Goal: Task Accomplishment & Management: Manage account settings

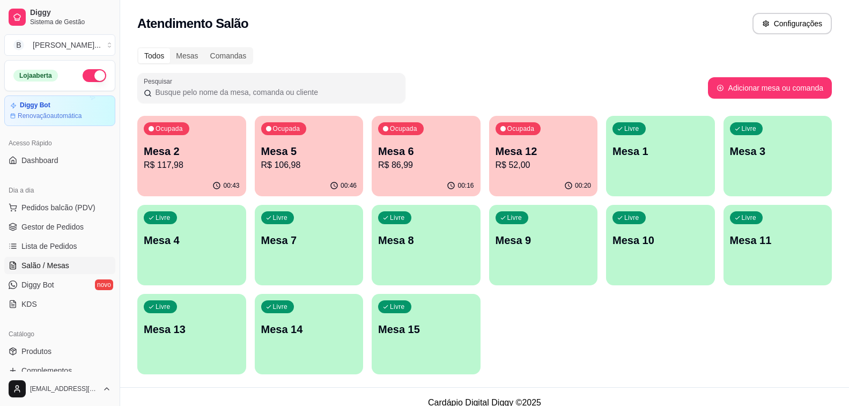
click at [151, 159] on p "R$ 117,98" at bounding box center [192, 165] width 96 height 13
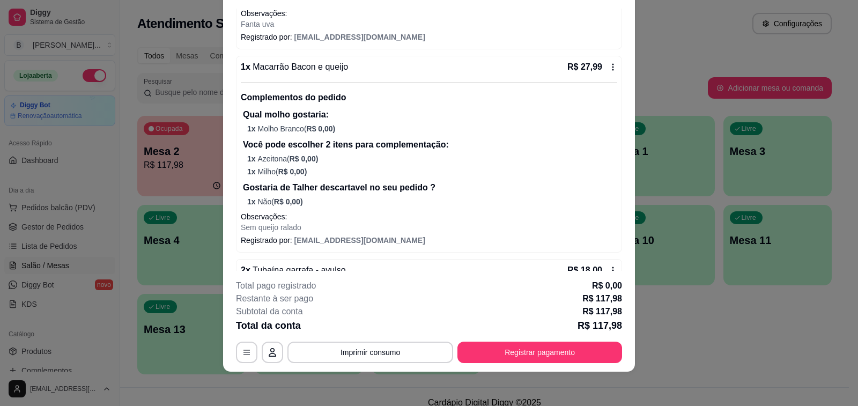
scroll to position [268, 0]
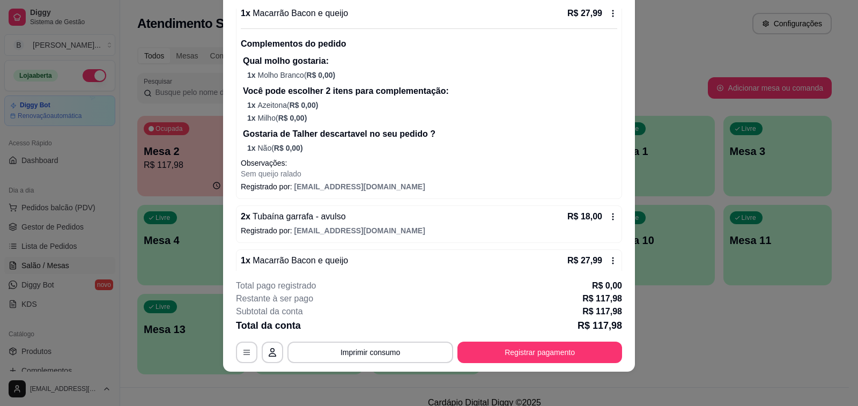
click at [609, 216] on icon at bounding box center [613, 216] width 9 height 9
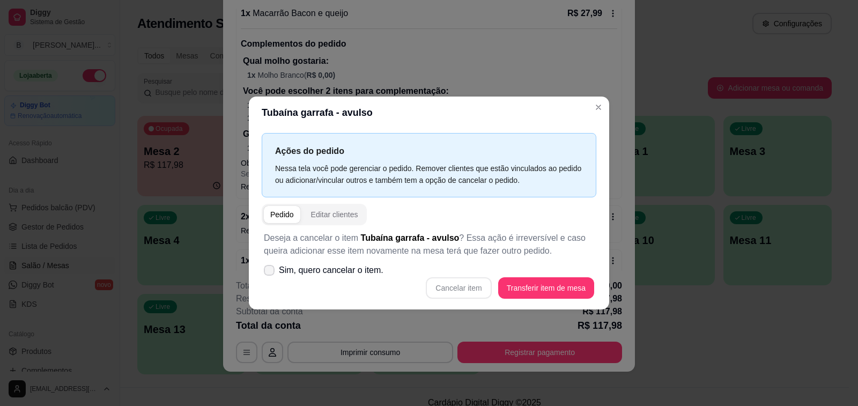
click at [275, 268] on label "Sim, quero cancelar o item." at bounding box center [324, 270] width 128 height 21
click at [270, 272] on input "Sim, quero cancelar o item." at bounding box center [266, 275] width 7 height 7
checkbox input "true"
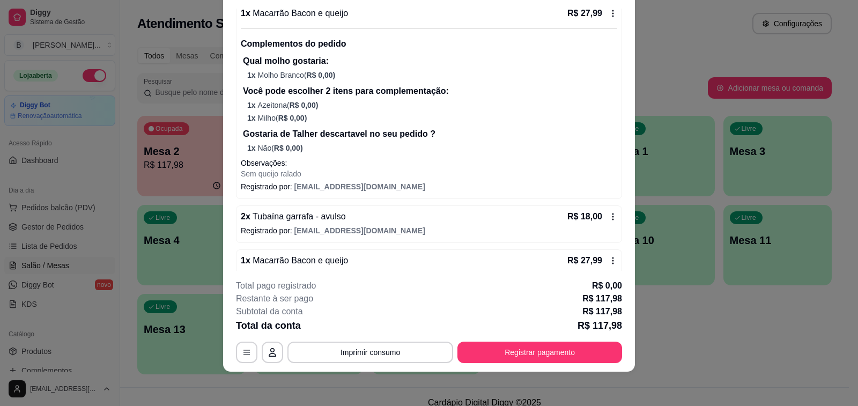
click at [609, 219] on icon at bounding box center [613, 216] width 9 height 9
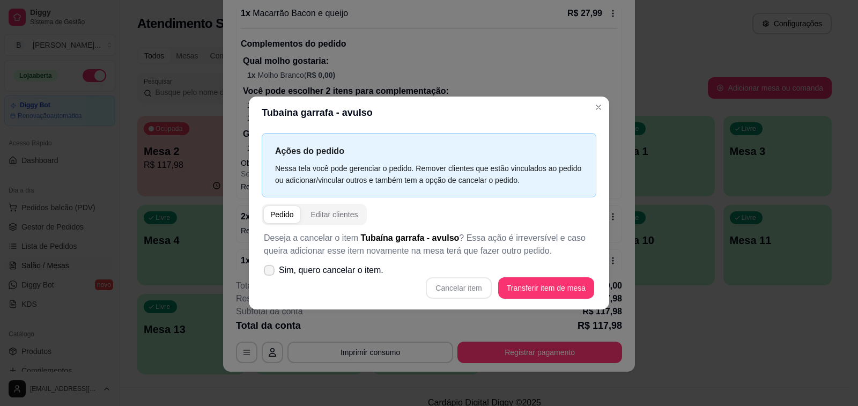
click at [272, 272] on icon at bounding box center [269, 270] width 9 height 6
click at [270, 272] on input "Sim, quero cancelar o item." at bounding box center [266, 275] width 7 height 7
checkbox input "true"
click at [439, 290] on button "Cancelar item" at bounding box center [458, 287] width 65 height 21
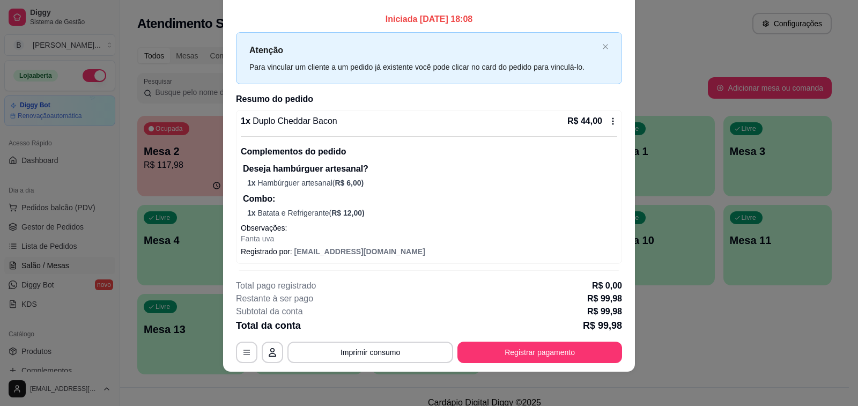
scroll to position [0, 0]
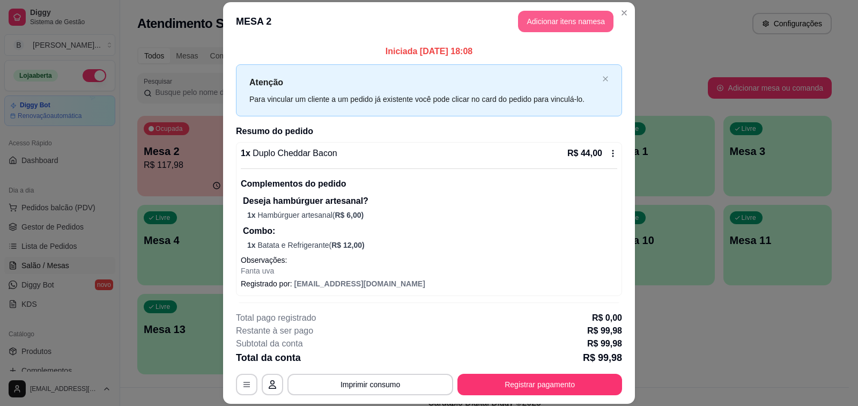
click at [583, 25] on button "Adicionar itens na mesa" at bounding box center [565, 21] width 95 height 21
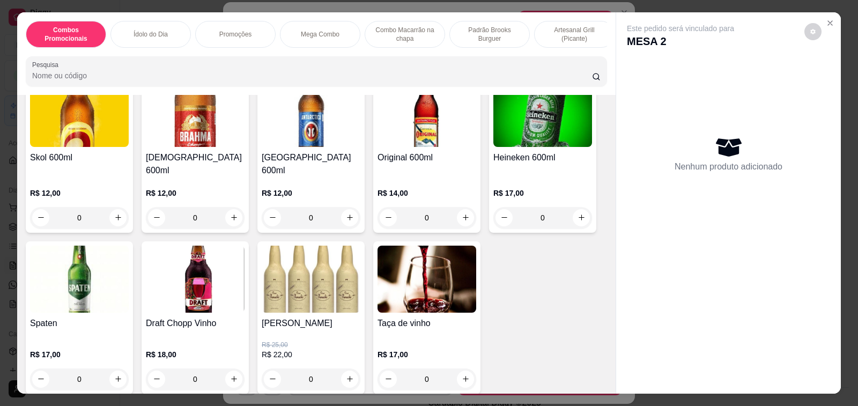
scroll to position [5418, 0]
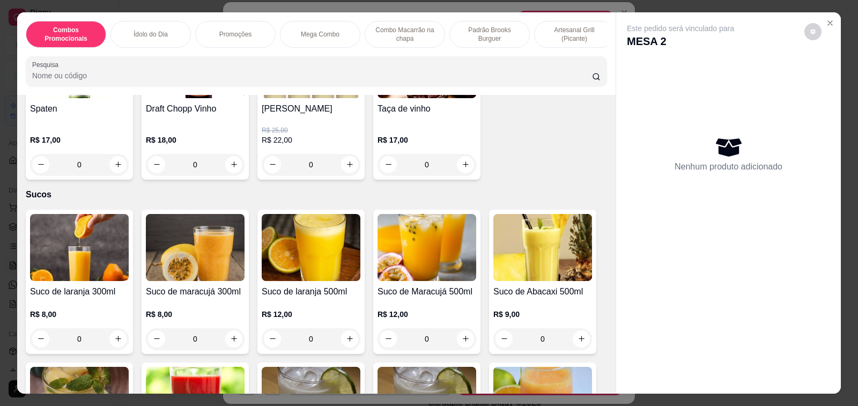
click at [307, 285] on h4 "Suco de laranja 500ml" at bounding box center [311, 291] width 99 height 13
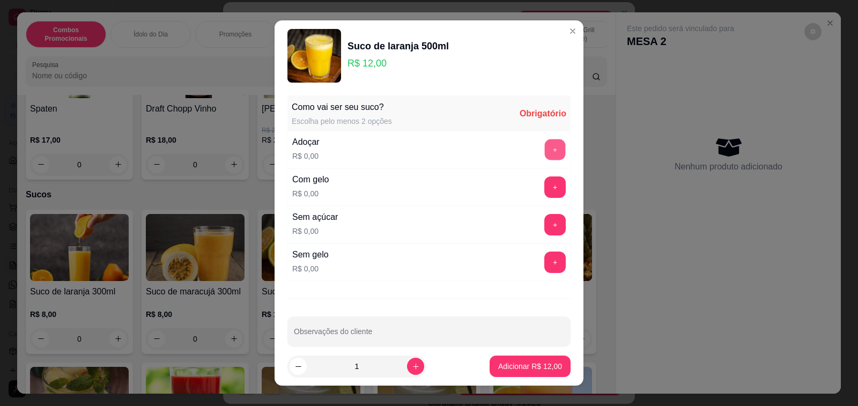
click at [545, 151] on button "+" at bounding box center [555, 149] width 21 height 21
click at [544, 182] on button "+" at bounding box center [554, 186] width 21 height 21
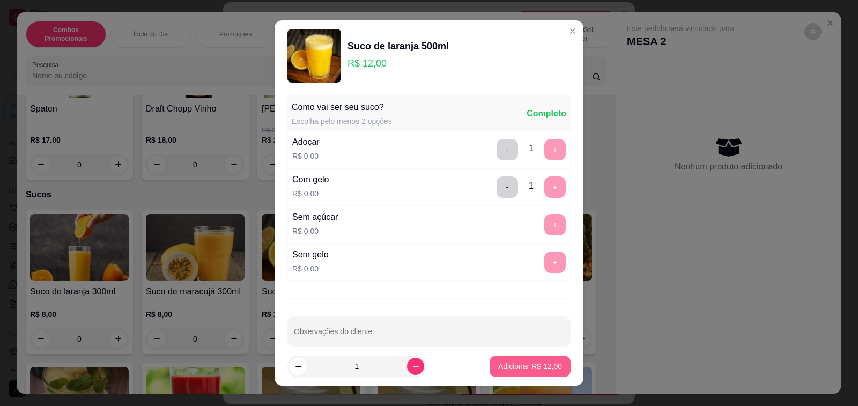
click at [542, 372] on button "Adicionar R$ 12,00" at bounding box center [530, 366] width 81 height 21
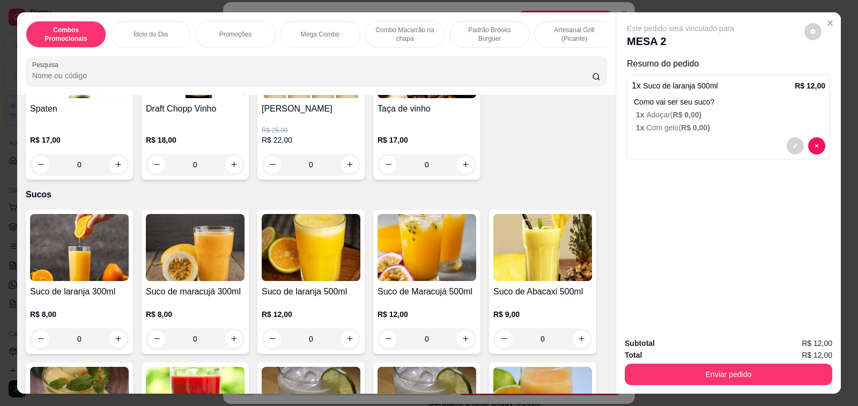
click at [413, 285] on h4 "Suco de Maracujá 500ml" at bounding box center [427, 291] width 99 height 13
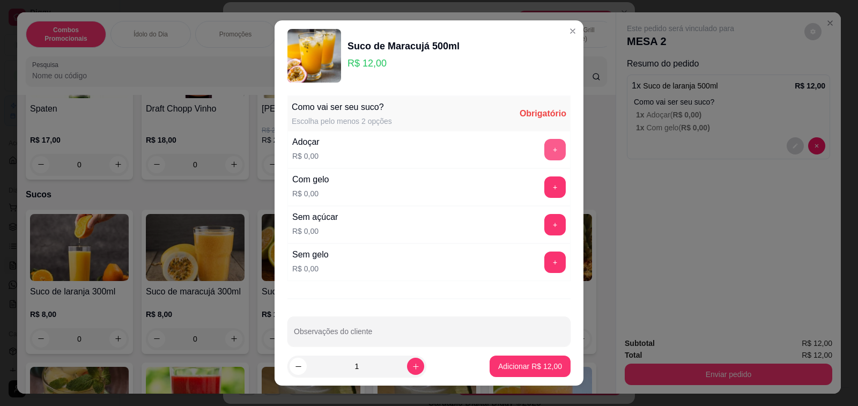
click at [544, 148] on button "+" at bounding box center [554, 149] width 21 height 21
click at [544, 191] on button "+" at bounding box center [554, 186] width 21 height 21
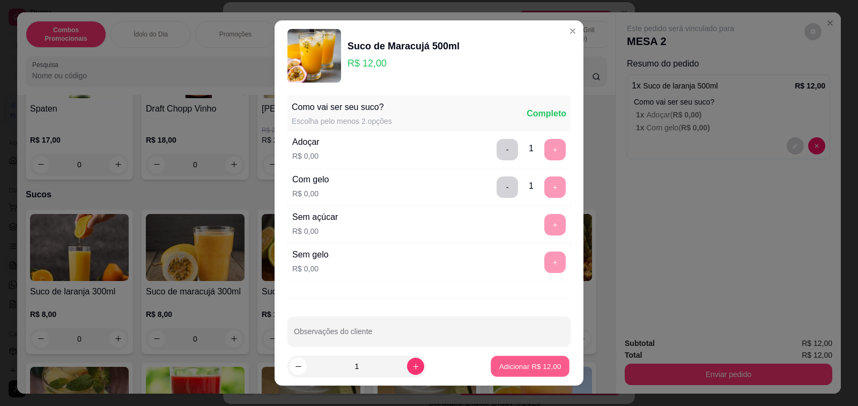
click at [520, 365] on p "Adicionar R$ 12,00" at bounding box center [530, 366] width 62 height 10
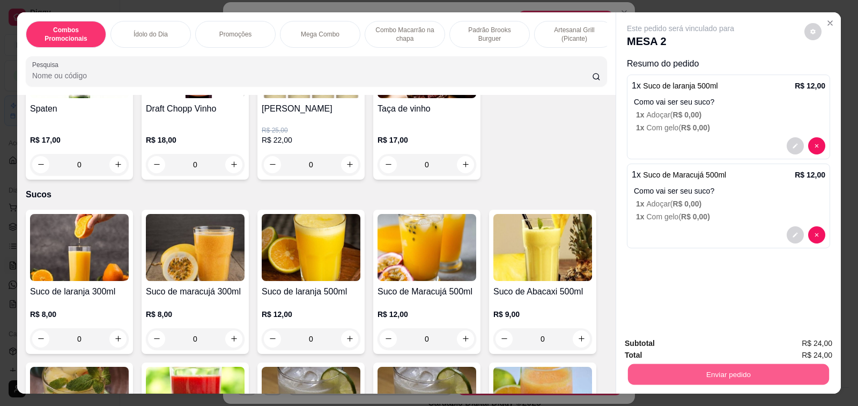
click at [745, 371] on button "Enviar pedido" at bounding box center [728, 374] width 201 height 21
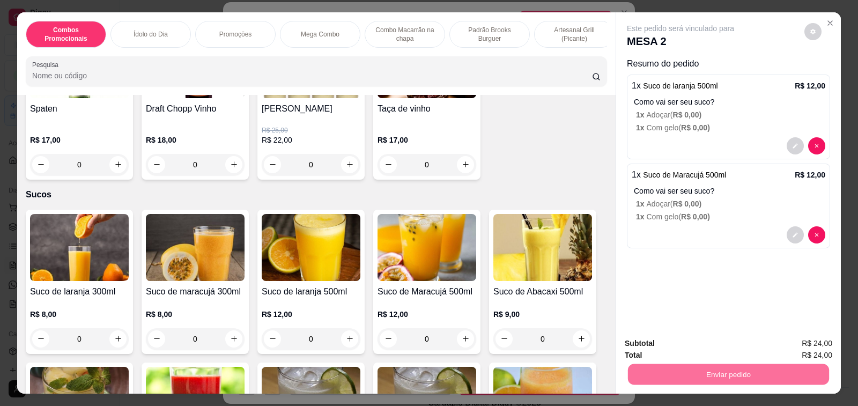
click at [714, 344] on button "Não registrar e enviar pedido" at bounding box center [693, 344] width 112 height 20
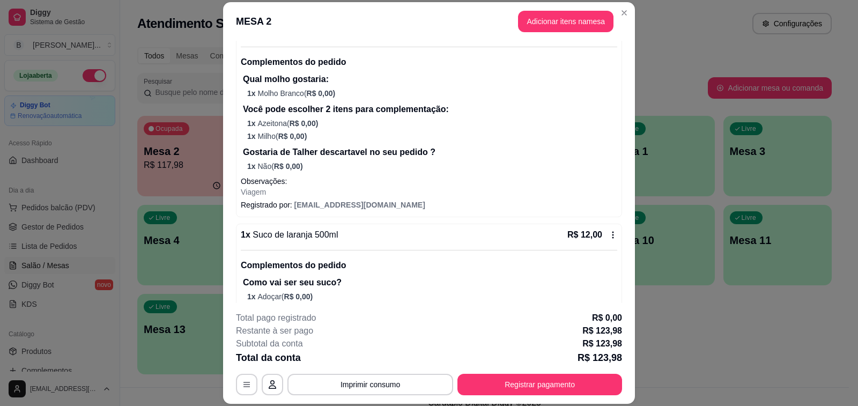
scroll to position [432, 0]
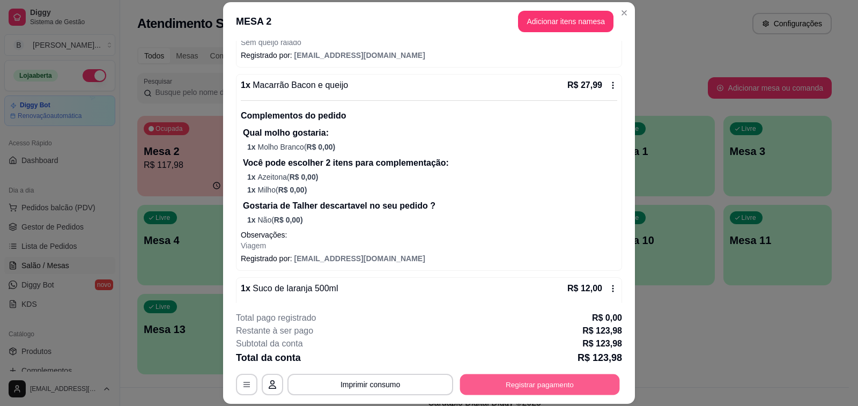
click at [572, 387] on button "Registrar pagamento" at bounding box center [540, 384] width 160 height 21
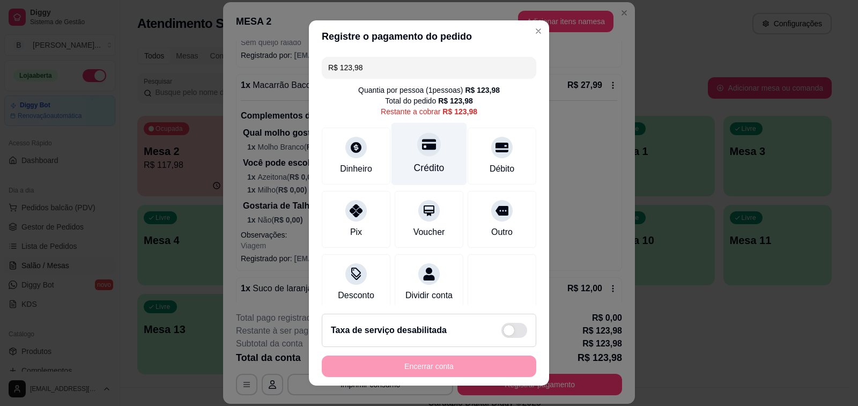
click at [406, 160] on div "Crédito" at bounding box center [430, 154] width 76 height 63
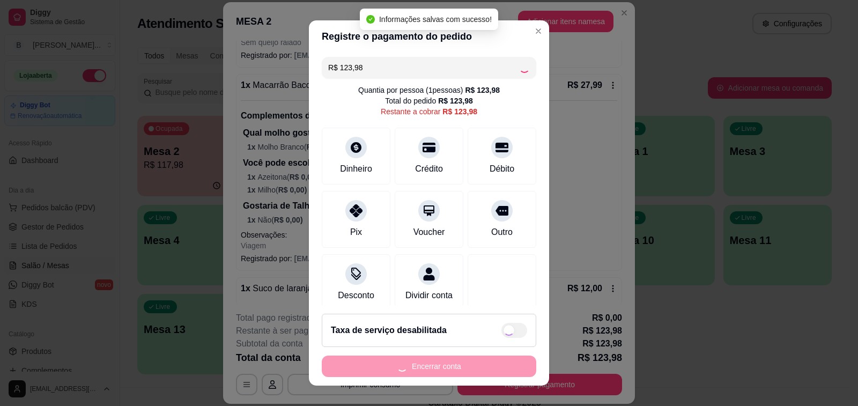
type input "R$ 0,00"
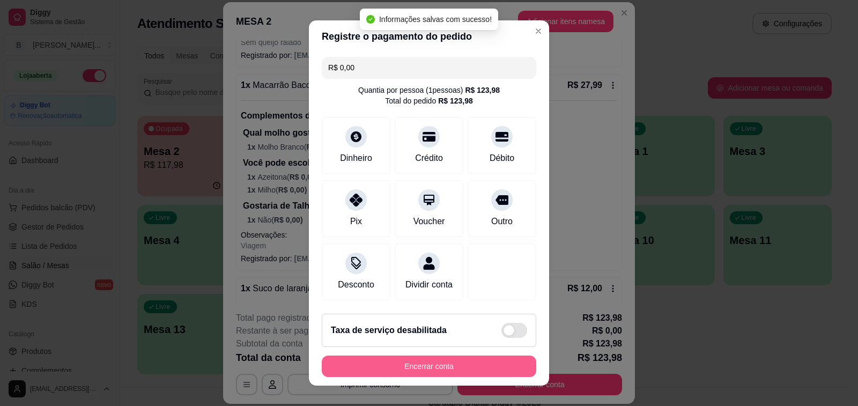
click at [445, 367] on button "Encerrar conta" at bounding box center [429, 366] width 215 height 21
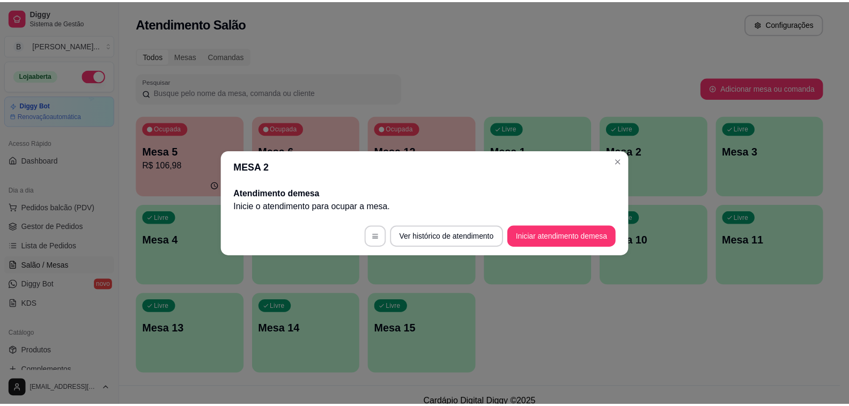
scroll to position [0, 0]
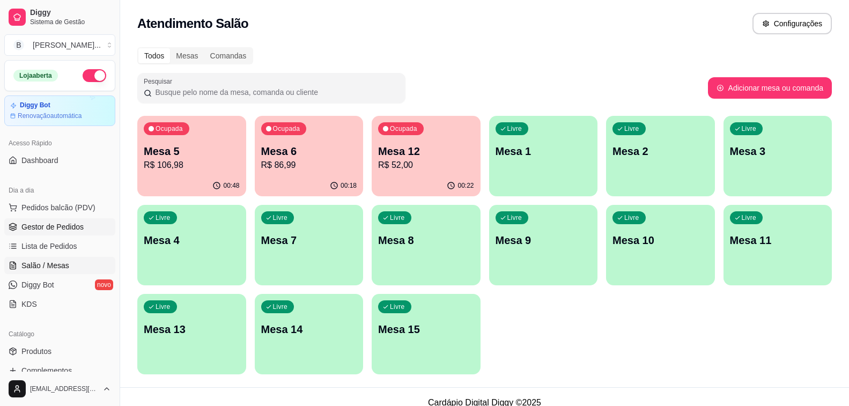
click at [86, 229] on link "Gestor de Pedidos" at bounding box center [59, 226] width 111 height 17
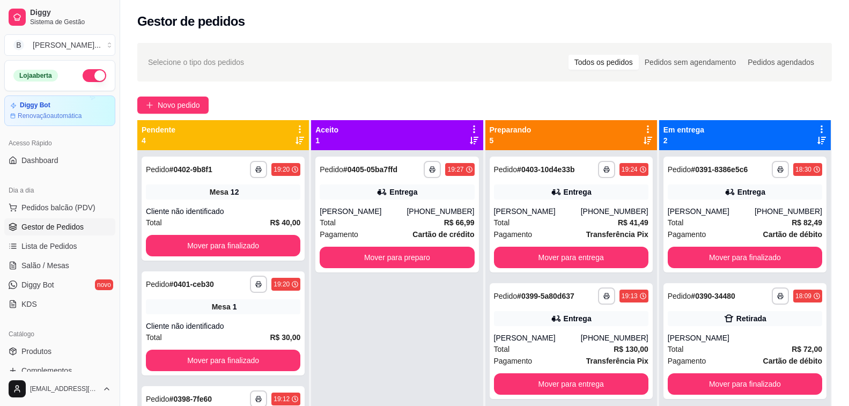
click at [644, 141] on icon at bounding box center [648, 140] width 9 height 9
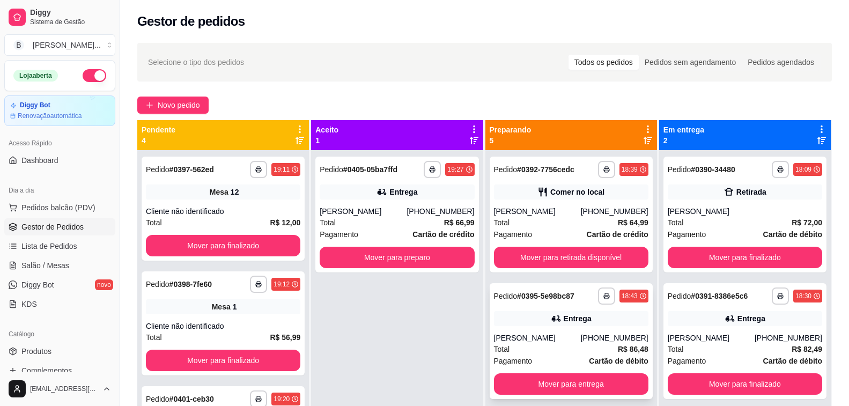
scroll to position [54, 0]
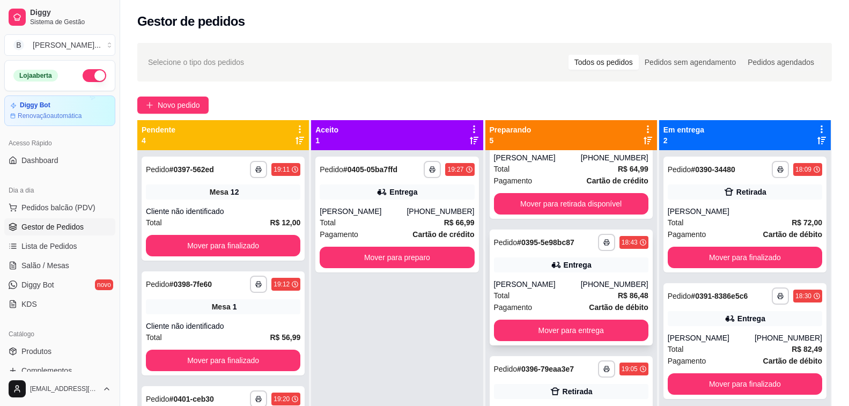
click at [526, 293] on div "Total R$ 86,48" at bounding box center [571, 296] width 154 height 12
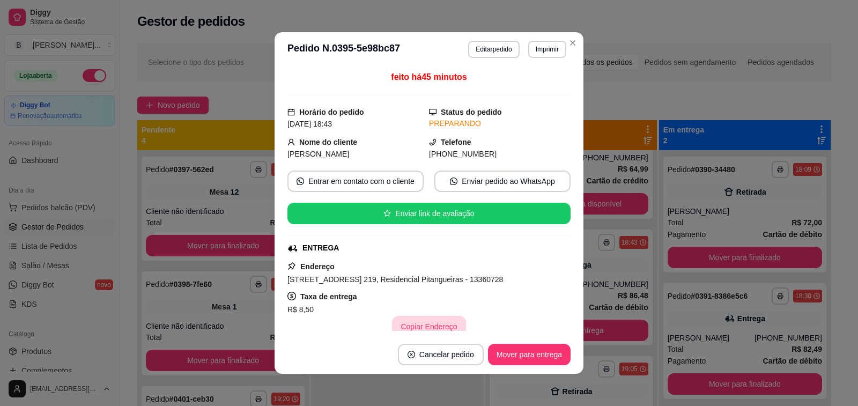
click at [419, 329] on button "Copiar Endereço" at bounding box center [428, 326] width 73 height 21
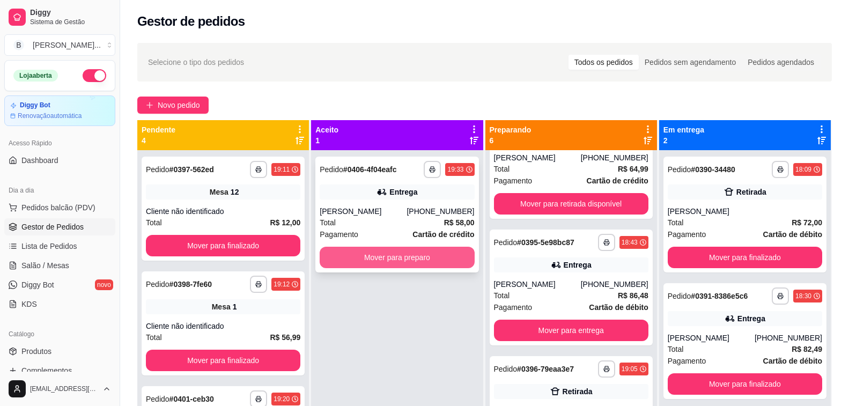
click at [387, 253] on button "Mover para preparo" at bounding box center [397, 257] width 154 height 21
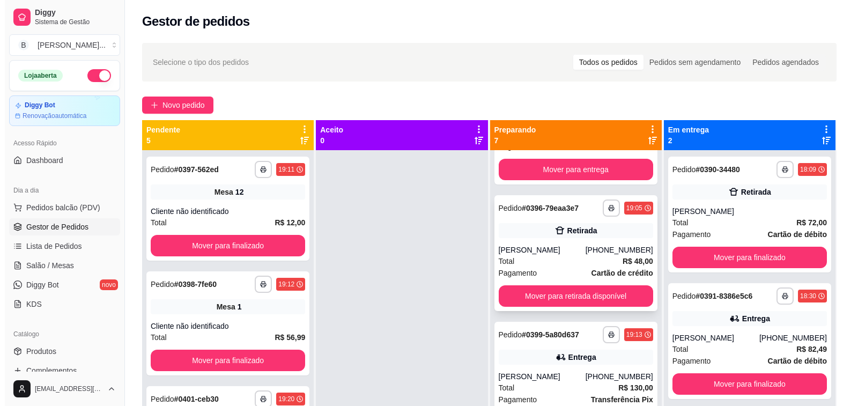
scroll to position [268, 0]
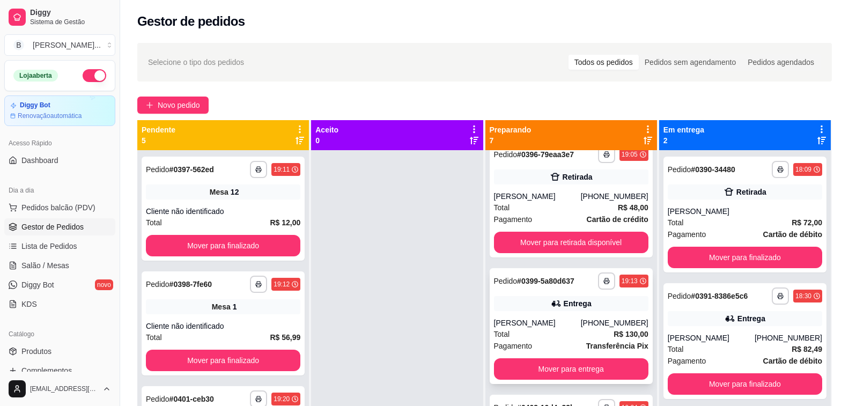
click at [521, 314] on div "**********" at bounding box center [571, 326] width 163 height 116
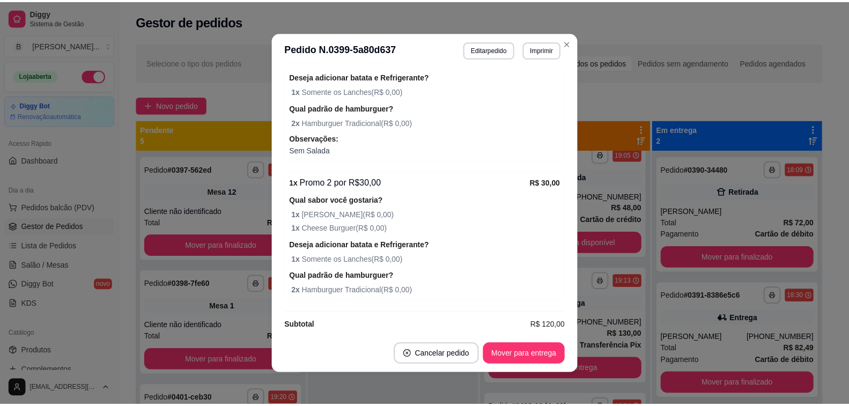
scroll to position [2, 0]
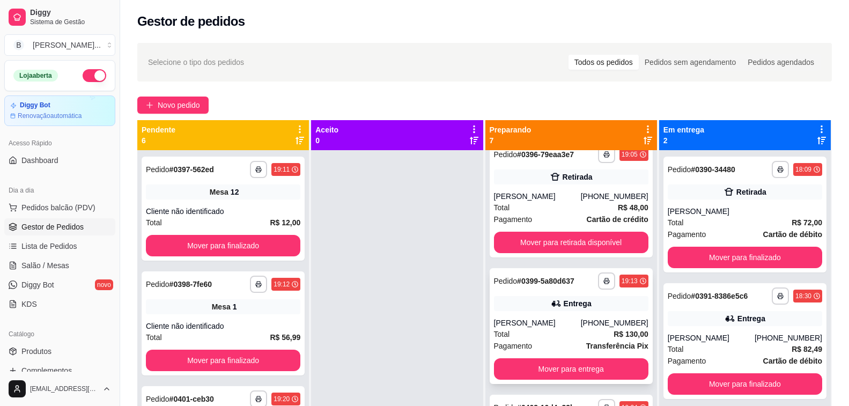
click at [536, 369] on button "Mover para entrega" at bounding box center [571, 368] width 154 height 21
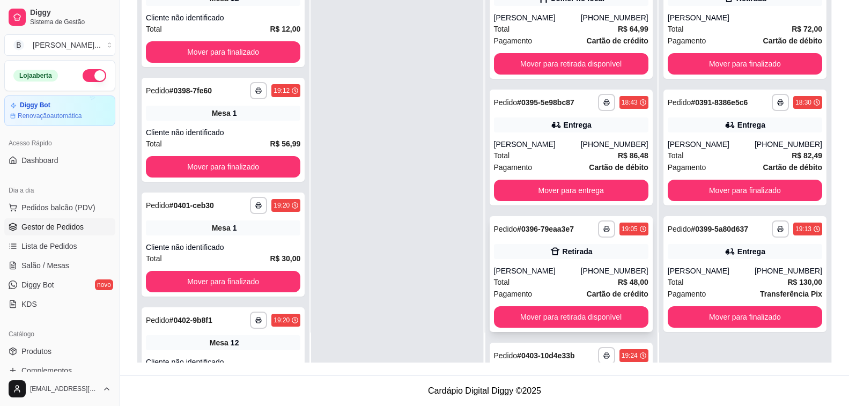
scroll to position [0, 0]
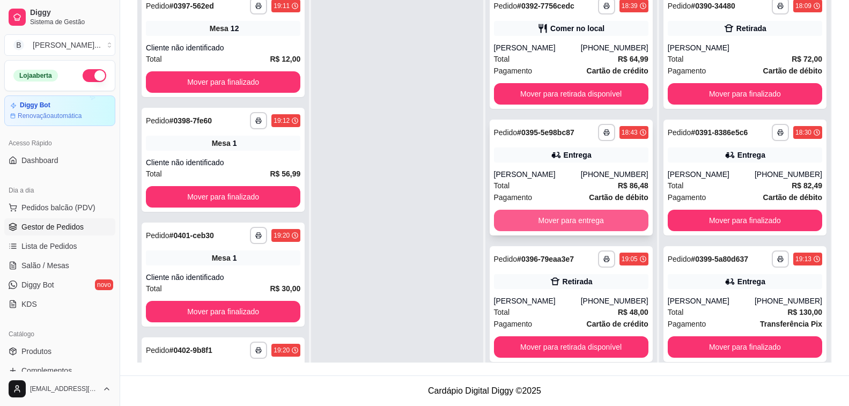
click at [559, 225] on button "Mover para entrega" at bounding box center [571, 220] width 154 height 21
click at [535, 223] on button "Mover para retirada disponível" at bounding box center [571, 220] width 150 height 21
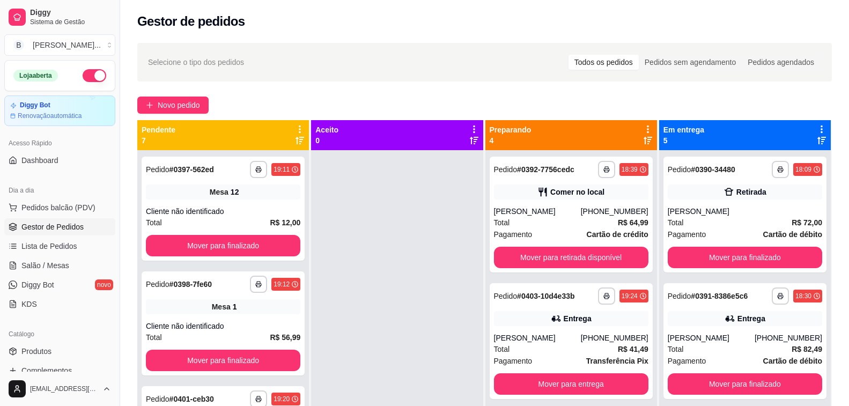
click at [427, 252] on div at bounding box center [397, 353] width 172 height 406
click at [524, 220] on div "Total R$ 64,99" at bounding box center [571, 223] width 154 height 12
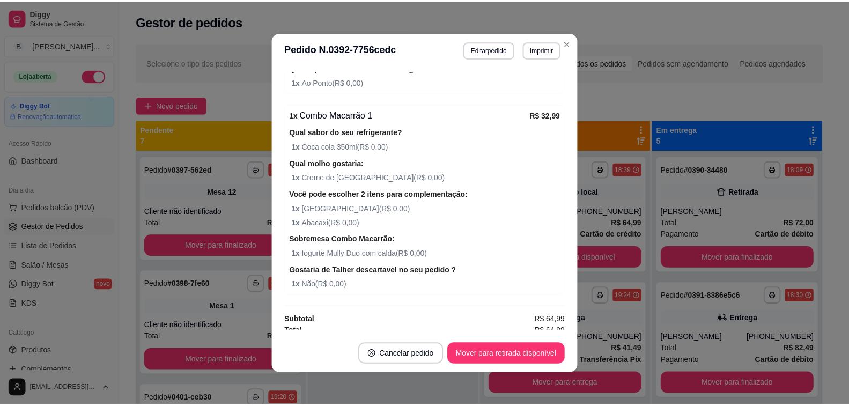
scroll to position [275, 0]
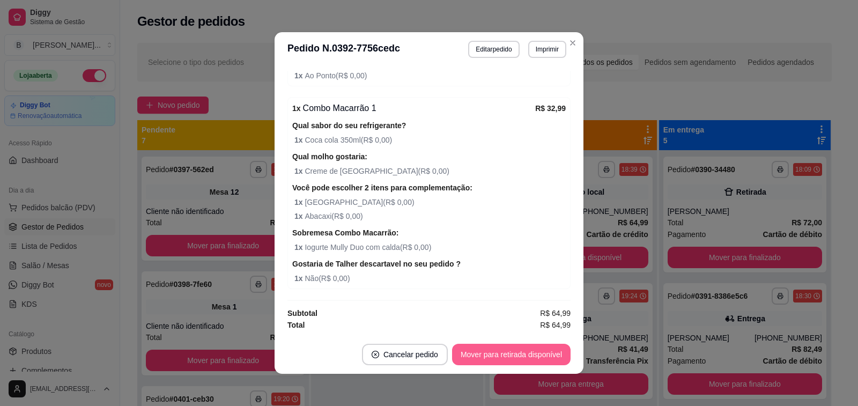
click at [527, 350] on button "Mover para retirada disponível" at bounding box center [511, 354] width 119 height 21
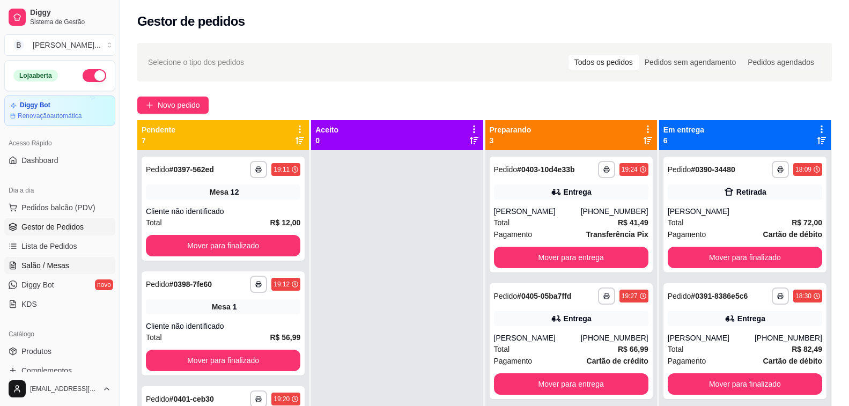
click at [31, 268] on span "Salão / Mesas" at bounding box center [45, 265] width 48 height 11
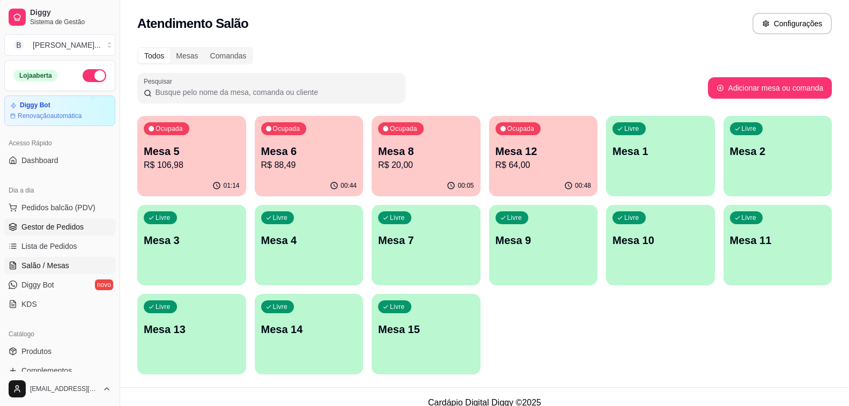
click at [104, 223] on link "Gestor de Pedidos" at bounding box center [59, 226] width 111 height 17
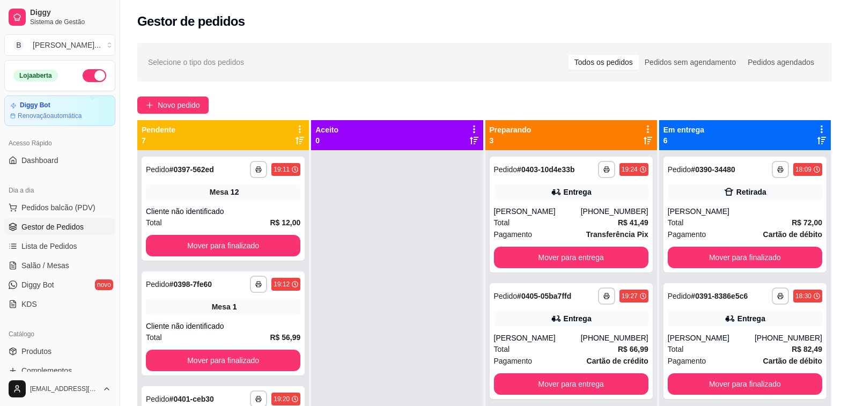
click at [817, 142] on icon at bounding box center [821, 141] width 9 height 8
click at [710, 216] on div "[PERSON_NAME]" at bounding box center [711, 211] width 87 height 11
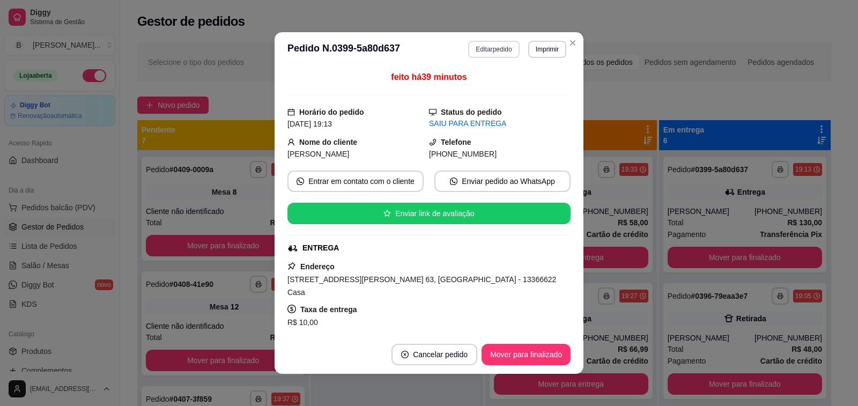
click at [490, 50] on button "Editar pedido" at bounding box center [493, 49] width 51 height 17
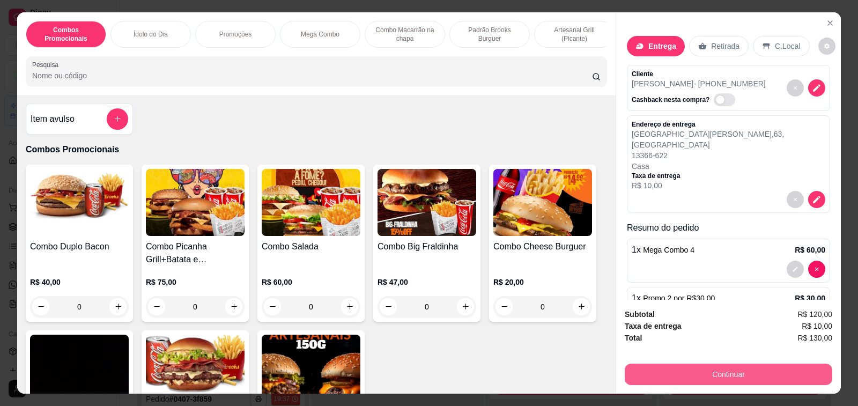
click at [709, 378] on button "Continuar" at bounding box center [729, 374] width 208 height 21
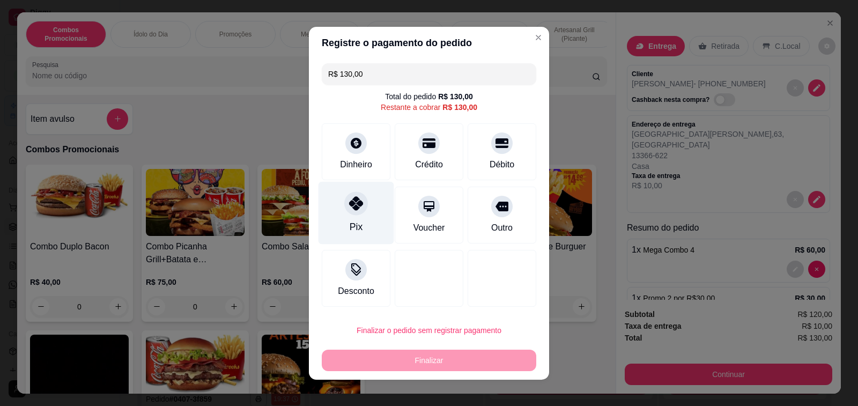
click at [349, 210] on icon at bounding box center [356, 203] width 14 height 14
type input "R$ 0,00"
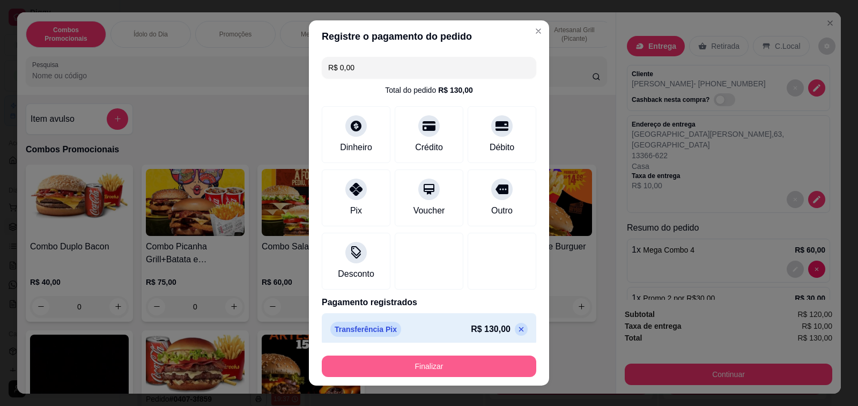
click at [412, 370] on button "Finalizar" at bounding box center [429, 366] width 215 height 21
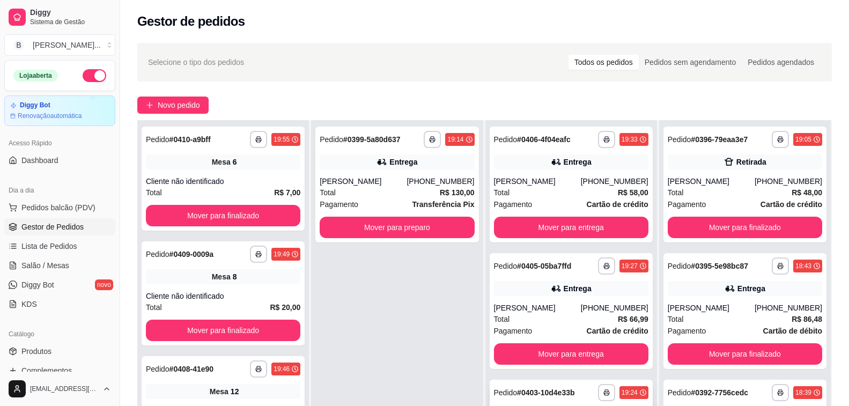
scroll to position [161, 0]
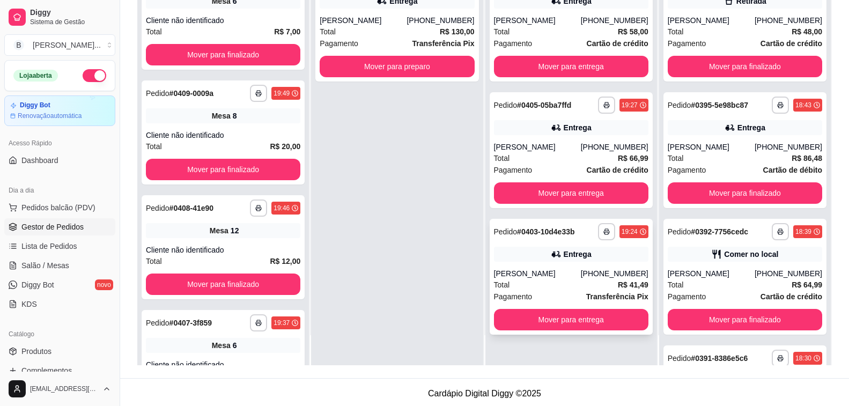
click at [558, 281] on div "Total R$ 41,49" at bounding box center [571, 285] width 154 height 12
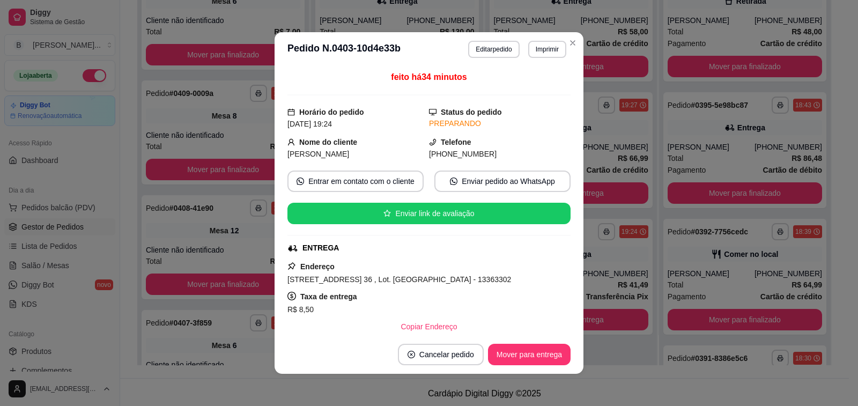
click at [399, 331] on div "feito há 34 minutos Horário do pedido [DATE] 19:24 Status do pedido PREPARANDO …" at bounding box center [429, 201] width 309 height 269
click at [407, 322] on button "Copiar Endereço" at bounding box center [429, 326] width 71 height 21
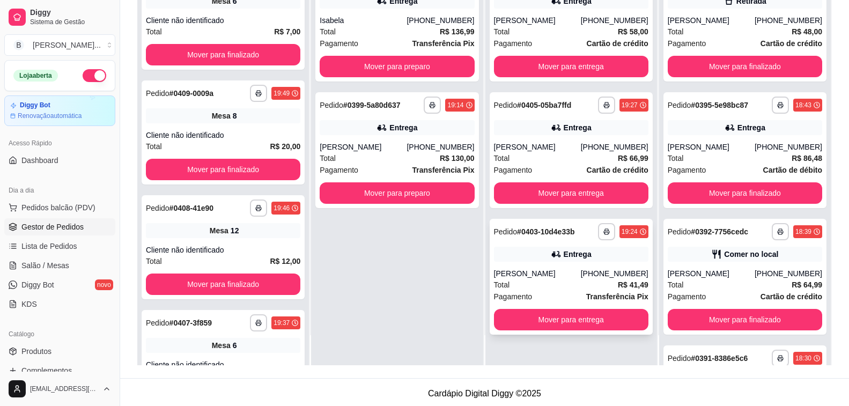
scroll to position [0, 0]
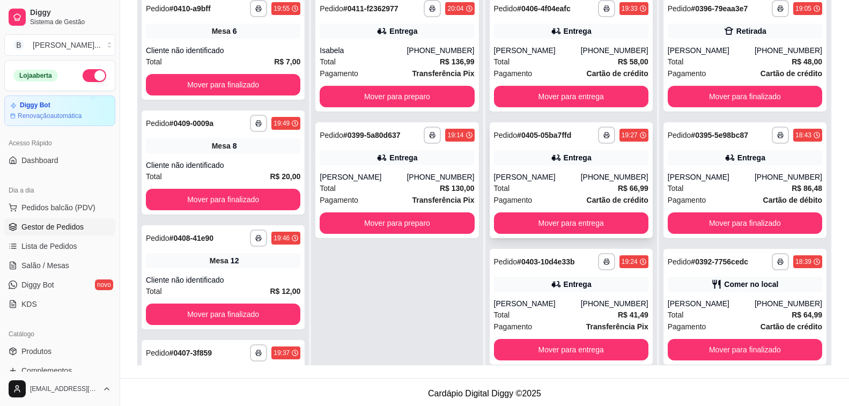
click at [547, 176] on div "[PERSON_NAME]" at bounding box center [537, 177] width 87 height 11
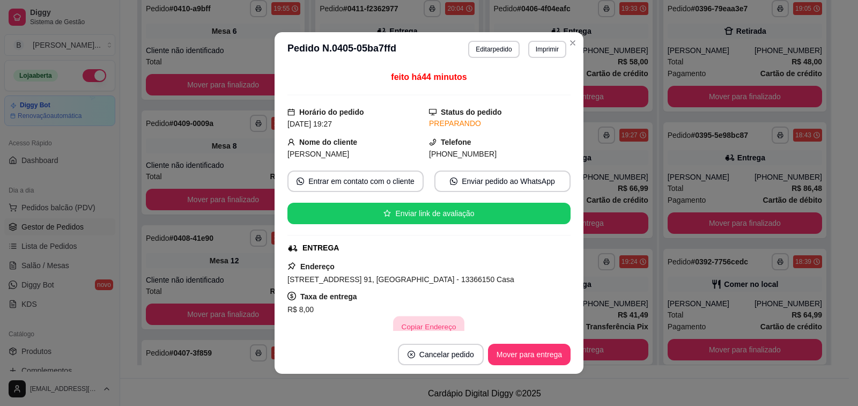
click at [414, 328] on button "Copiar Endereço" at bounding box center [429, 326] width 71 height 21
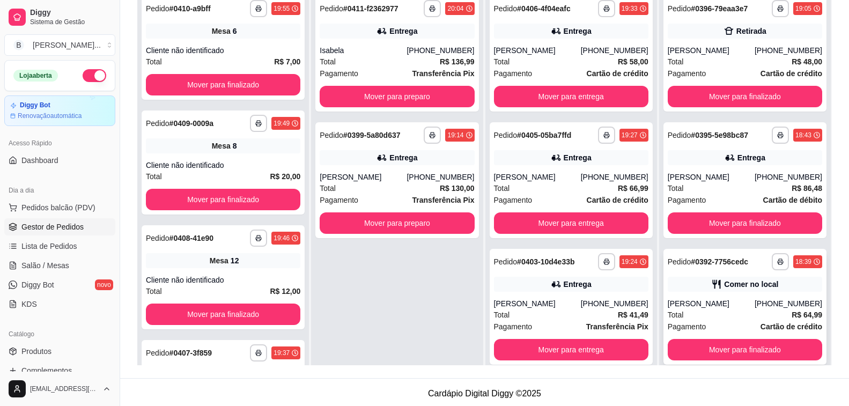
scroll to position [54, 0]
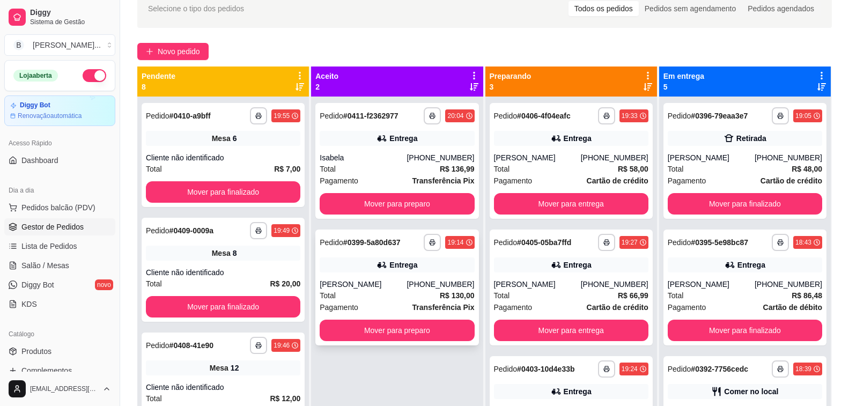
click at [356, 268] on div "Entrega" at bounding box center [397, 264] width 154 height 15
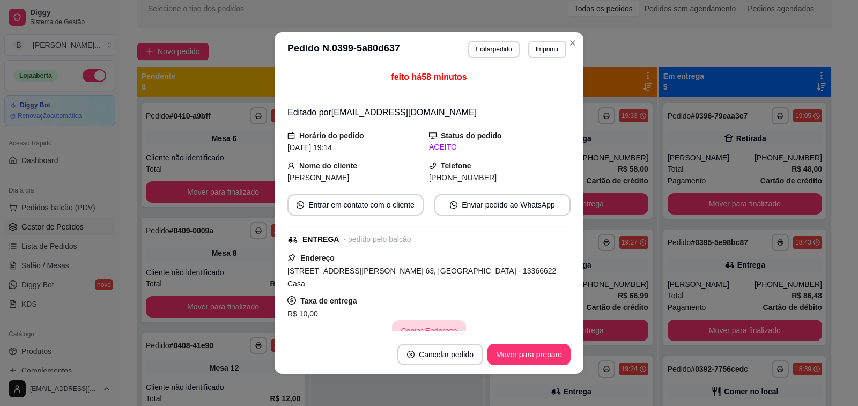
click at [421, 320] on button "Copiar Endereço" at bounding box center [428, 330] width 73 height 21
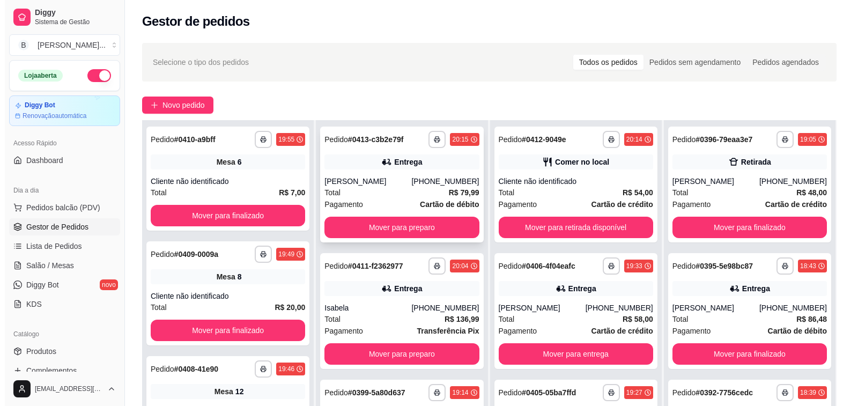
scroll to position [0, 0]
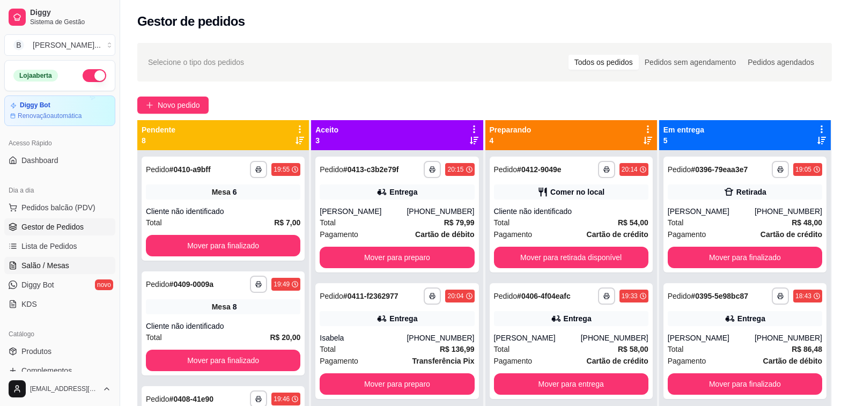
click at [66, 260] on span "Salão / Mesas" at bounding box center [45, 265] width 48 height 11
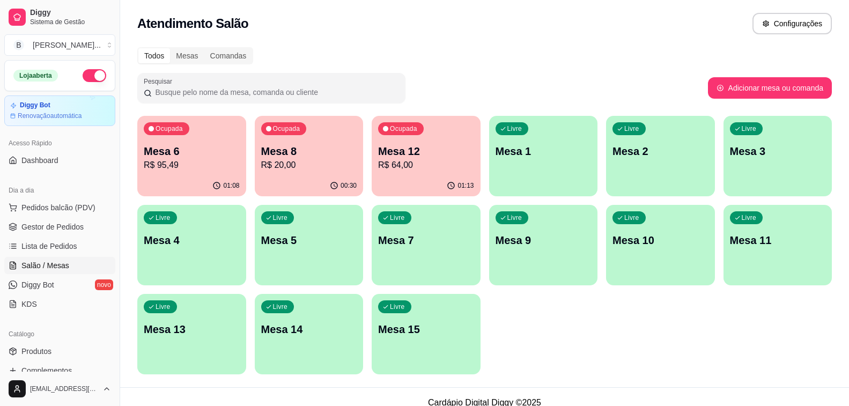
click at [196, 140] on div "Ocupada Mesa 6 R$ 95,49" at bounding box center [191, 146] width 109 height 60
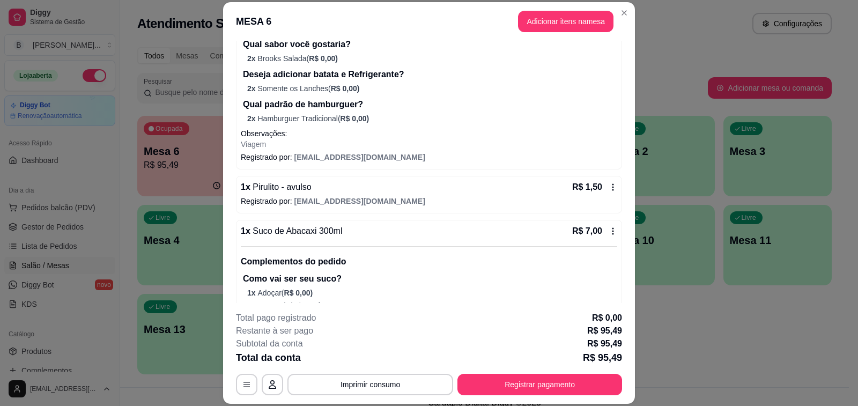
scroll to position [515, 0]
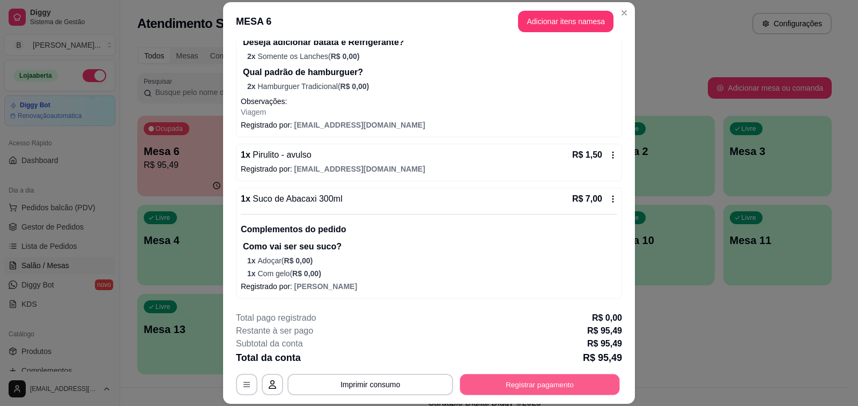
click at [594, 382] on button "Registrar pagamento" at bounding box center [540, 384] width 160 height 21
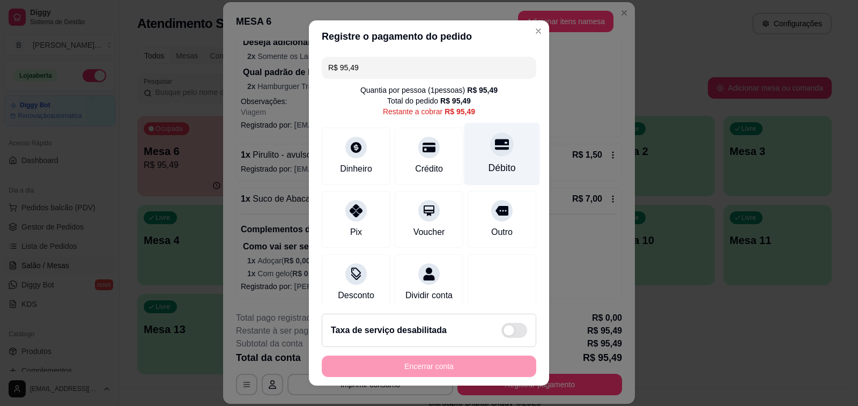
click at [495, 141] on icon at bounding box center [502, 144] width 14 height 11
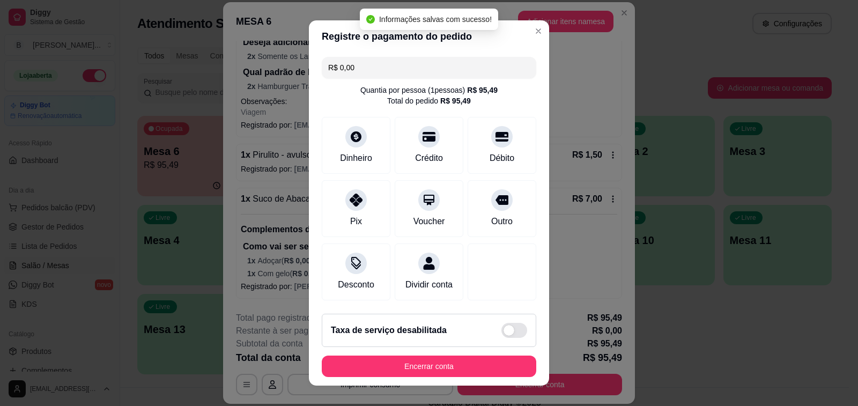
type input "R$ 0,00"
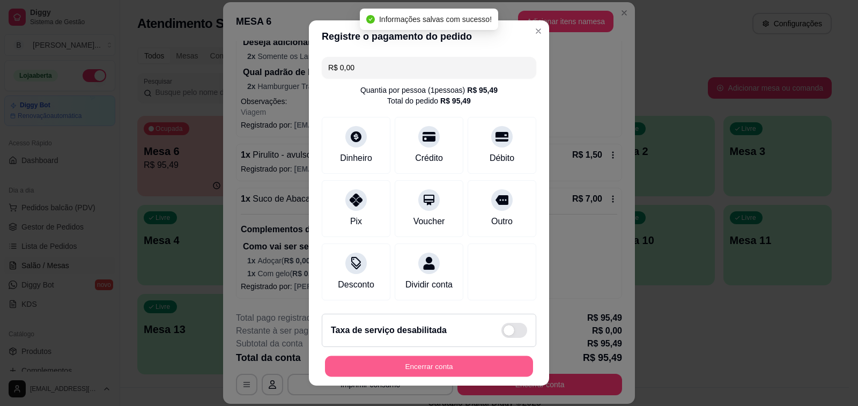
click at [462, 361] on button "Encerrar conta" at bounding box center [429, 366] width 208 height 21
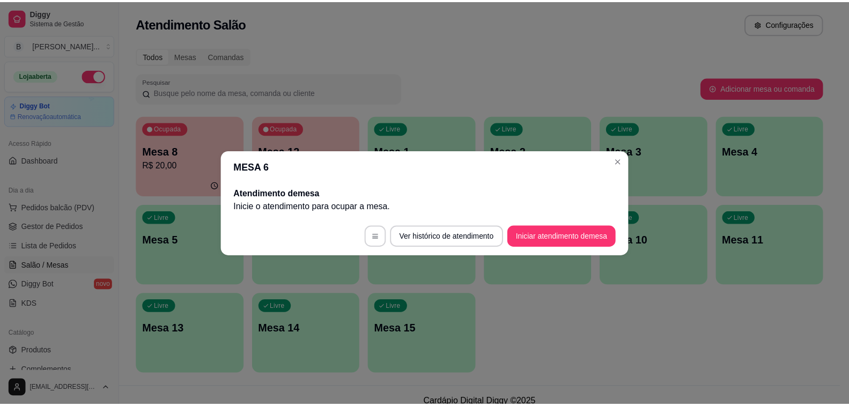
scroll to position [0, 0]
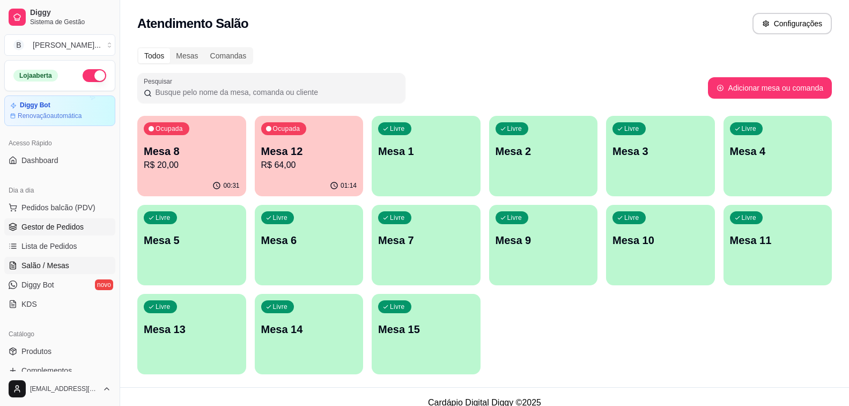
click at [81, 218] on link "Gestor de Pedidos" at bounding box center [59, 226] width 111 height 17
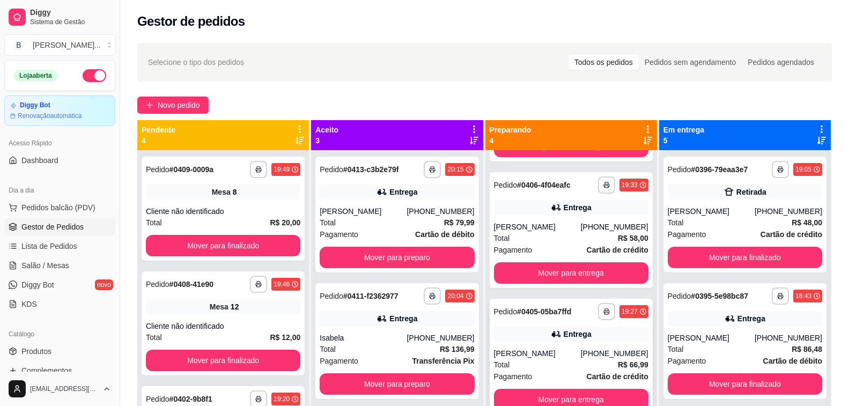
scroll to position [30, 0]
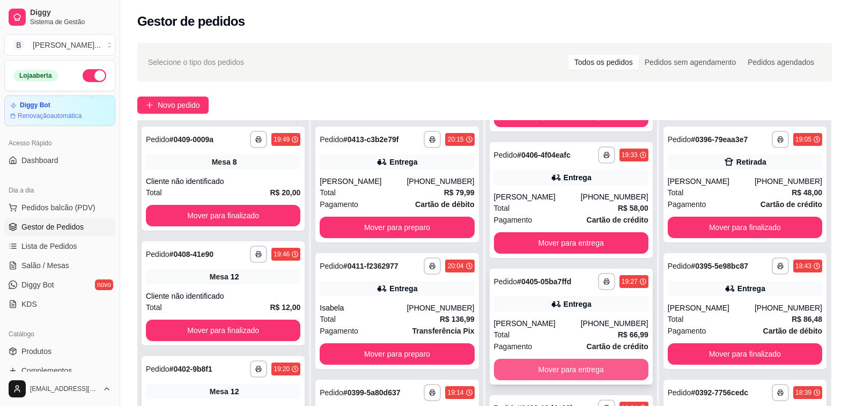
click at [574, 370] on button "Mover para entrega" at bounding box center [571, 369] width 154 height 21
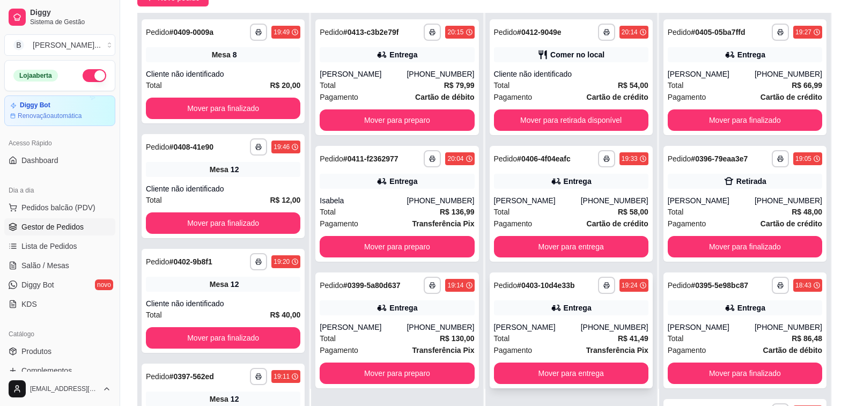
scroll to position [0, 0]
click at [554, 375] on button "Mover para entrega" at bounding box center [571, 373] width 154 height 21
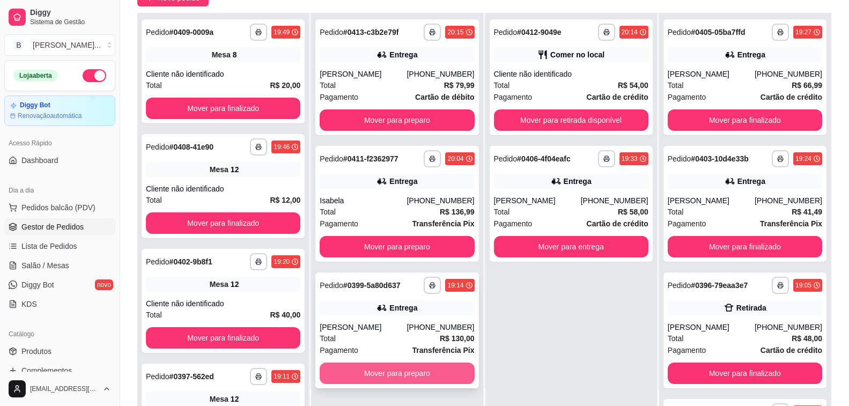
click at [423, 374] on button "Mover para preparo" at bounding box center [397, 373] width 154 height 21
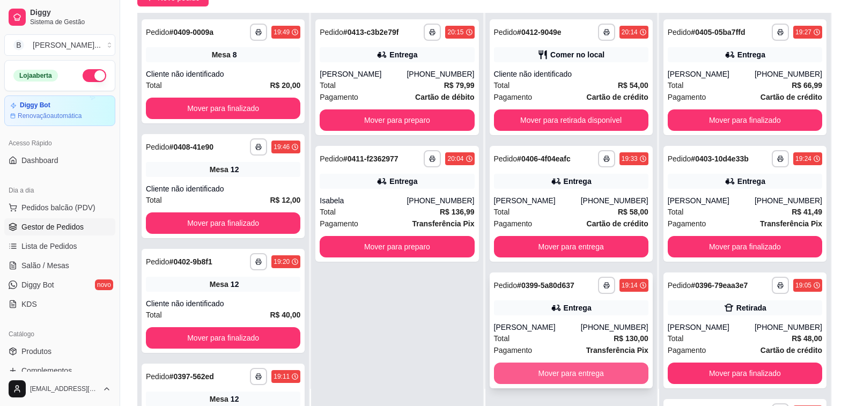
click at [544, 374] on button "Mover para entrega" at bounding box center [571, 373] width 154 height 21
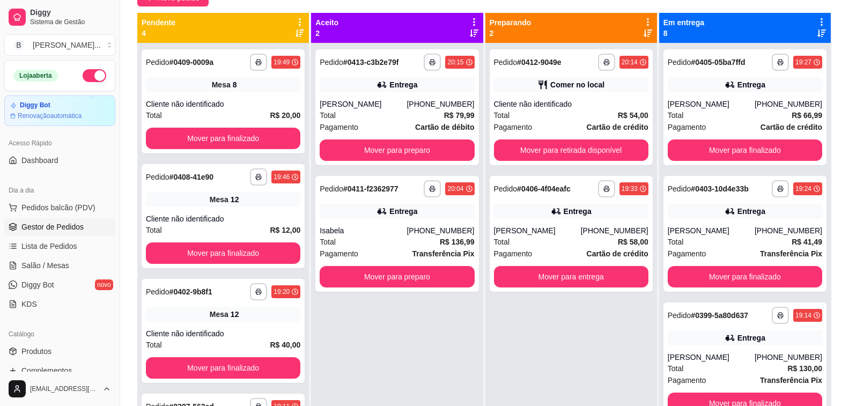
click at [330, 325] on div "**********" at bounding box center [397, 246] width 172 height 406
click at [581, 243] on div "Total R$ 58,00" at bounding box center [571, 242] width 154 height 12
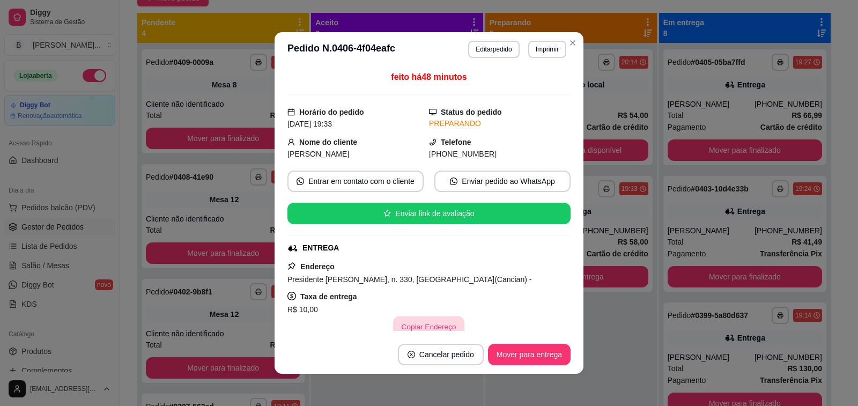
click at [420, 325] on button "Copiar Endereço" at bounding box center [429, 326] width 71 height 21
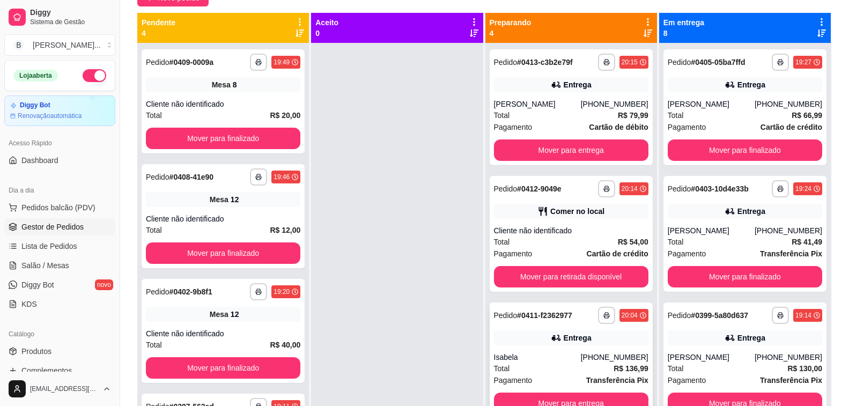
click at [559, 344] on div "Entrega" at bounding box center [571, 337] width 154 height 15
click at [518, 115] on div "Total R$ 79,99" at bounding box center [571, 115] width 154 height 12
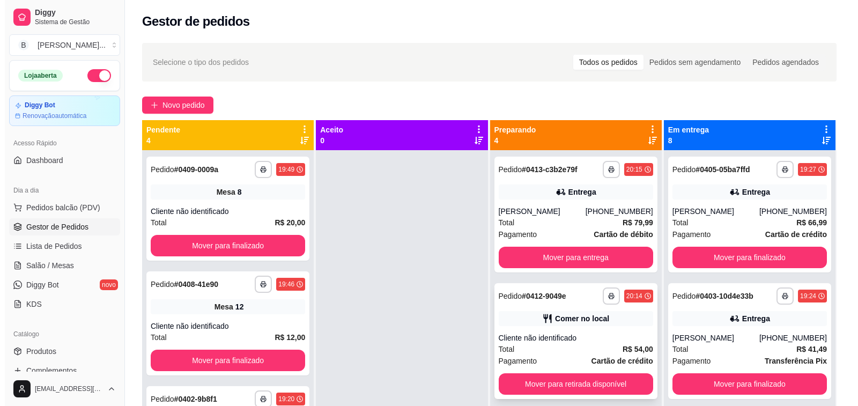
scroll to position [54, 0]
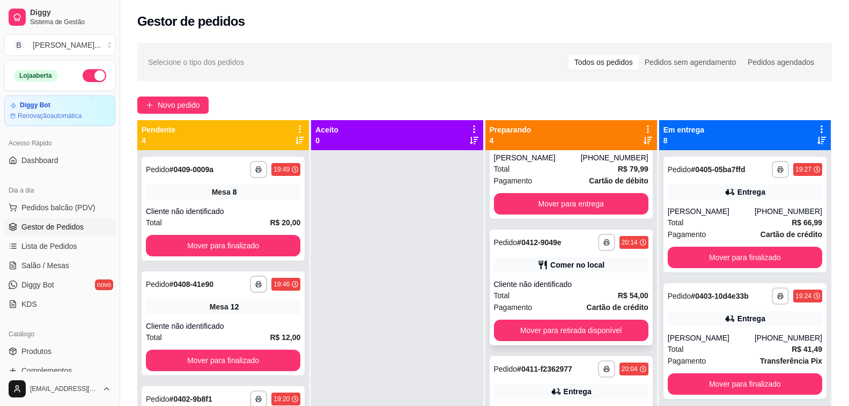
click at [548, 292] on div "Total R$ 54,00" at bounding box center [571, 296] width 154 height 12
click at [52, 264] on span "Salão / Mesas" at bounding box center [45, 265] width 48 height 11
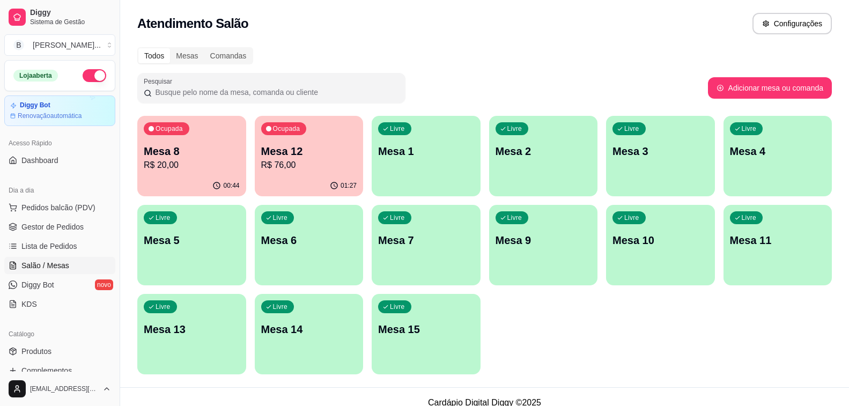
click at [540, 161] on div "Livre Mesa 2" at bounding box center [543, 150] width 109 height 68
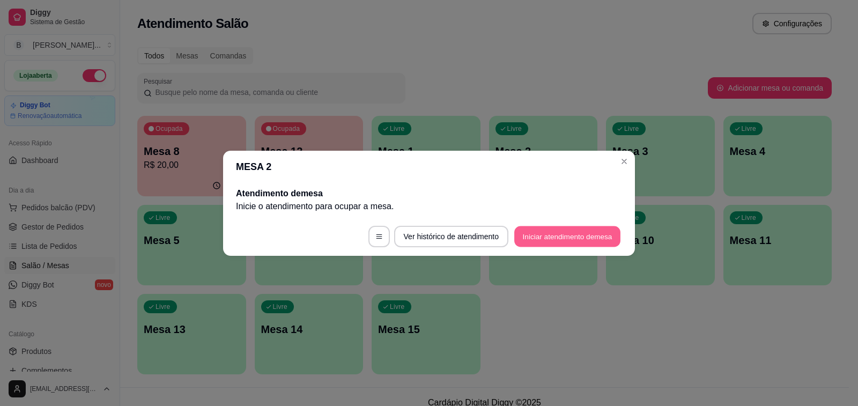
click at [595, 235] on button "Iniciar atendimento de mesa" at bounding box center [567, 236] width 106 height 21
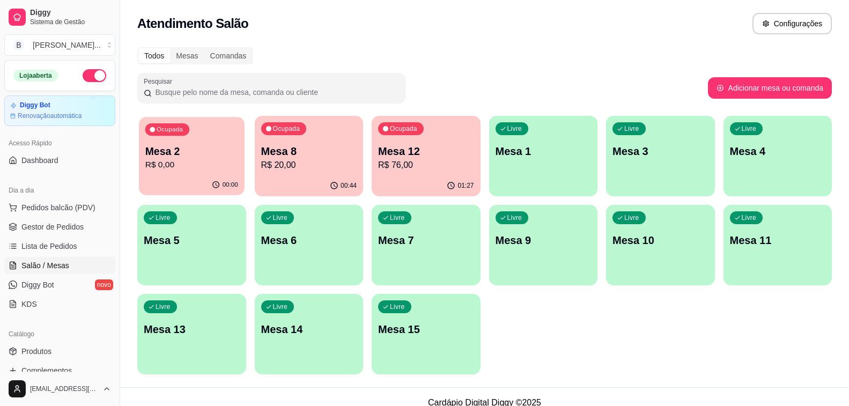
click at [174, 167] on p "R$ 0,00" at bounding box center [191, 165] width 93 height 12
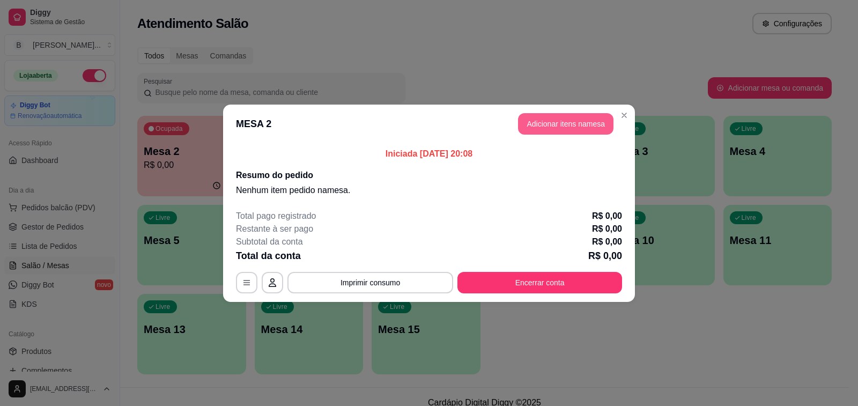
click at [551, 118] on button "Adicionar itens na mesa" at bounding box center [565, 123] width 95 height 21
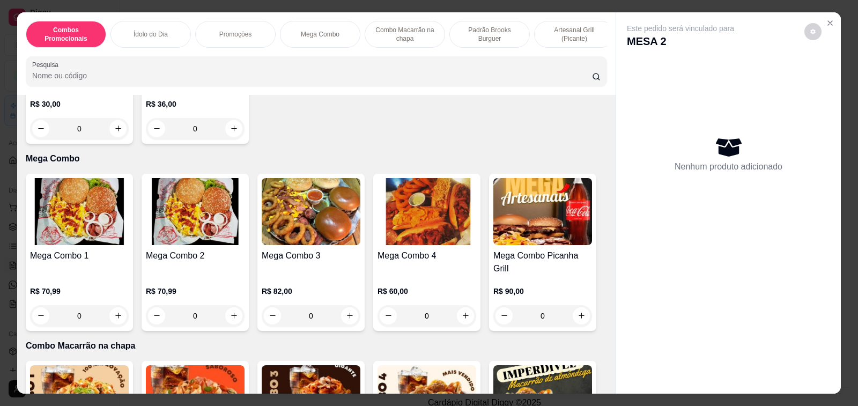
scroll to position [966, 0]
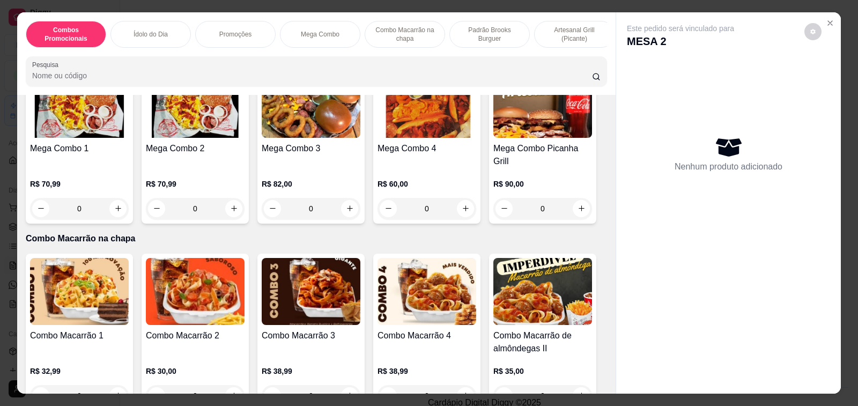
click at [576, 200] on div "0" at bounding box center [542, 208] width 99 height 21
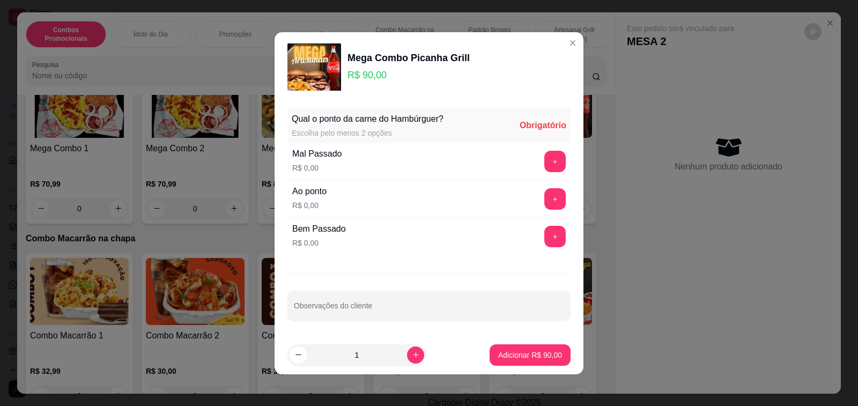
scroll to position [3, 0]
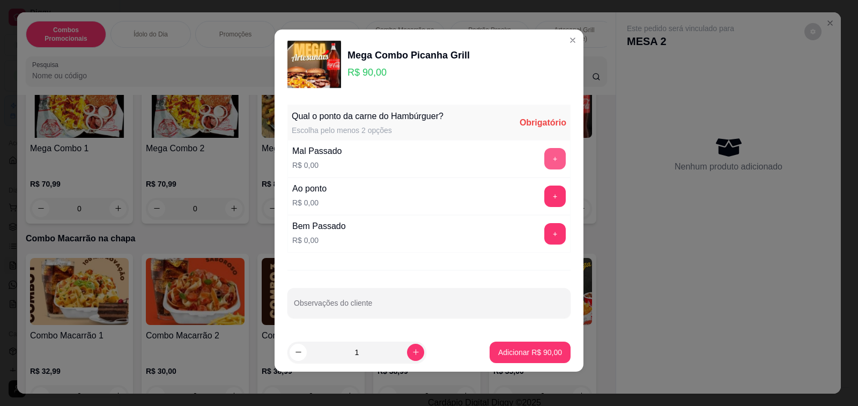
click at [544, 161] on button "+" at bounding box center [554, 158] width 21 height 21
click at [544, 231] on button "+" at bounding box center [554, 233] width 21 height 21
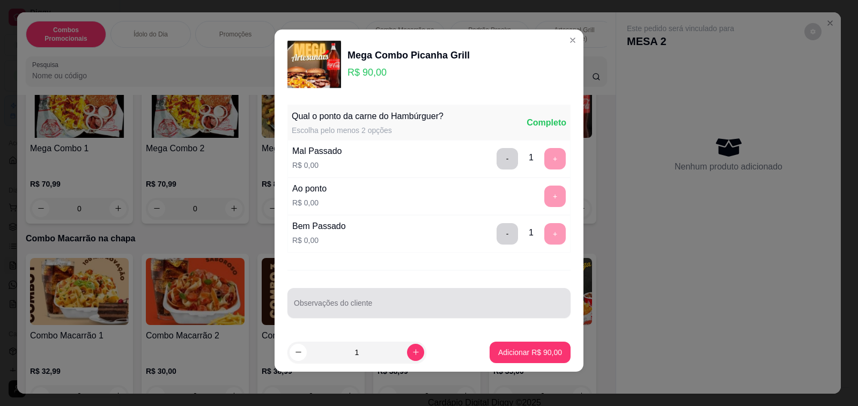
click at [487, 299] on div at bounding box center [429, 302] width 270 height 21
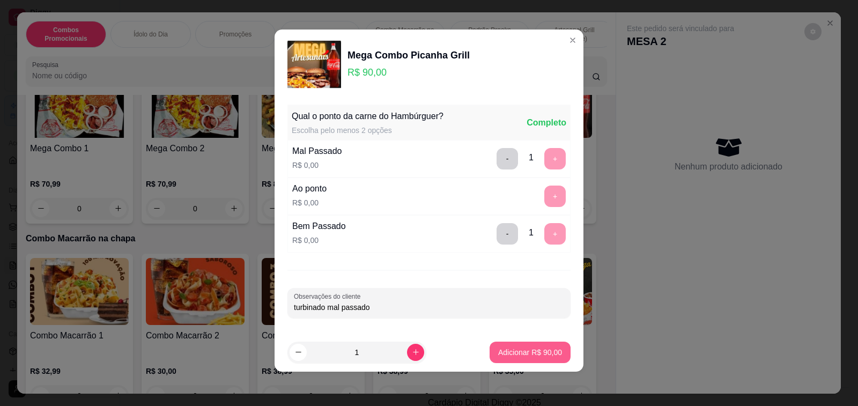
type input "turbinado mal passado"
click at [499, 347] on button "Adicionar R$ 90,00" at bounding box center [530, 352] width 81 height 21
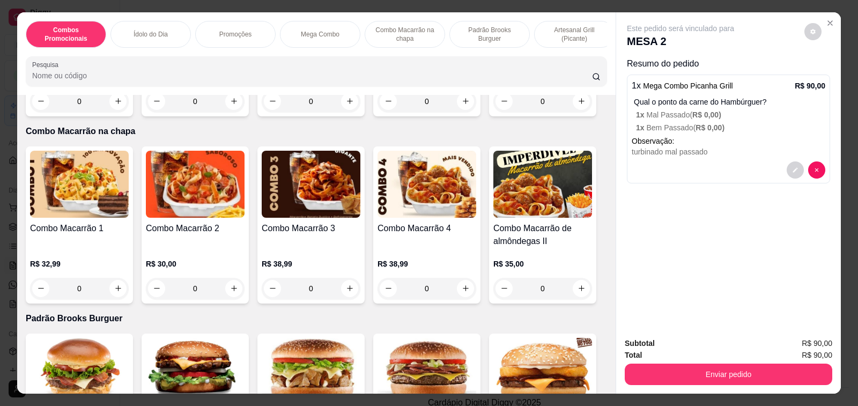
scroll to position [483, 0]
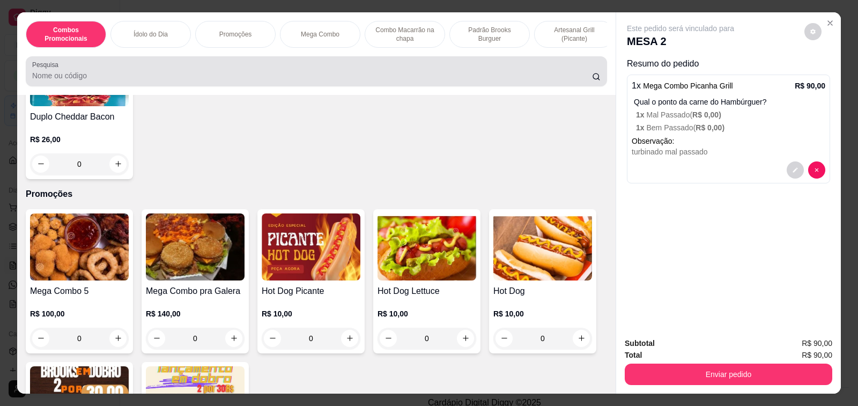
click at [436, 69] on div at bounding box center [316, 71] width 569 height 21
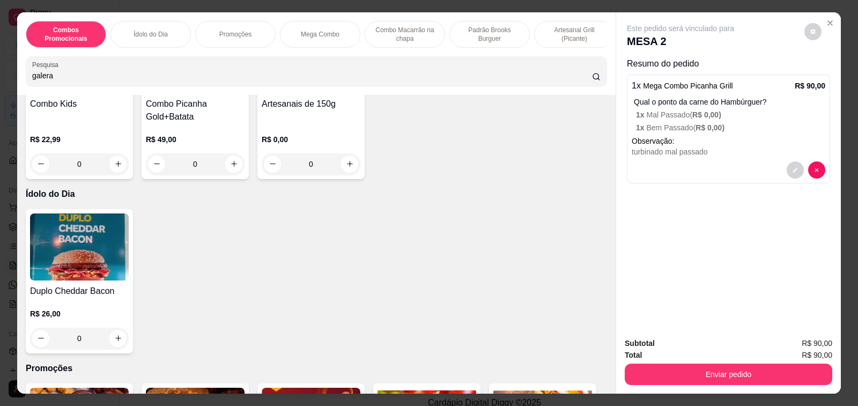
click at [565, 81] on input "galera" at bounding box center [312, 75] width 560 height 11
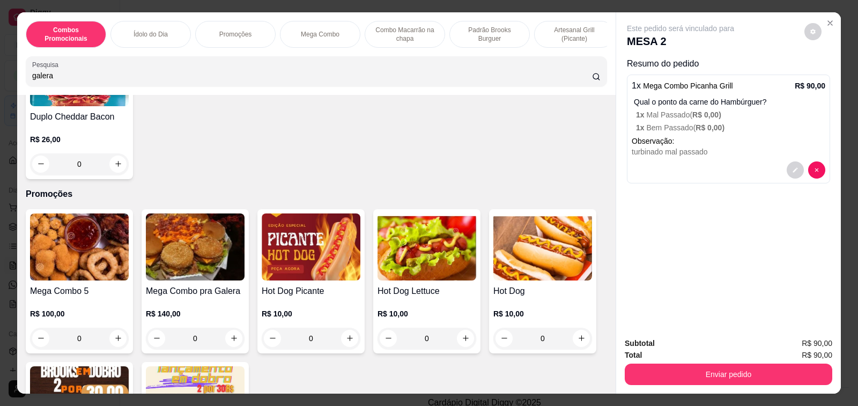
type input "galera"
click at [230, 343] on div "0" at bounding box center [195, 338] width 99 height 21
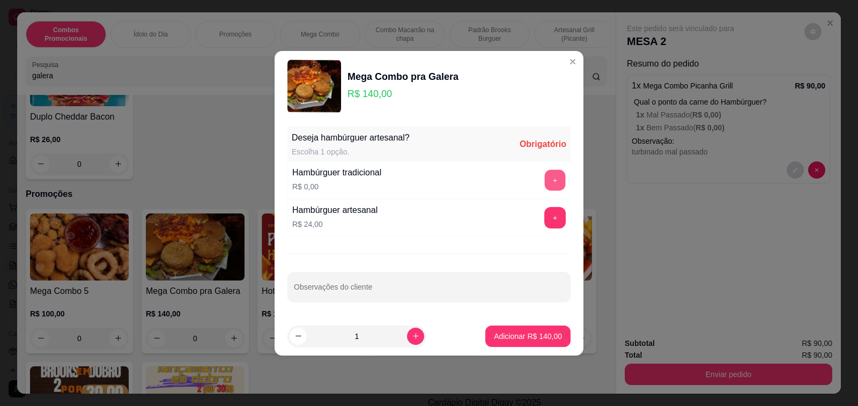
click at [550, 182] on button "+" at bounding box center [555, 180] width 21 height 21
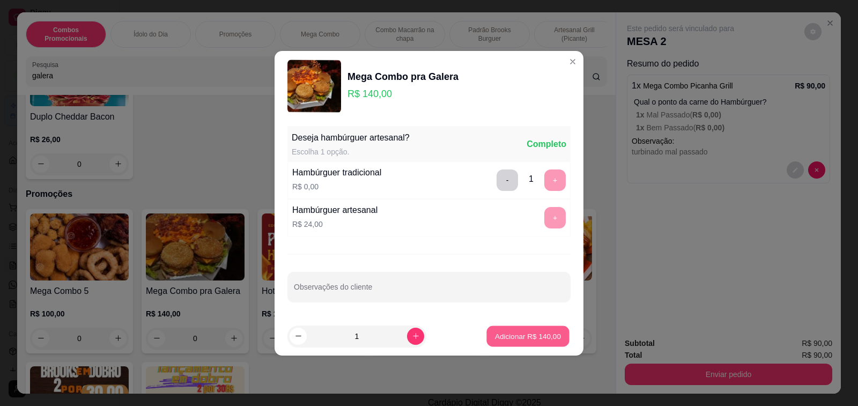
click at [522, 331] on p "Adicionar R$ 140,00" at bounding box center [528, 336] width 66 height 10
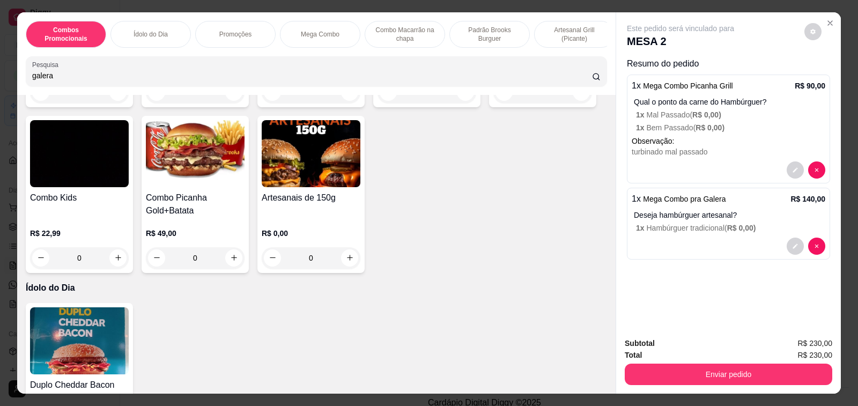
scroll to position [121, 0]
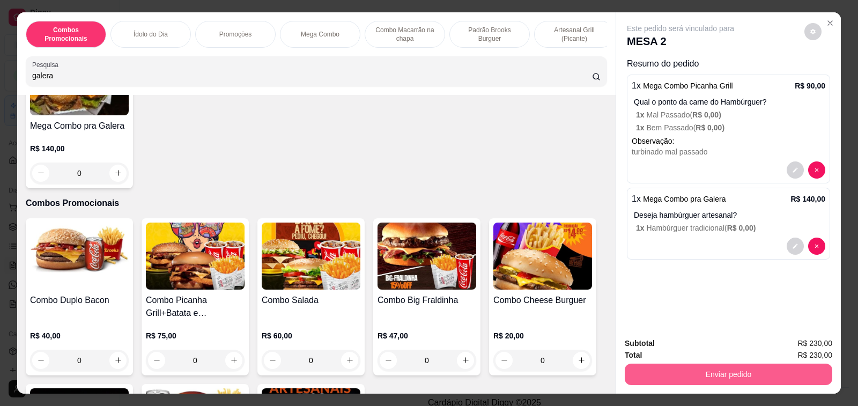
click at [735, 370] on button "Enviar pedido" at bounding box center [729, 374] width 208 height 21
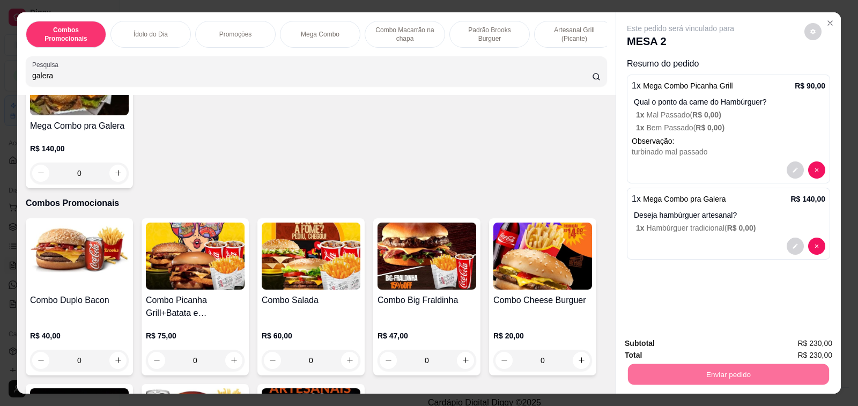
click at [697, 339] on button "Não registrar e enviar pedido" at bounding box center [693, 344] width 112 height 20
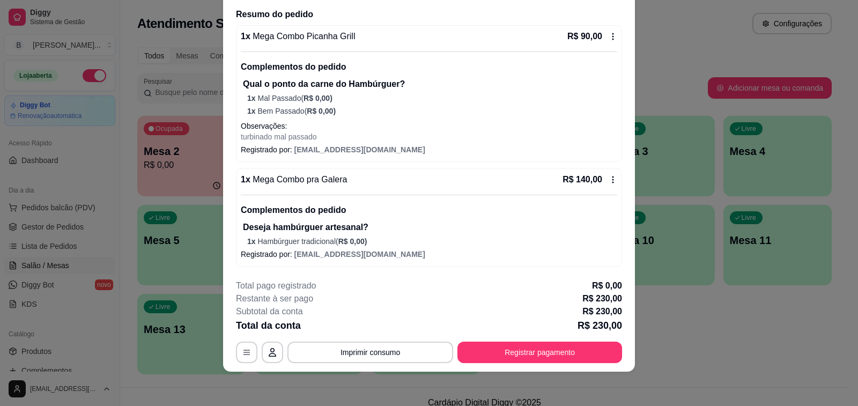
scroll to position [0, 0]
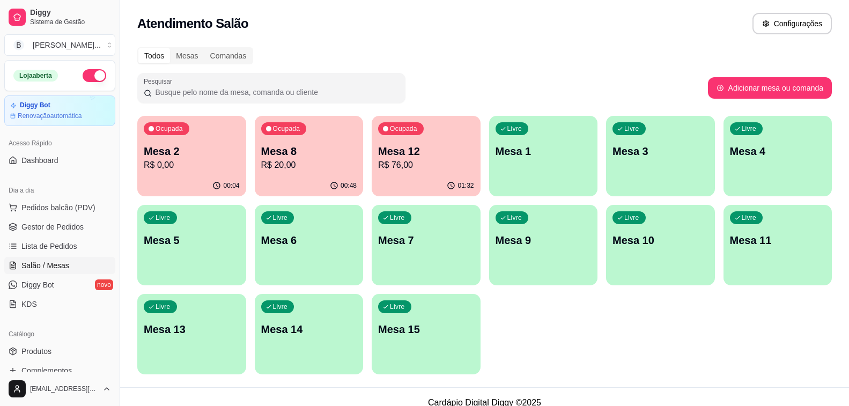
click at [291, 30] on div "Atendimento Salão Configurações" at bounding box center [484, 23] width 695 height 21
click at [72, 223] on span "Gestor de Pedidos" at bounding box center [52, 227] width 62 height 11
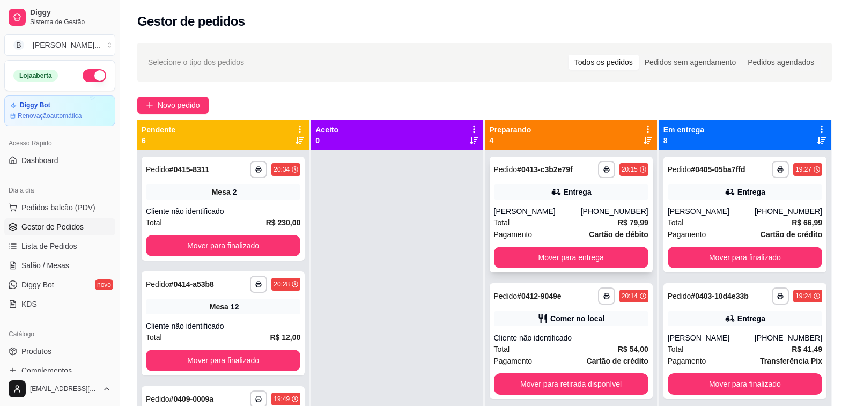
click at [581, 213] on div "[PHONE_NUMBER]" at bounding box center [615, 211] width 68 height 11
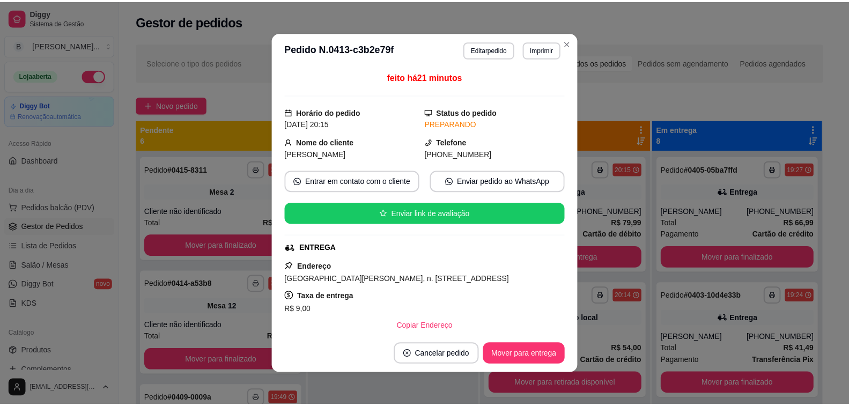
scroll to position [54, 0]
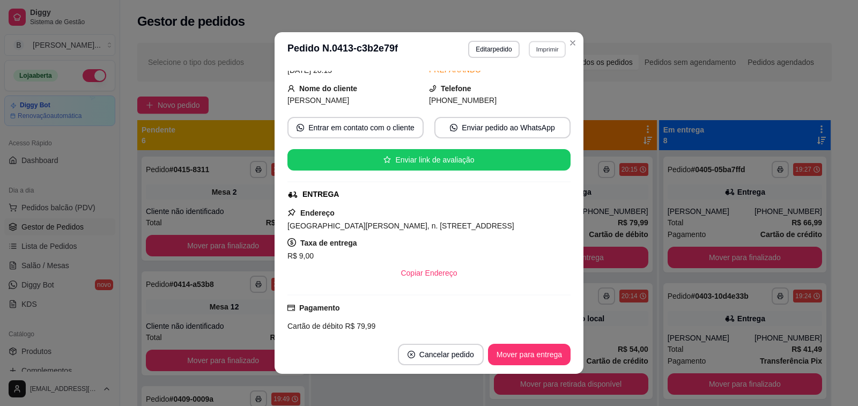
click at [547, 49] on button "Imprimir" at bounding box center [547, 49] width 37 height 17
click at [519, 85] on button "Impressora" at bounding box center [525, 87] width 78 height 17
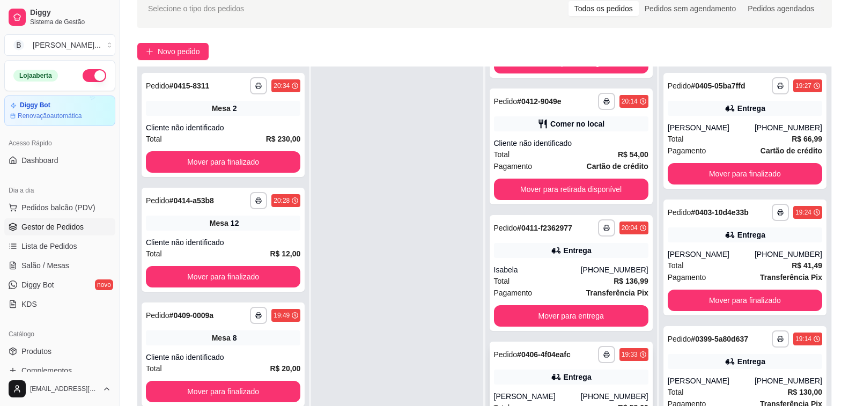
scroll to position [107, 0]
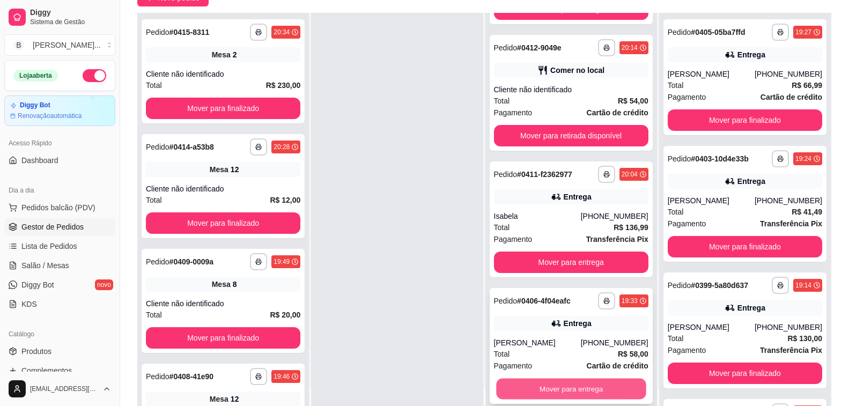
click at [592, 387] on button "Mover para entrega" at bounding box center [571, 389] width 150 height 21
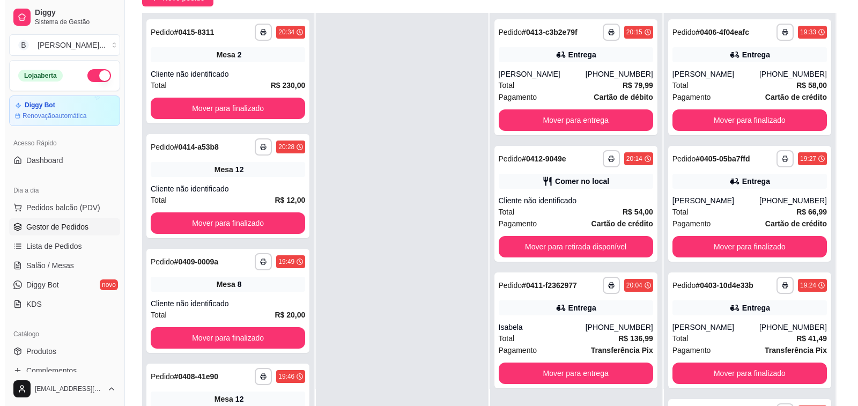
scroll to position [0, 0]
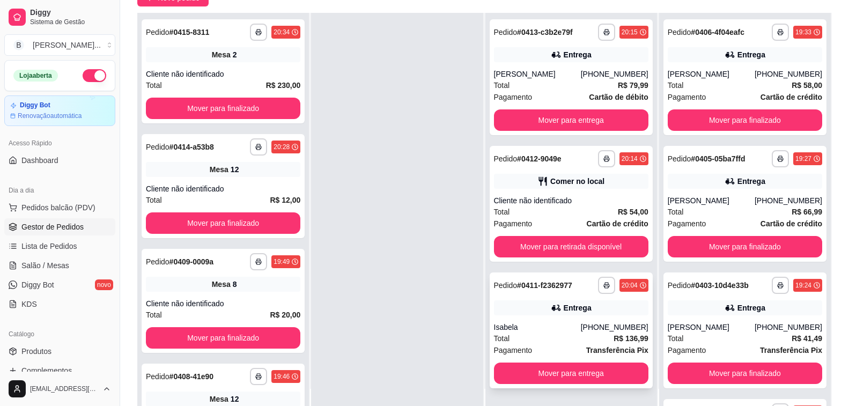
click at [579, 329] on div "Isabela" at bounding box center [537, 327] width 87 height 11
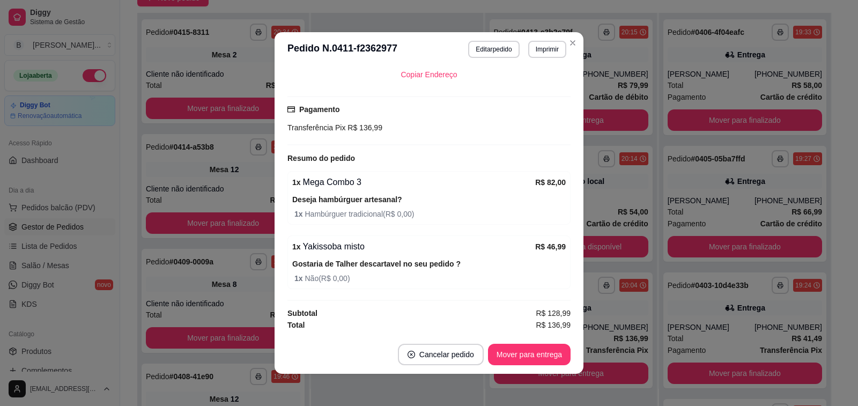
scroll to position [2, 0]
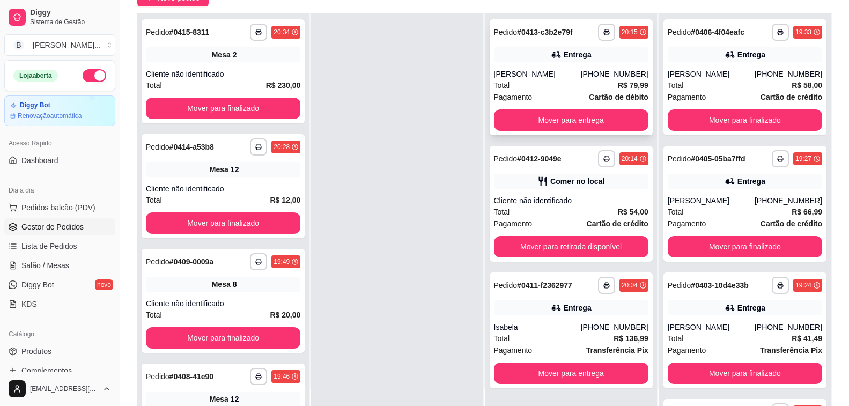
click at [596, 67] on div "**********" at bounding box center [571, 77] width 163 height 116
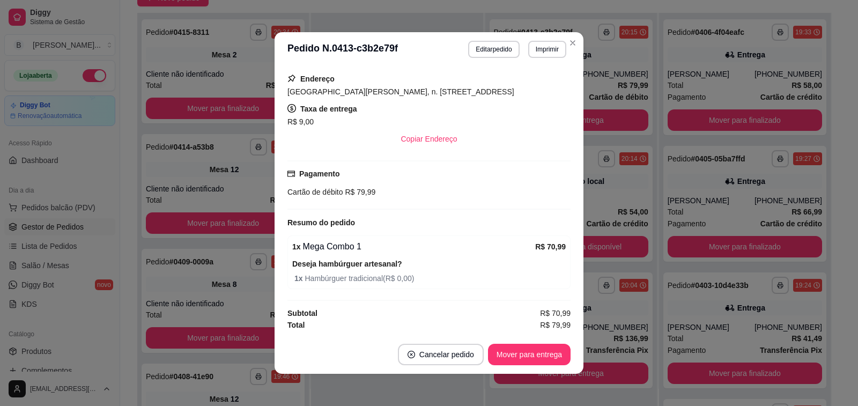
scroll to position [40, 0]
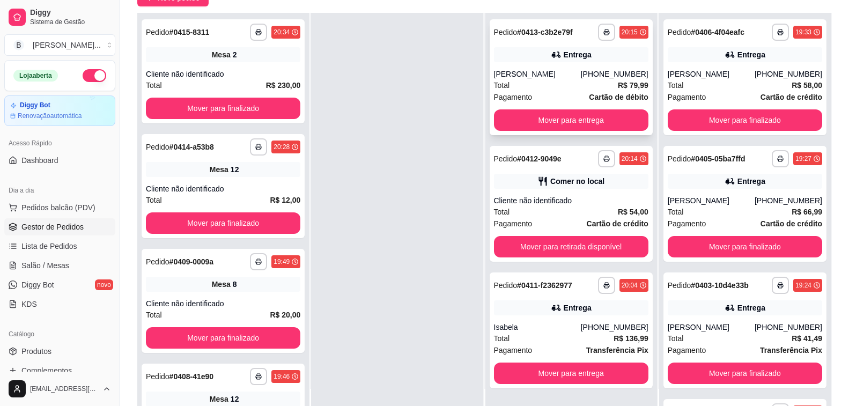
click at [564, 77] on div "[PERSON_NAME]" at bounding box center [537, 74] width 87 height 11
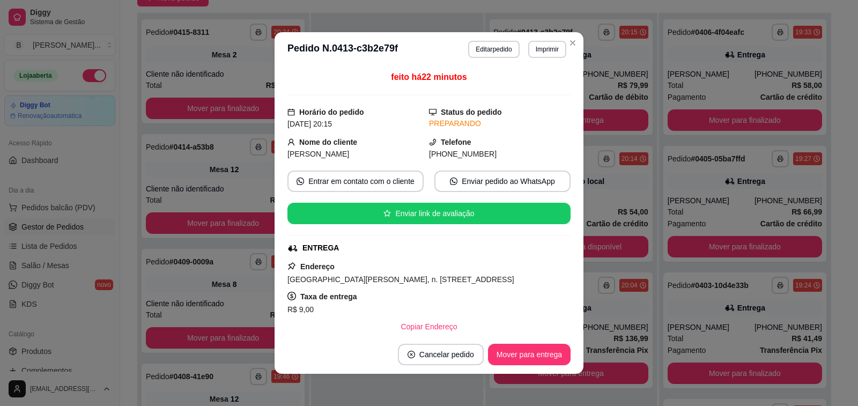
scroll to position [54, 0]
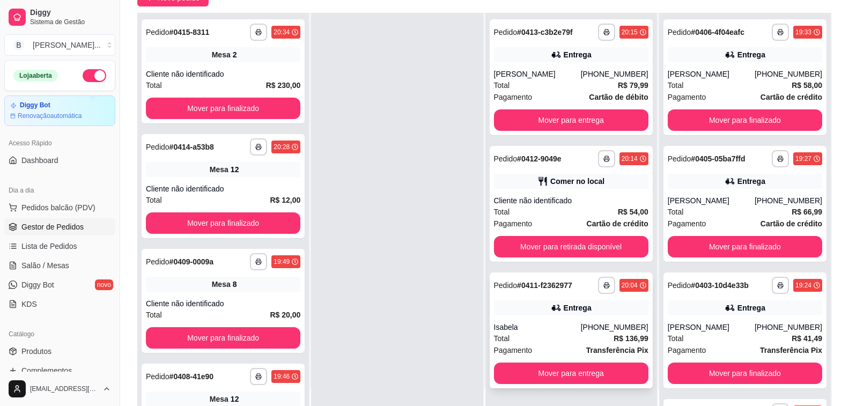
click at [610, 330] on div "[PHONE_NUMBER]" at bounding box center [615, 327] width 68 height 11
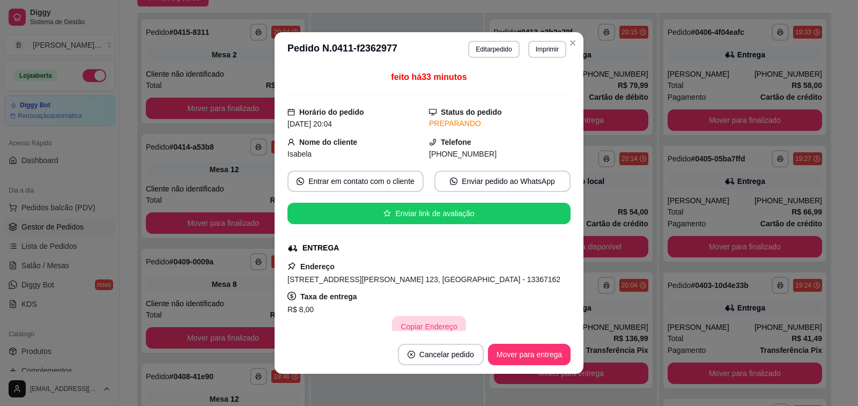
click at [429, 327] on button "Copiar Endereço" at bounding box center [428, 326] width 73 height 21
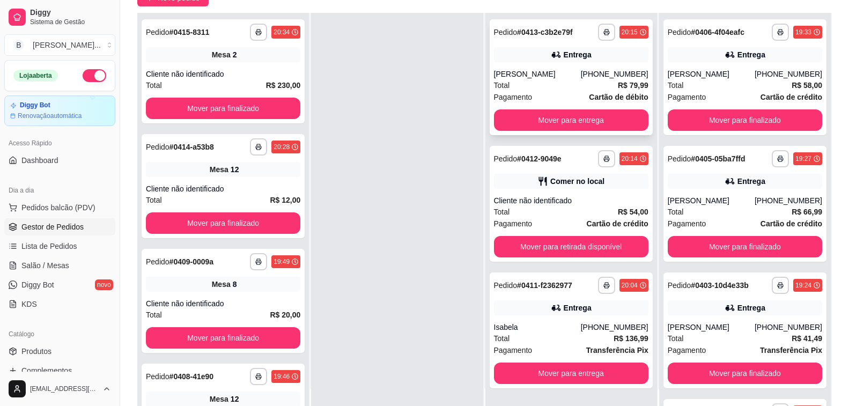
click at [548, 70] on div "[PERSON_NAME]" at bounding box center [537, 74] width 87 height 11
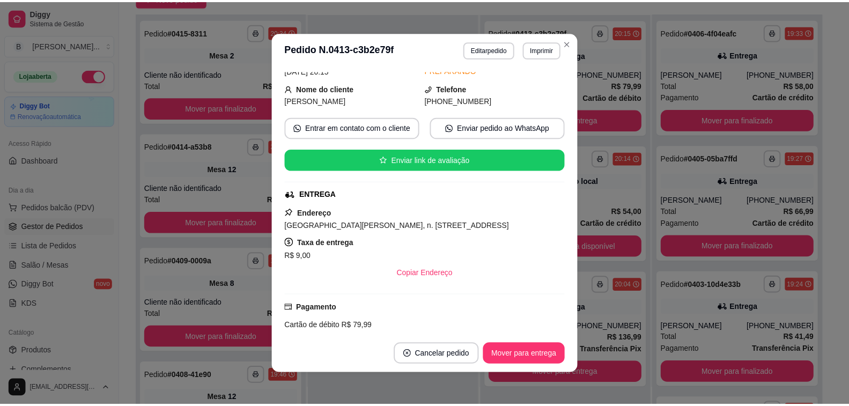
scroll to position [161, 0]
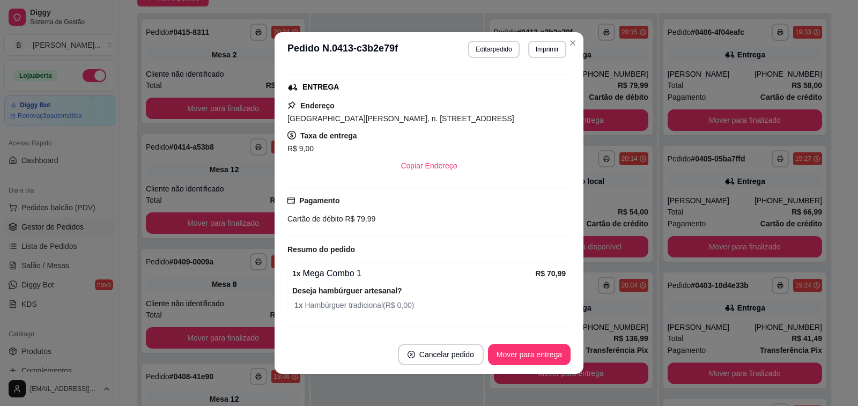
click at [426, 176] on button "Copiar Endereço" at bounding box center [428, 165] width 73 height 21
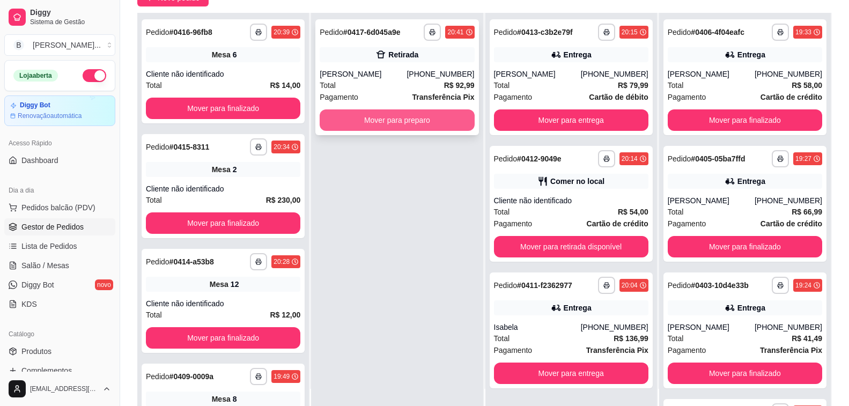
click at [412, 115] on button "Mover para preparo" at bounding box center [397, 119] width 154 height 21
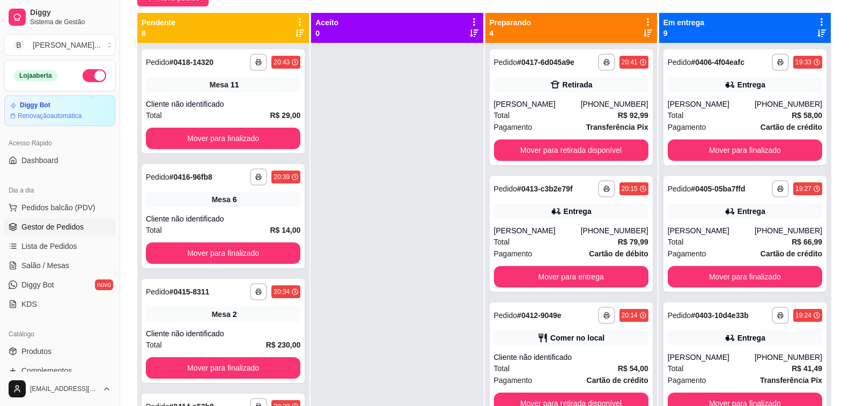
scroll to position [0, 0]
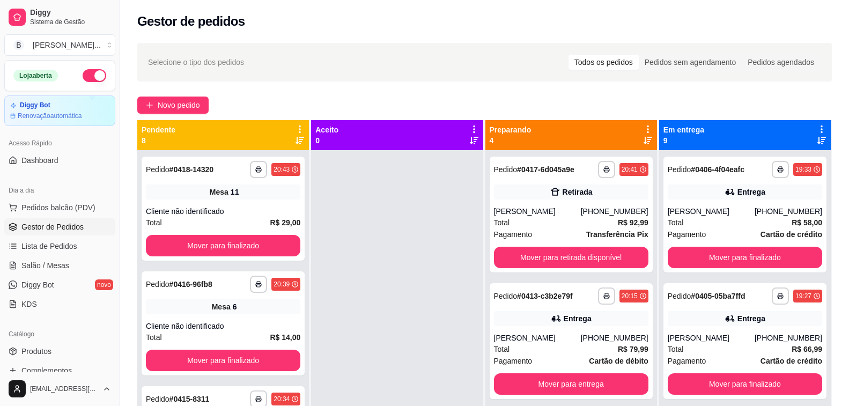
click at [410, 253] on div at bounding box center [397, 353] width 172 height 406
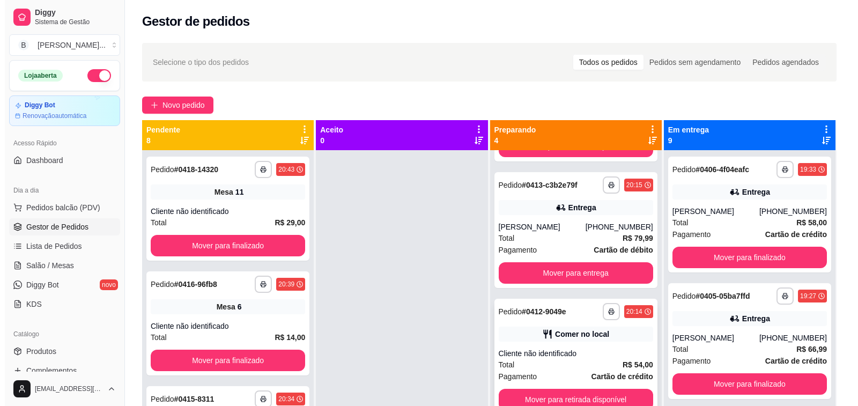
scroll to position [30, 0]
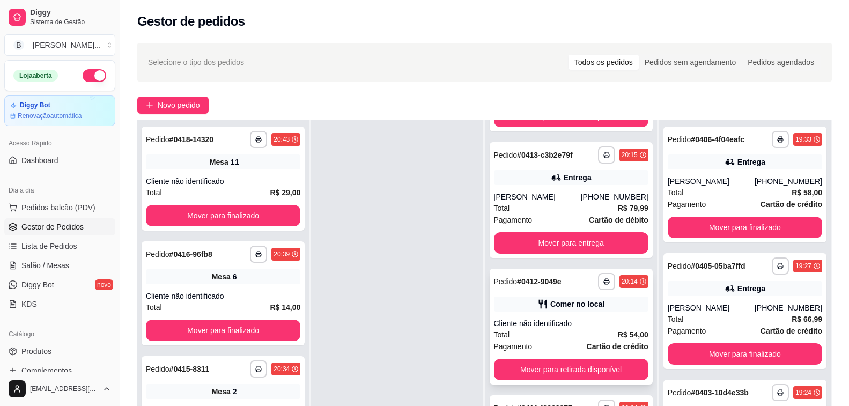
click at [563, 332] on div "Total R$ 54,00" at bounding box center [571, 335] width 154 height 12
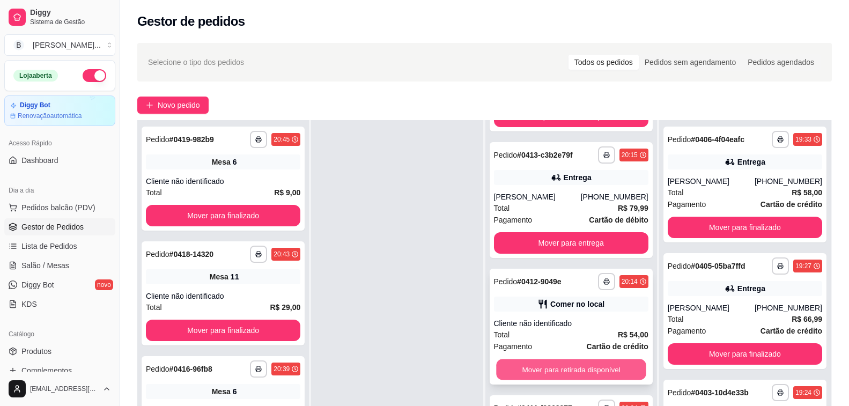
click at [563, 364] on button "Mover para retirada disponível" at bounding box center [571, 369] width 150 height 21
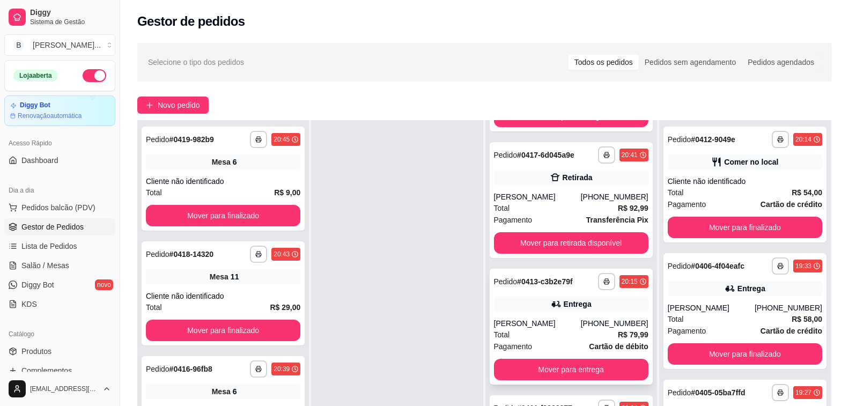
scroll to position [111, 0]
click at [563, 374] on button "Mover para entrega" at bounding box center [571, 369] width 154 height 21
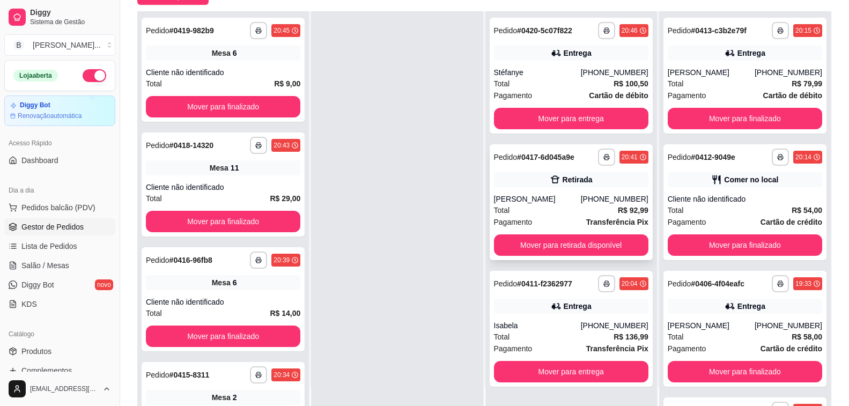
scroll to position [0, 0]
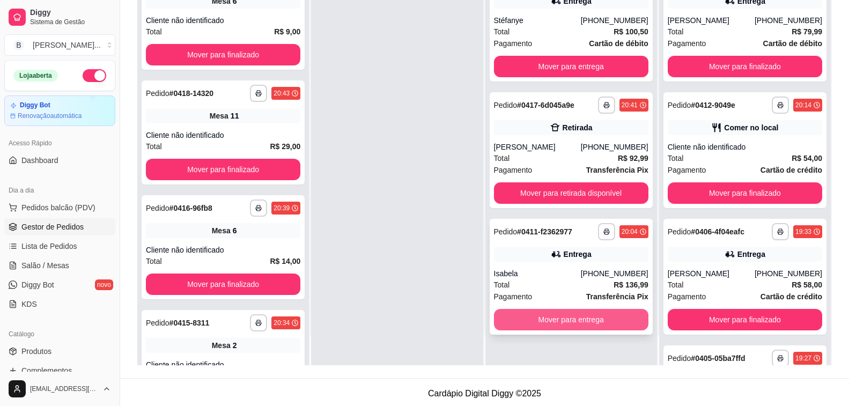
click at [574, 323] on button "Mover para entrega" at bounding box center [571, 319] width 154 height 21
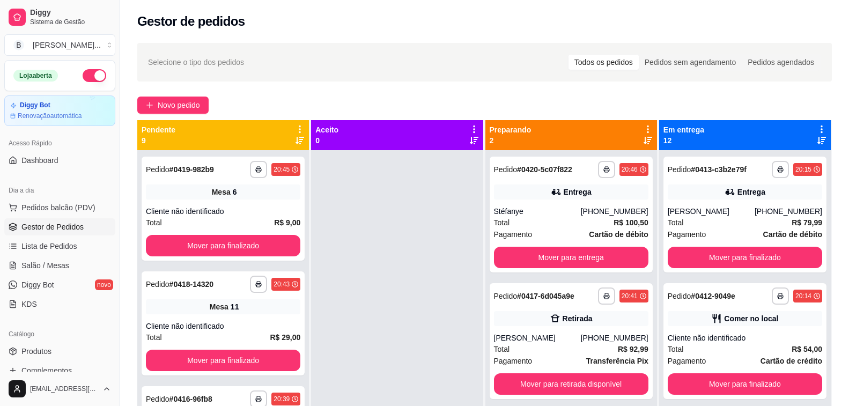
click at [416, 242] on div at bounding box center [397, 353] width 172 height 406
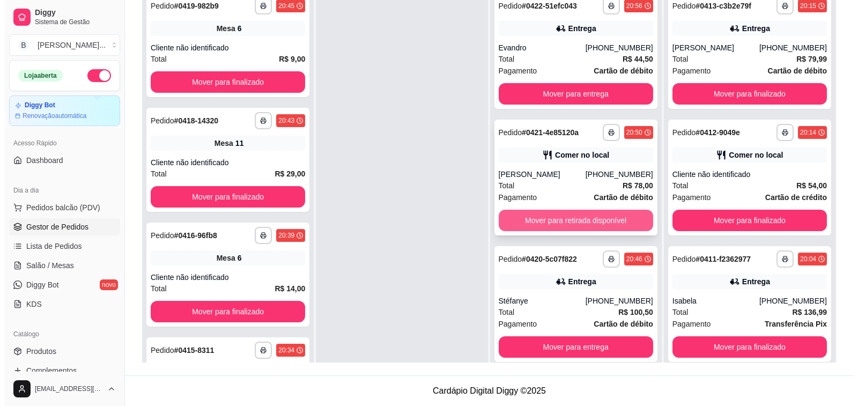
scroll to position [110, 0]
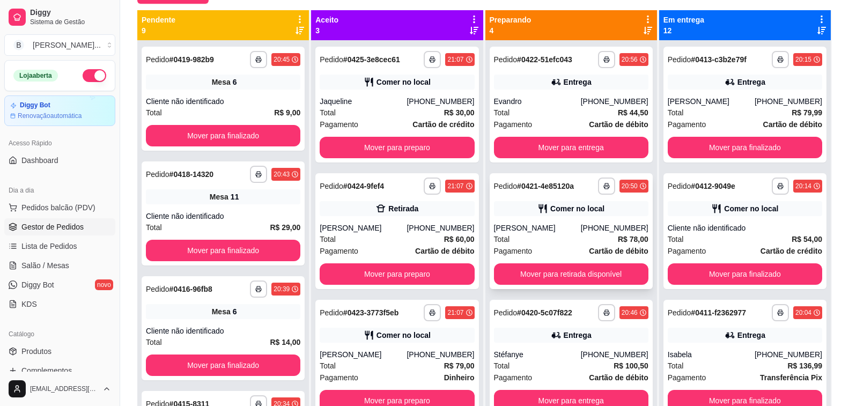
click at [503, 239] on span "Total" at bounding box center [502, 239] width 16 height 12
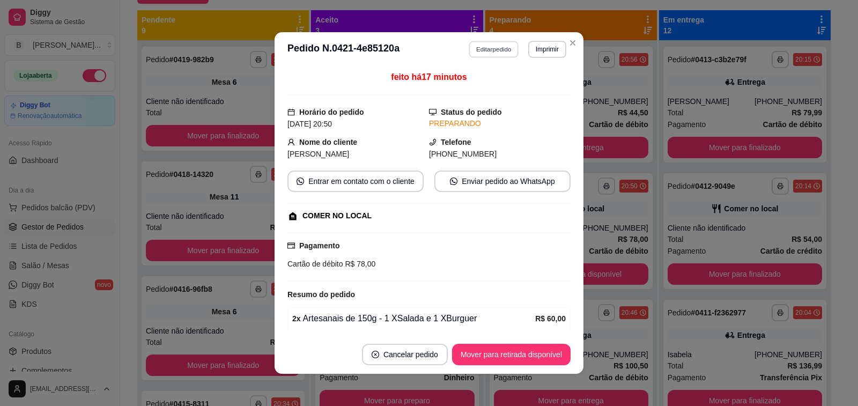
click at [475, 50] on button "Editar pedido" at bounding box center [494, 49] width 50 height 17
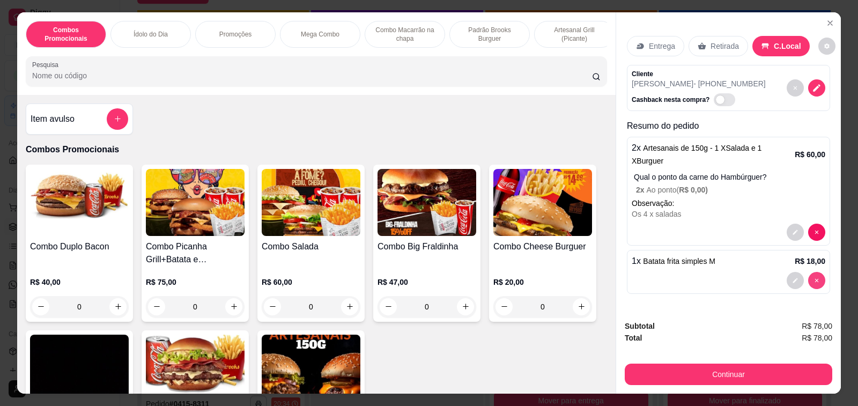
type input "0"
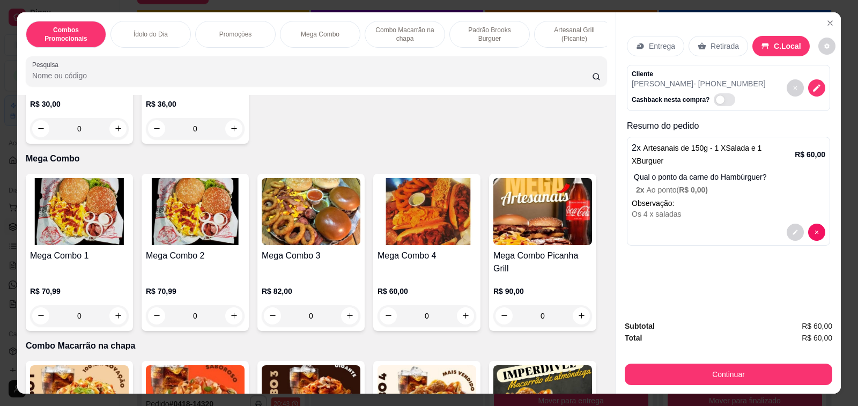
scroll to position [912, 0]
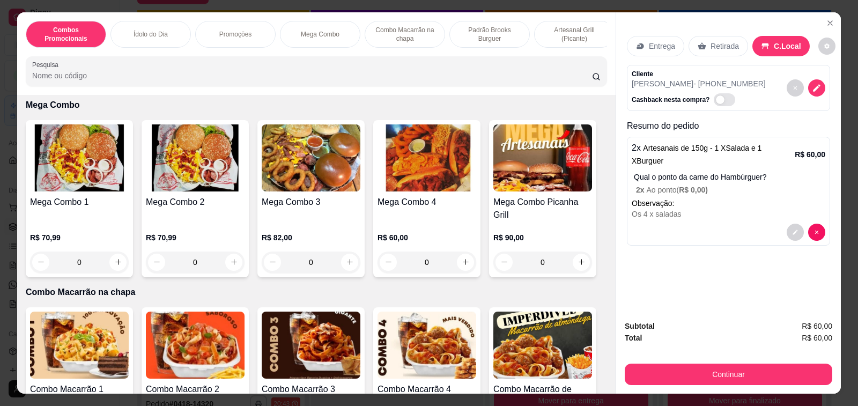
click at [311, 200] on h4 "Mega Combo 3" at bounding box center [311, 202] width 99 height 13
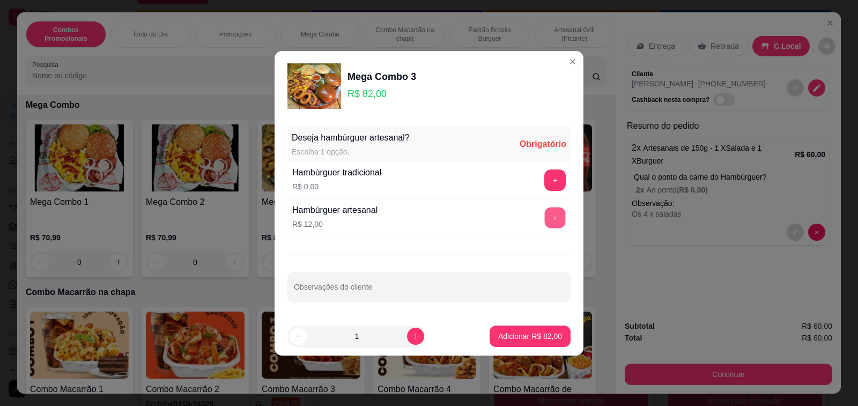
click at [549, 219] on button "+" at bounding box center [555, 217] width 21 height 21
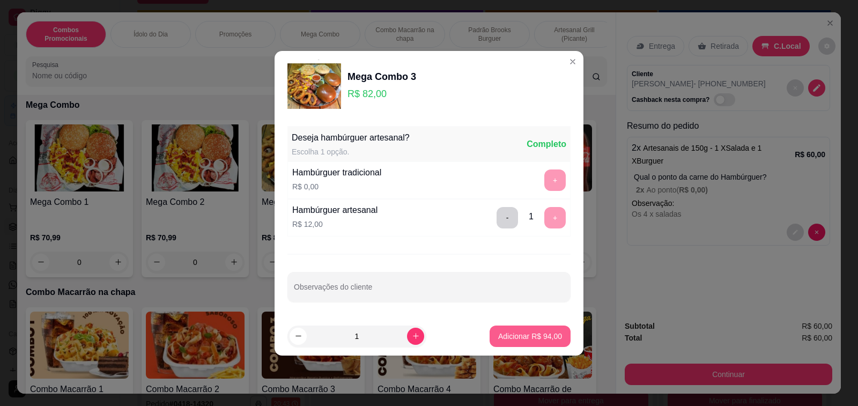
click at [534, 333] on p "Adicionar R$ 94,00" at bounding box center [530, 336] width 64 height 11
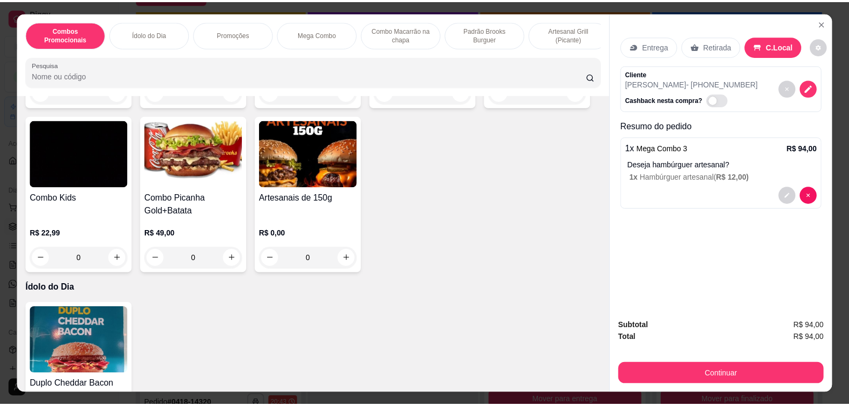
scroll to position [0, 0]
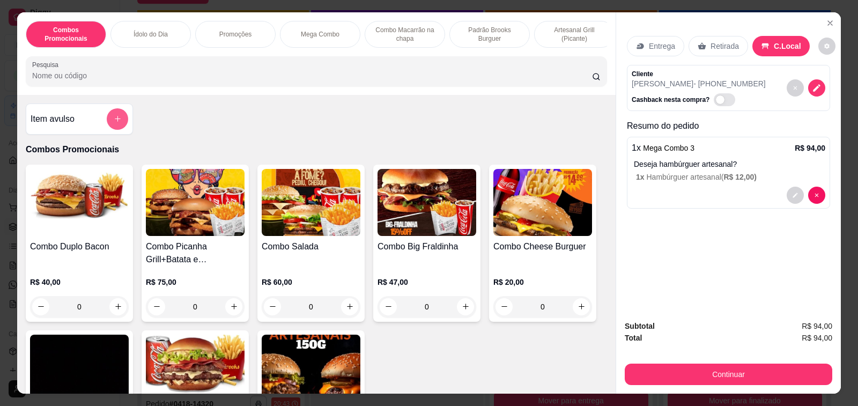
click at [70, 115] on div "Item avulso" at bounding box center [80, 118] width 98 height 21
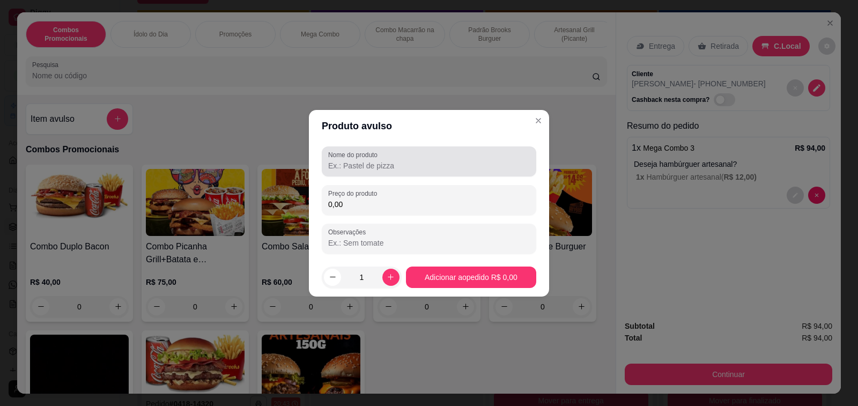
click at [381, 163] on input "Nome do produto" at bounding box center [429, 165] width 202 height 11
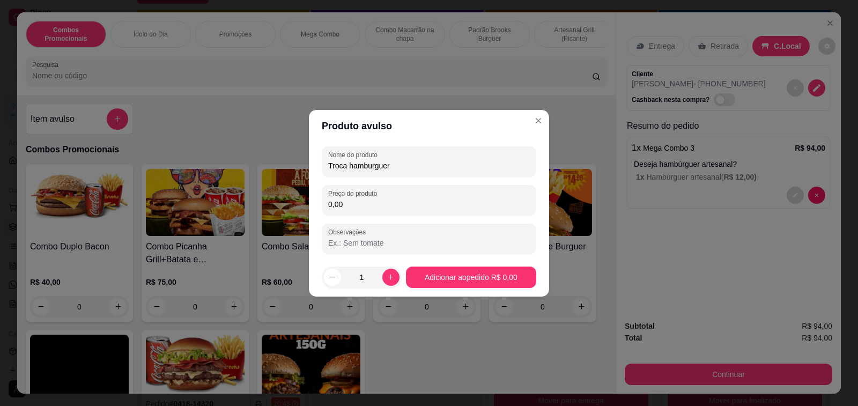
type input "Troca hamburguer"
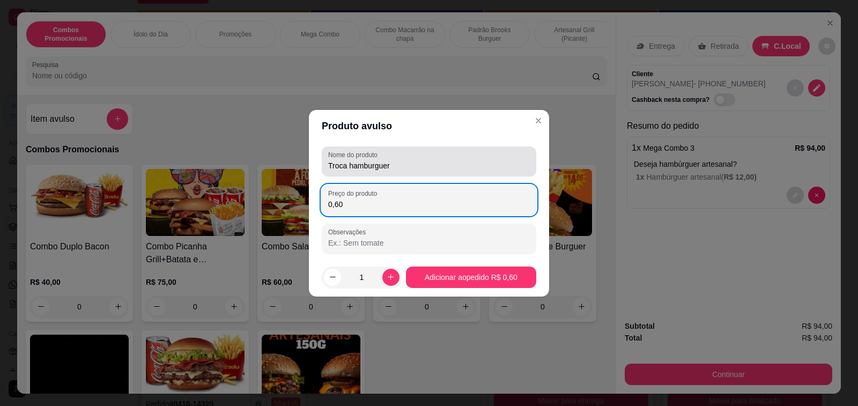
type input "6,00"
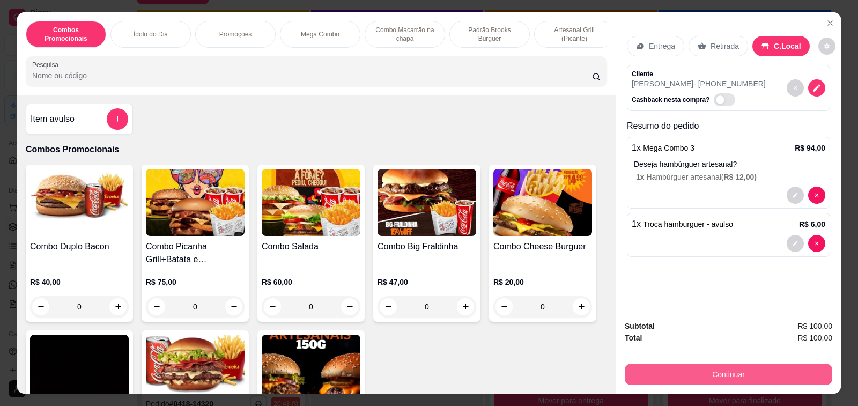
click at [712, 374] on button "Continuar" at bounding box center [729, 374] width 208 height 21
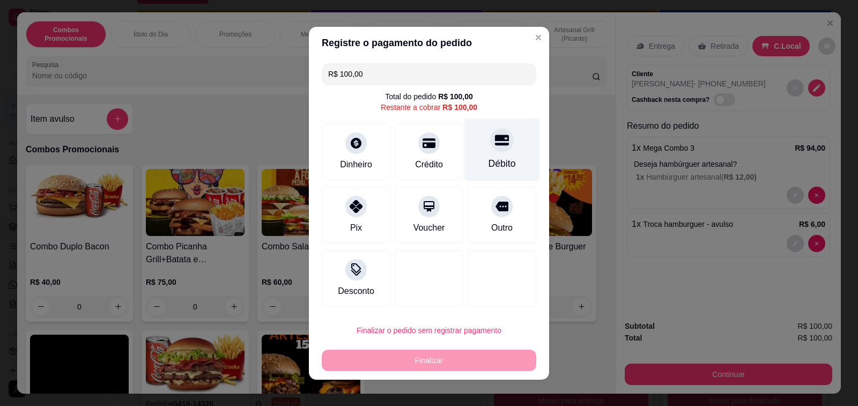
click at [470, 144] on div "Débito" at bounding box center [503, 149] width 76 height 63
click at [489, 157] on div "Débito" at bounding box center [502, 164] width 27 height 14
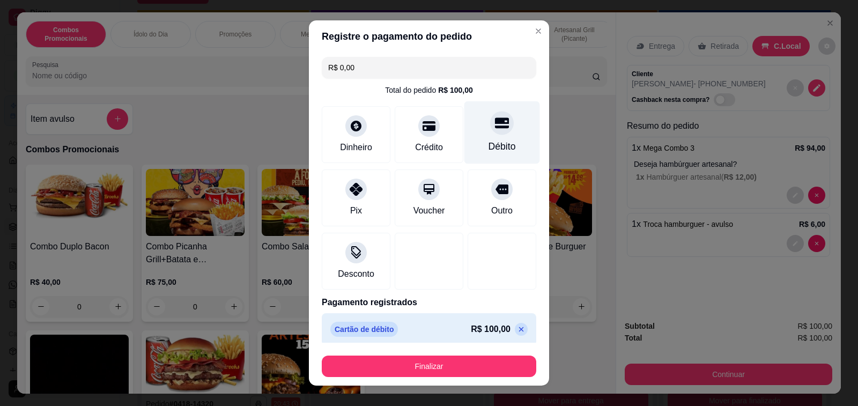
type input "R$ 0,00"
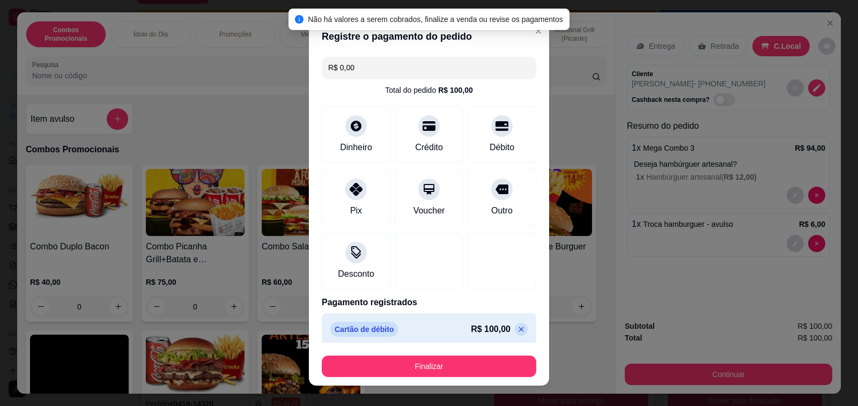
click at [425, 368] on button "Finalizar" at bounding box center [429, 366] width 215 height 21
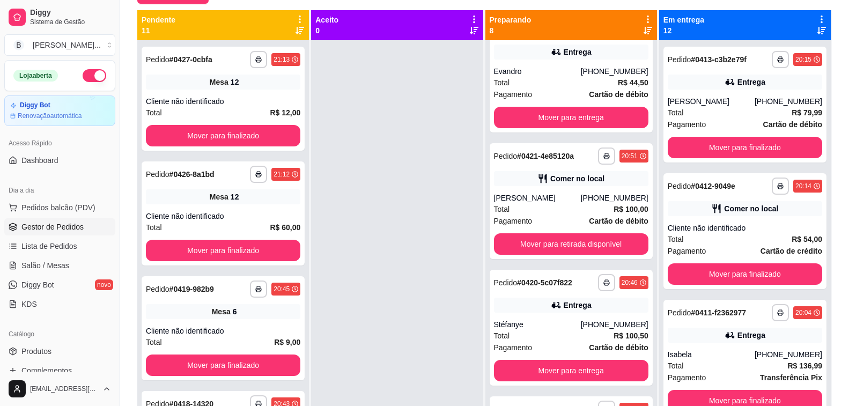
scroll to position [617, 0]
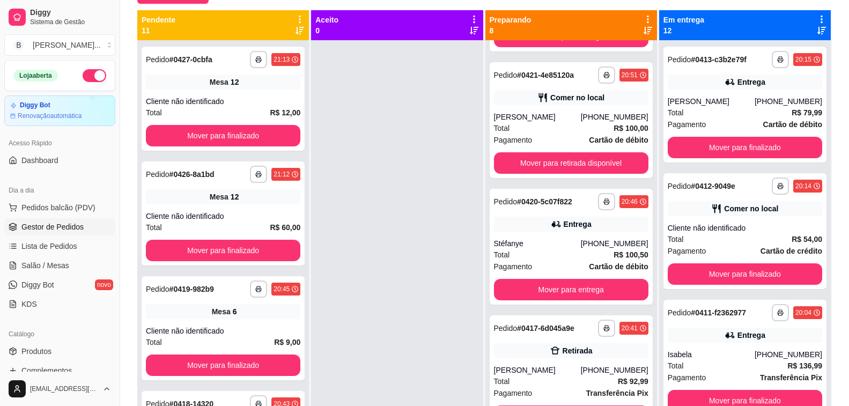
click at [388, 227] on div at bounding box center [397, 243] width 172 height 406
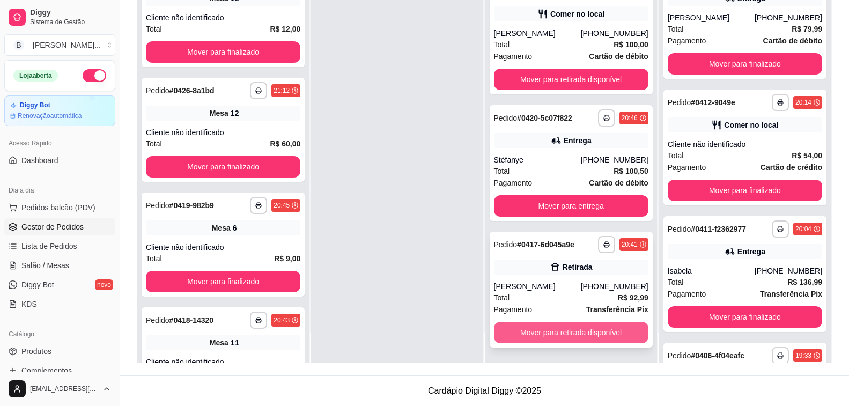
click at [523, 332] on button "Mover para retirada disponível" at bounding box center [571, 332] width 154 height 21
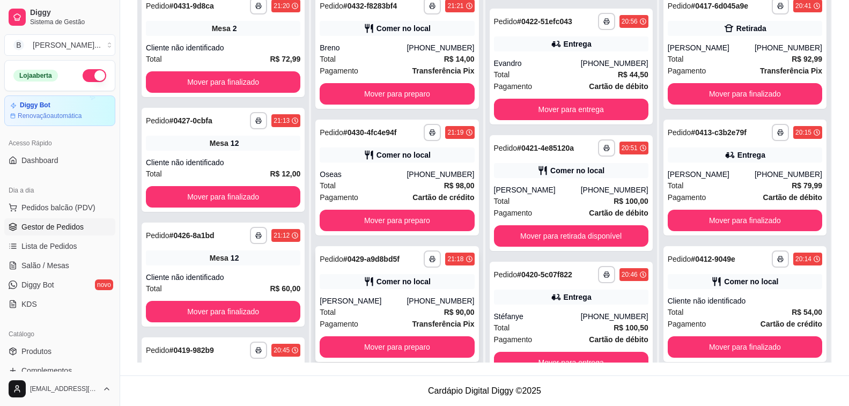
scroll to position [30, 0]
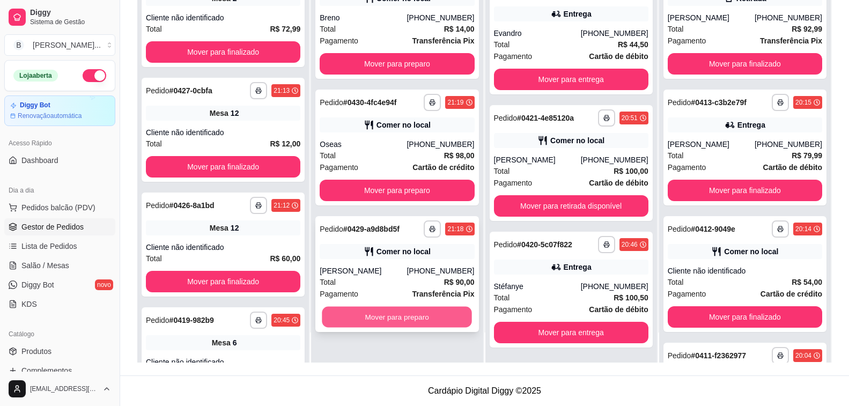
click at [389, 311] on button "Mover para preparo" at bounding box center [397, 317] width 150 height 21
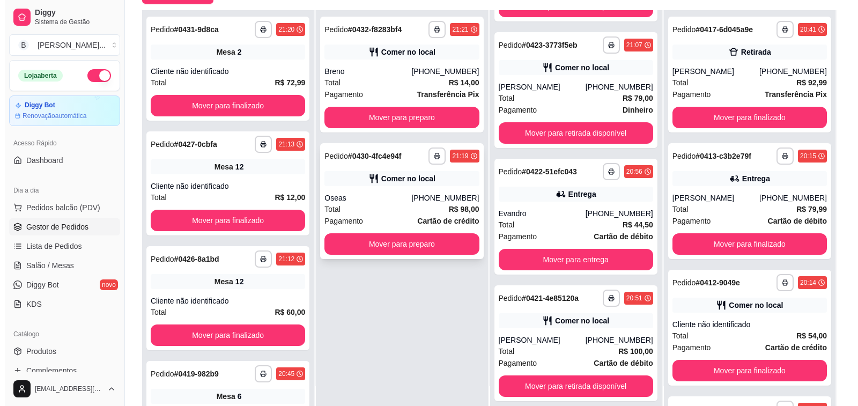
scroll to position [0, 0]
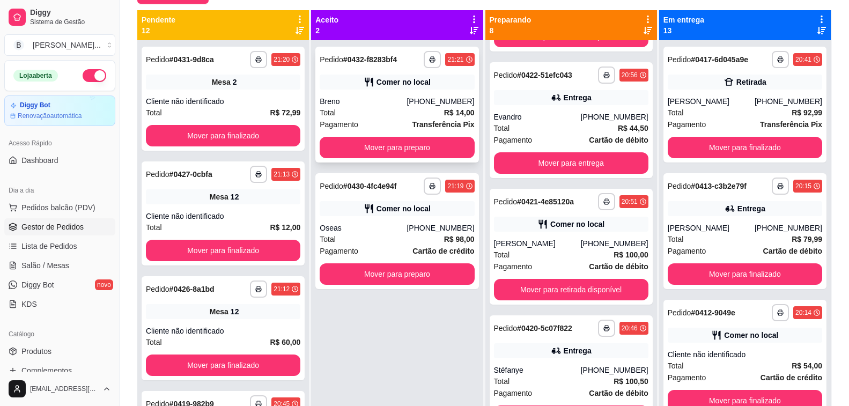
click at [398, 109] on div "Total R$ 14,00" at bounding box center [397, 113] width 154 height 12
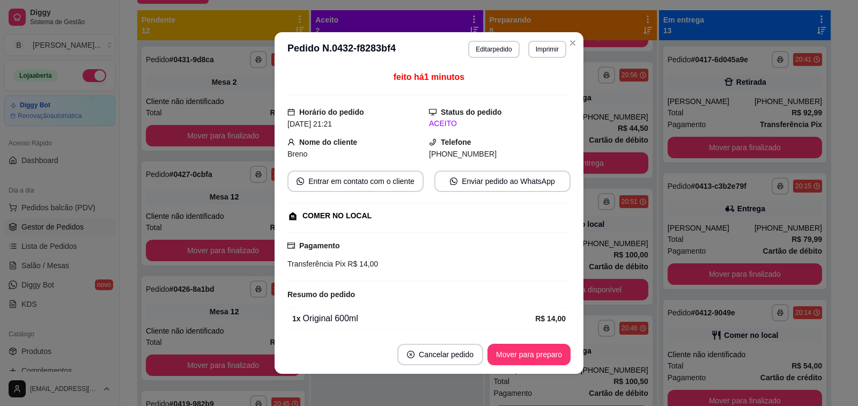
scroll to position [41, 0]
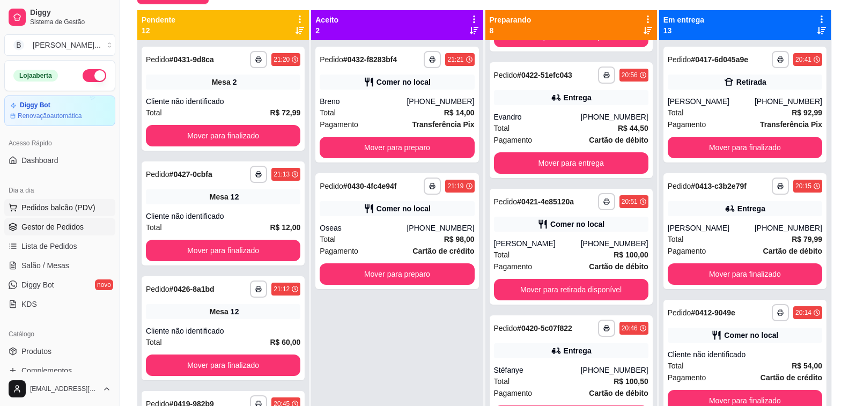
click at [65, 210] on span "Pedidos balcão (PDV)" at bounding box center [58, 207] width 74 height 11
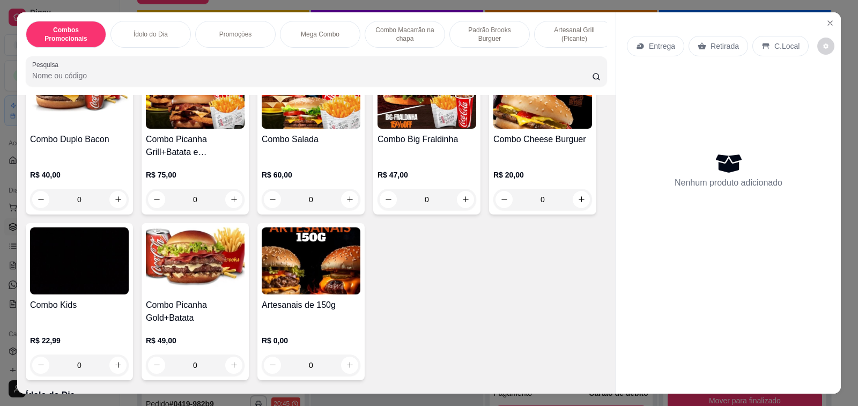
scroll to position [215, 0]
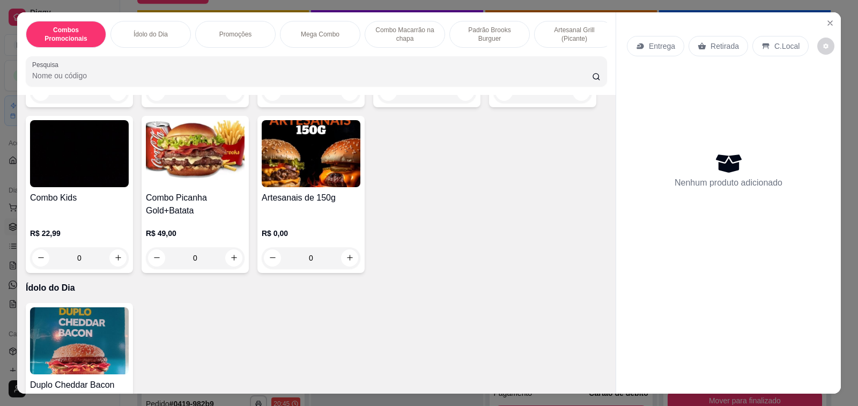
click at [319, 204] on h4 "Artesanais de 150g" at bounding box center [311, 197] width 99 height 13
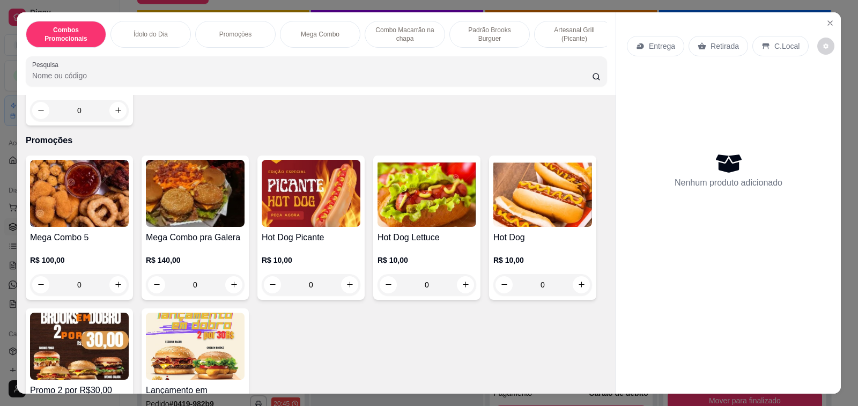
scroll to position [644, 0]
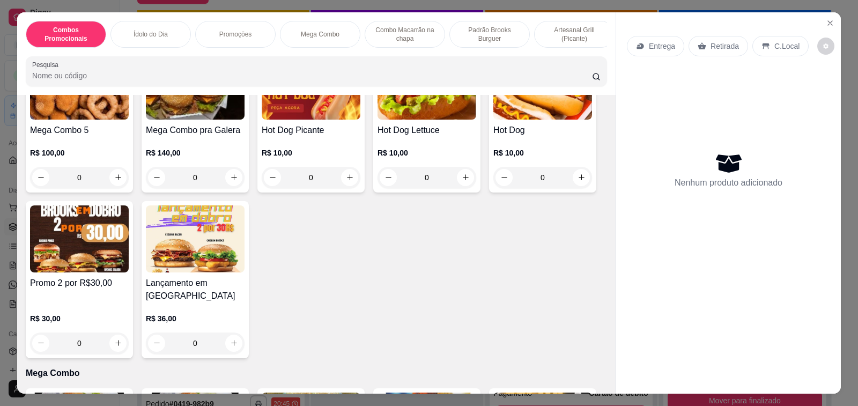
click at [50, 267] on img at bounding box center [79, 238] width 99 height 67
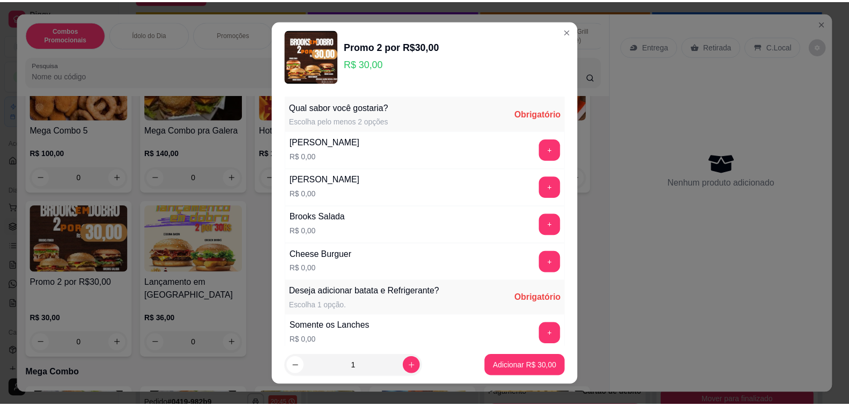
scroll to position [871, 0]
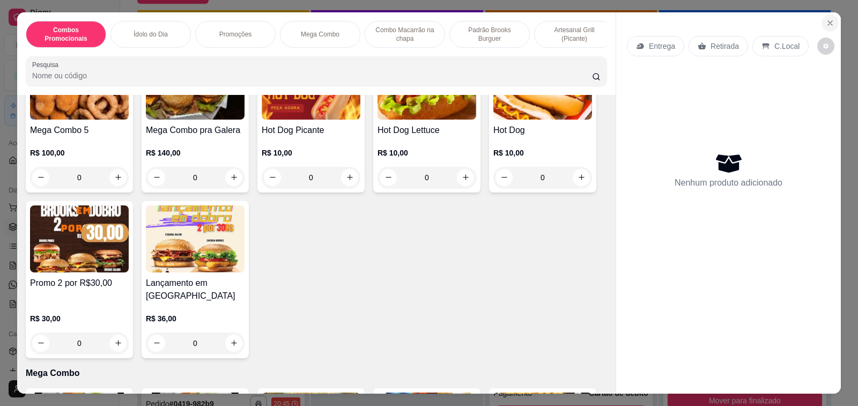
click at [826, 19] on icon "Close" at bounding box center [830, 23] width 9 height 9
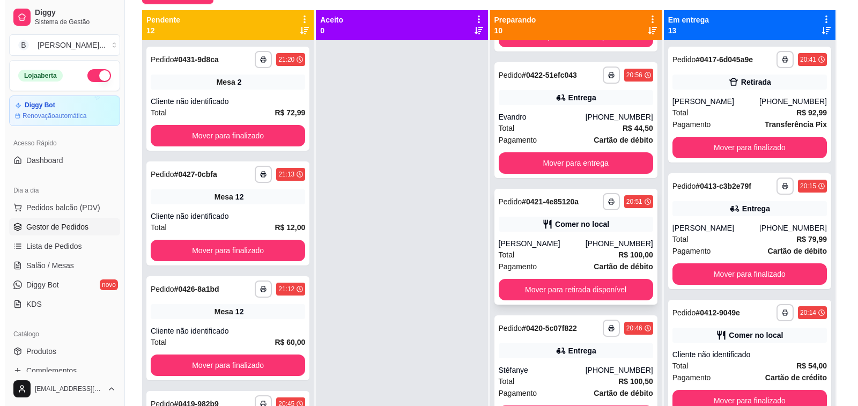
scroll to position [30, 0]
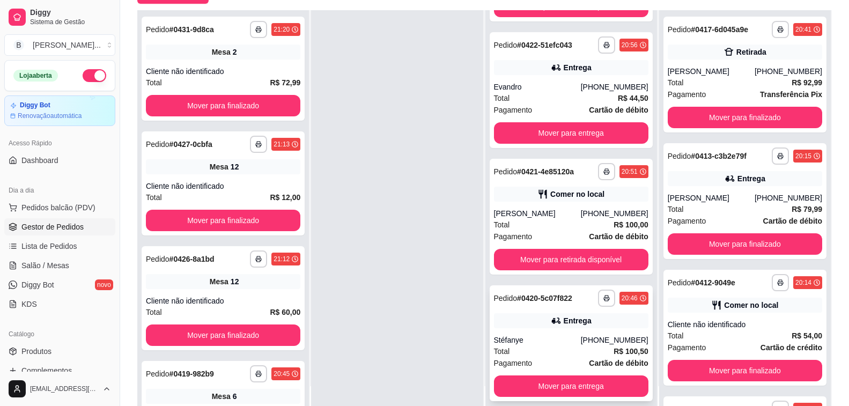
click at [554, 349] on div "Total R$ 100,50" at bounding box center [571, 351] width 154 height 12
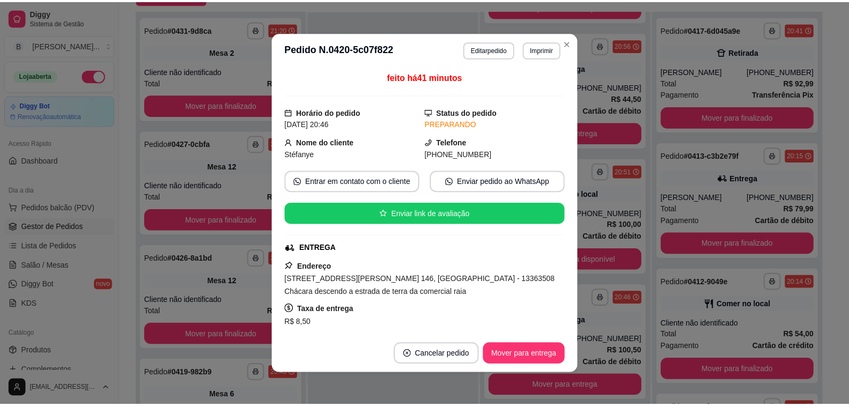
scroll to position [107, 0]
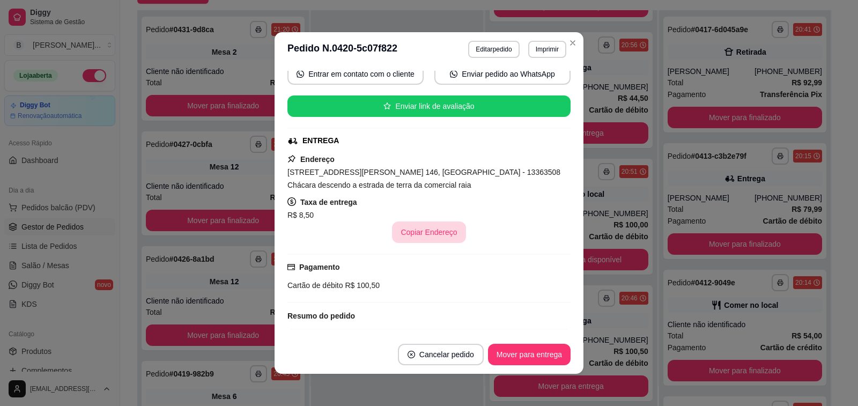
click at [420, 229] on button "Copiar Endereço" at bounding box center [428, 232] width 73 height 21
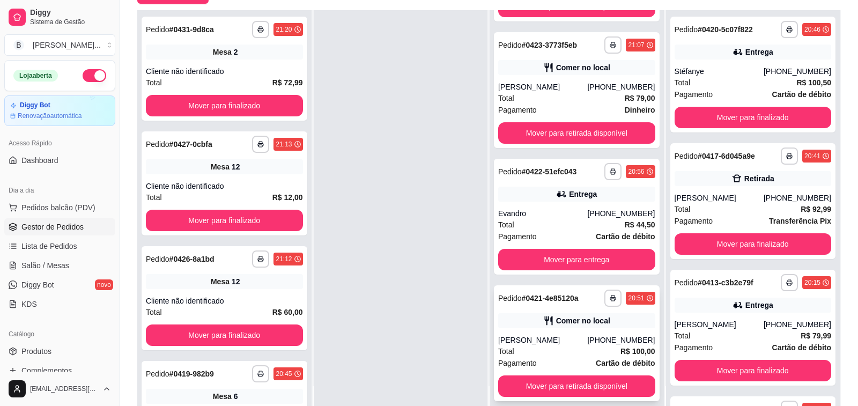
scroll to position [744, 0]
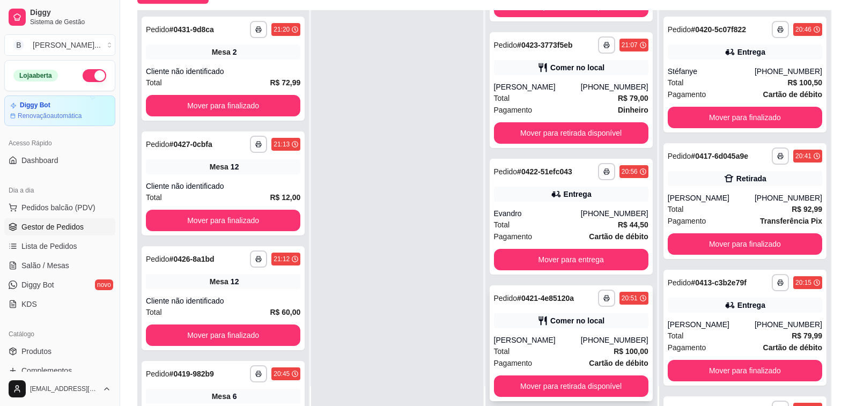
click at [563, 329] on div "**********" at bounding box center [571, 343] width 163 height 116
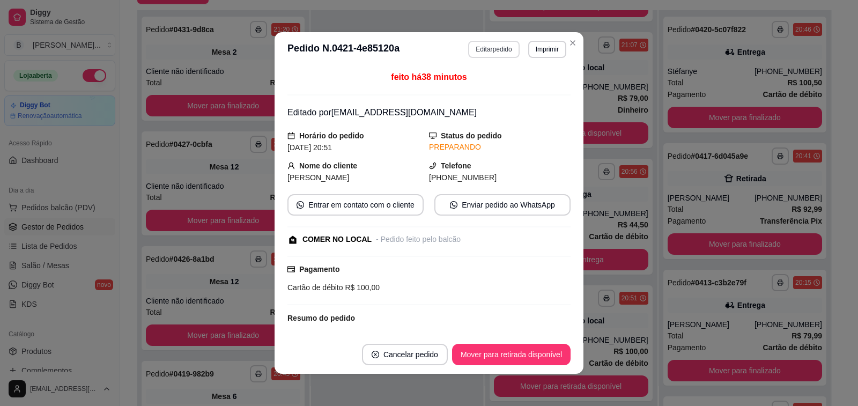
click at [488, 50] on button "Editar pedido" at bounding box center [493, 49] width 51 height 17
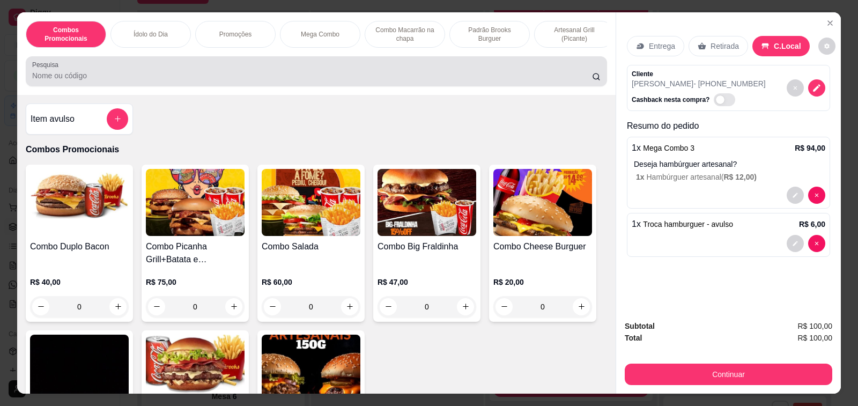
click at [50, 81] on input "Pesquisa" at bounding box center [312, 75] width 560 height 11
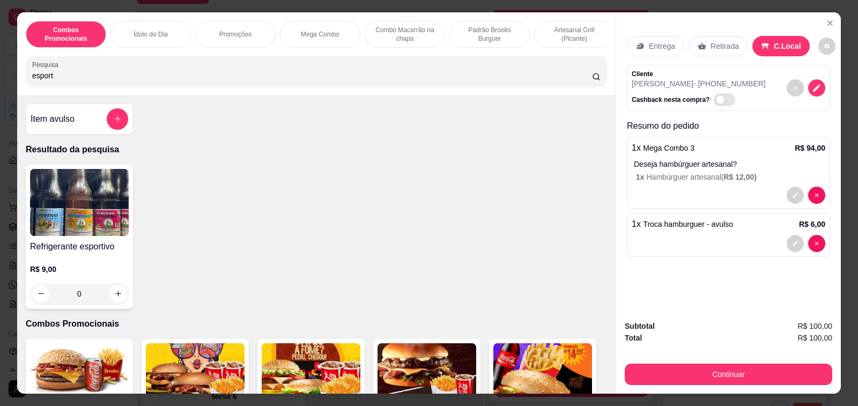
type input "esport"
click at [19, 262] on div "Item avulso Resultado da pesquisa Refrigerante esportivo R$ 9,00 0 Combos Promo…" at bounding box center [316, 244] width 599 height 299
click at [47, 261] on div "R$ 9,00 0" at bounding box center [79, 278] width 99 height 51
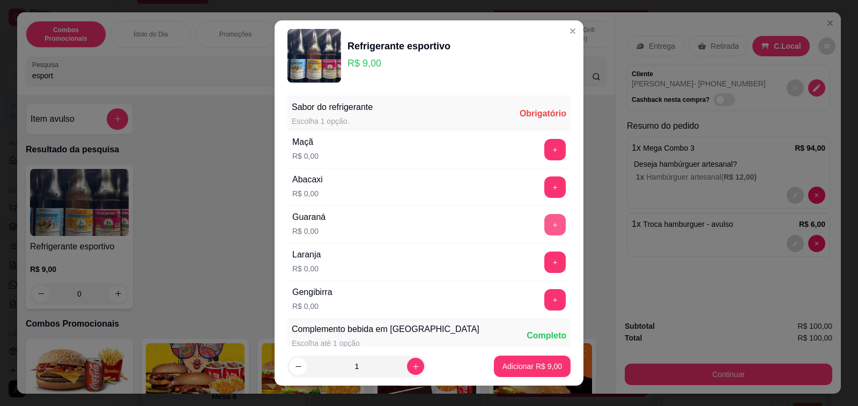
click at [544, 231] on button "+" at bounding box center [554, 224] width 21 height 21
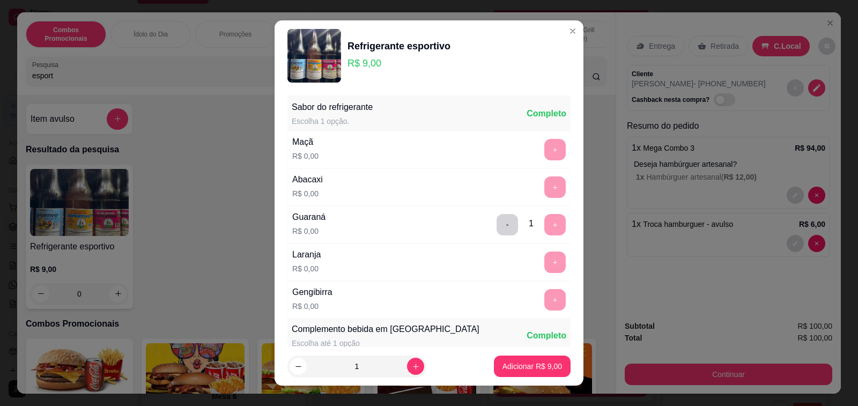
scroll to position [199, 0]
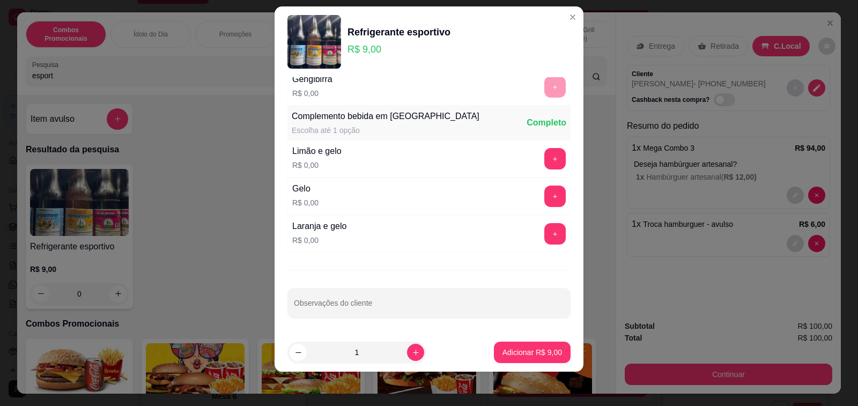
click at [523, 367] on footer "1 Adicionar R$ 9,00" at bounding box center [429, 352] width 309 height 39
click at [525, 350] on p "Adicionar R$ 9,00" at bounding box center [532, 352] width 58 height 10
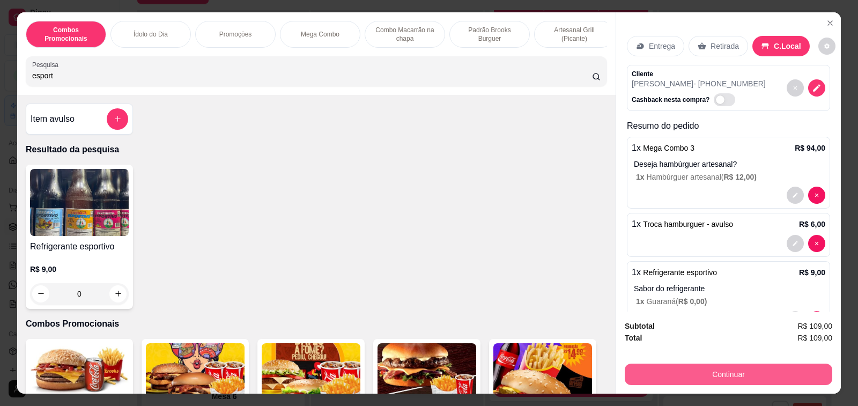
click at [687, 371] on button "Continuar" at bounding box center [729, 374] width 208 height 21
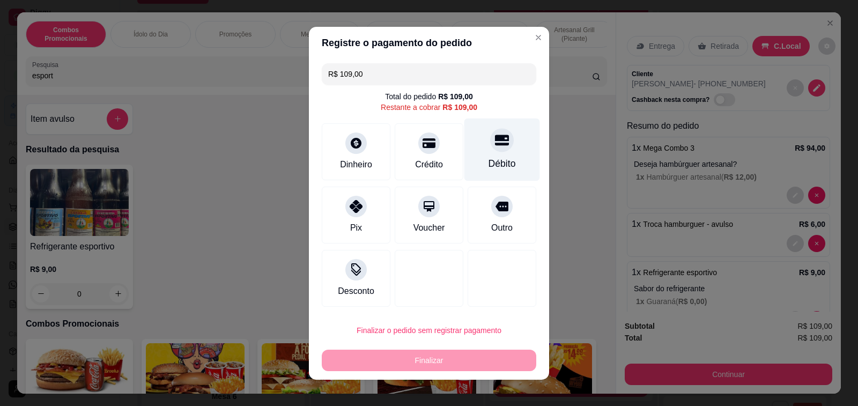
click at [491, 160] on div "Débito" at bounding box center [502, 164] width 27 height 14
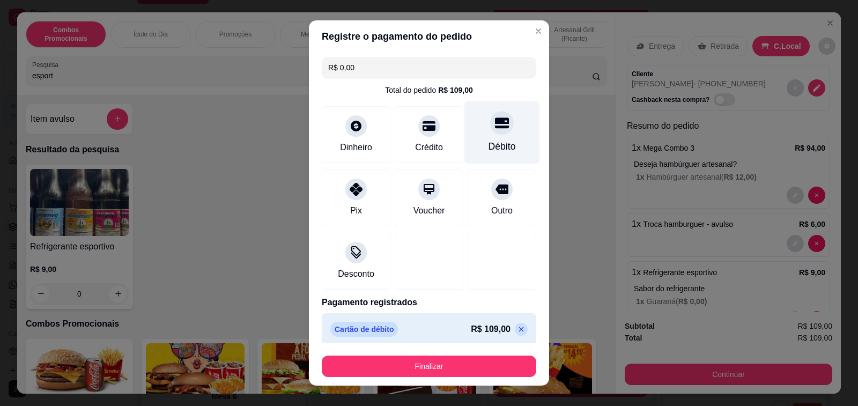
type input "R$ 0,00"
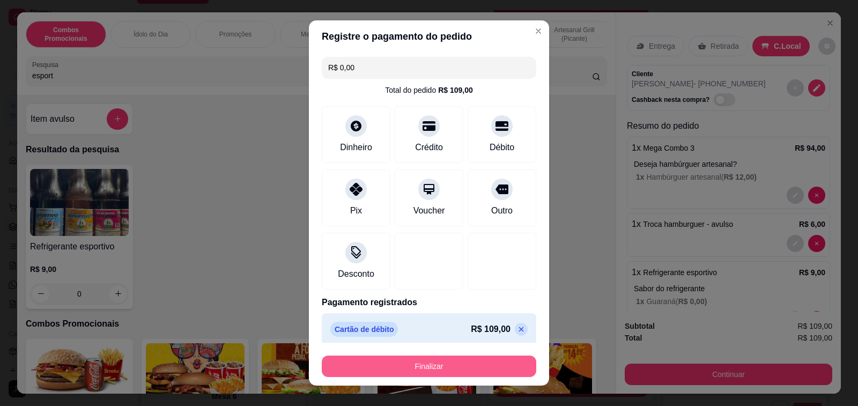
click at [419, 372] on button "Finalizar" at bounding box center [429, 366] width 215 height 21
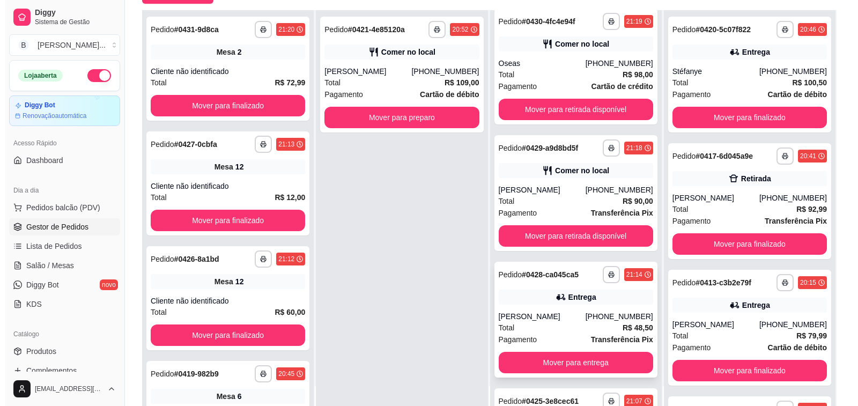
scroll to position [81, 0]
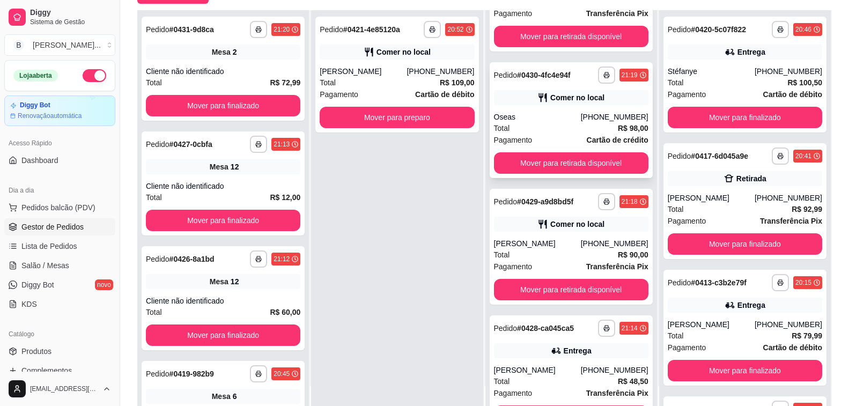
click at [572, 121] on div "Oseas" at bounding box center [537, 117] width 87 height 11
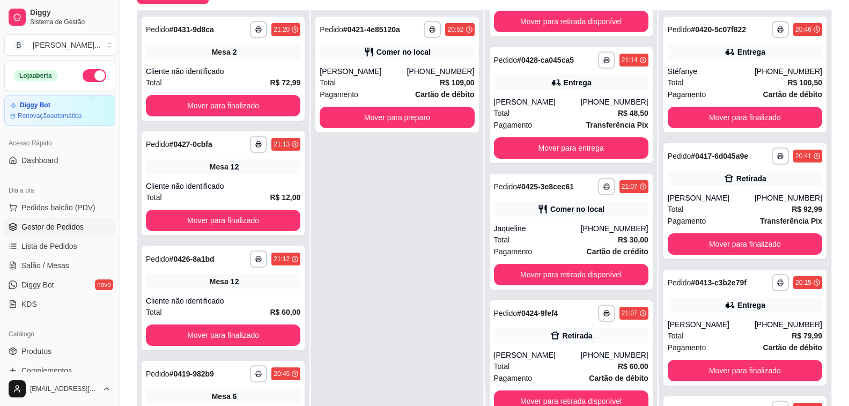
scroll to position [403, 0]
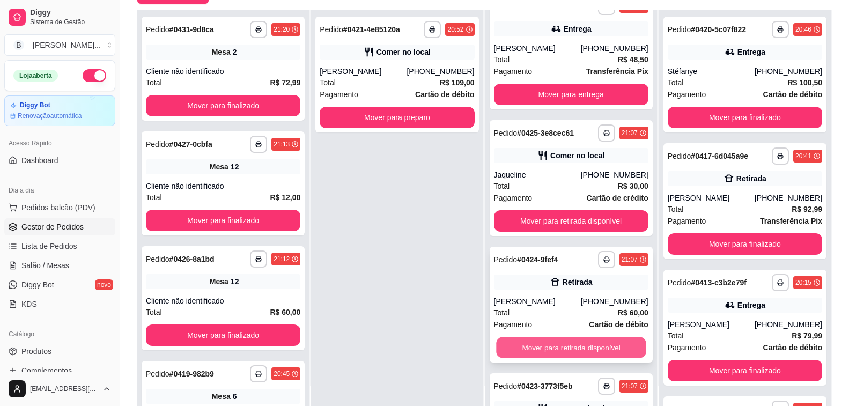
click at [546, 347] on button "Mover para retirada disponível" at bounding box center [571, 347] width 150 height 21
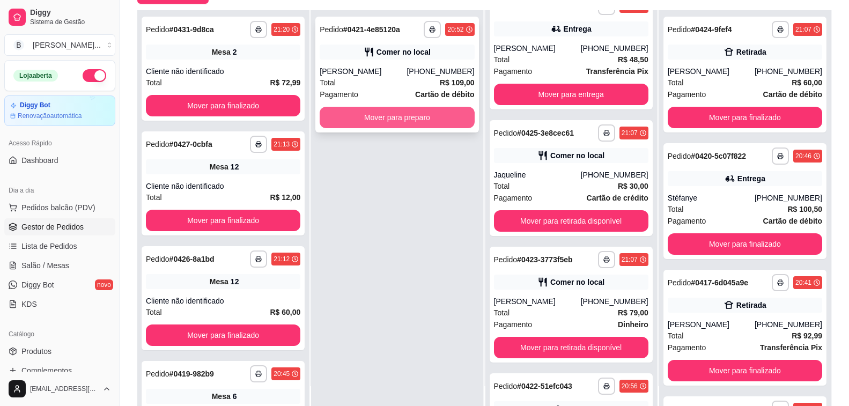
click at [385, 122] on button "Mover para preparo" at bounding box center [397, 117] width 154 height 21
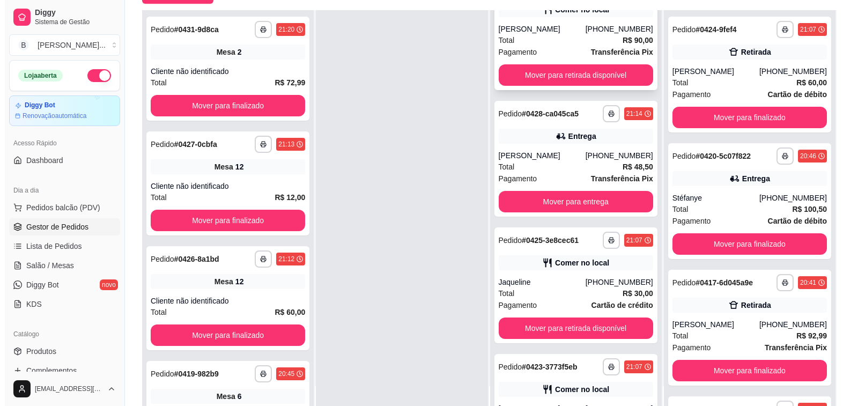
scroll to position [188, 0]
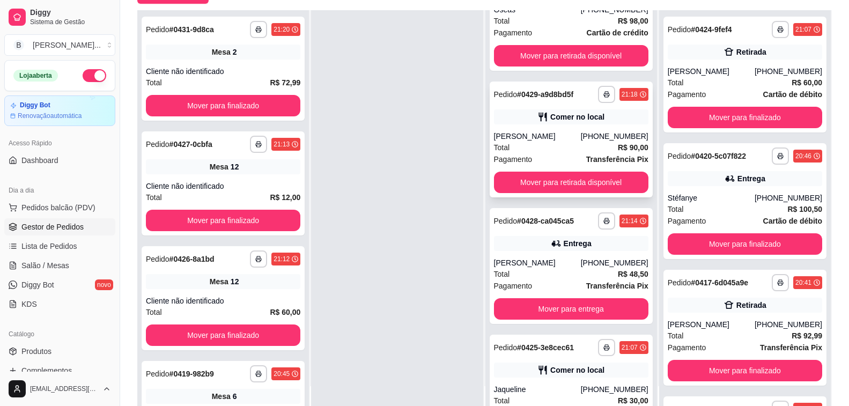
click at [541, 141] on div "[PERSON_NAME]" at bounding box center [537, 136] width 87 height 11
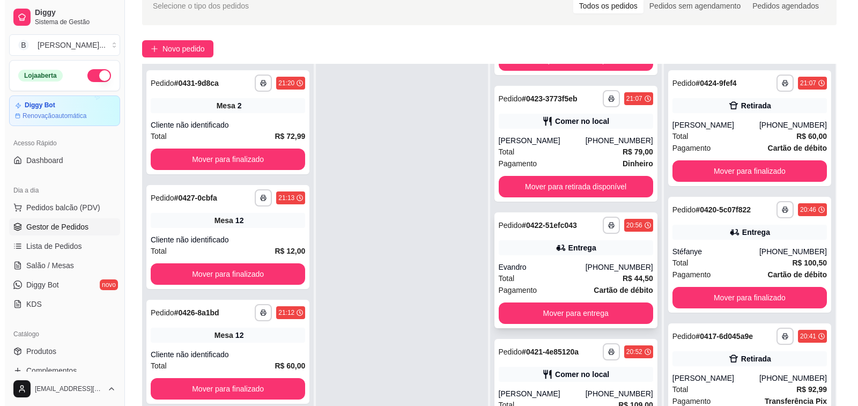
scroll to position [110, 0]
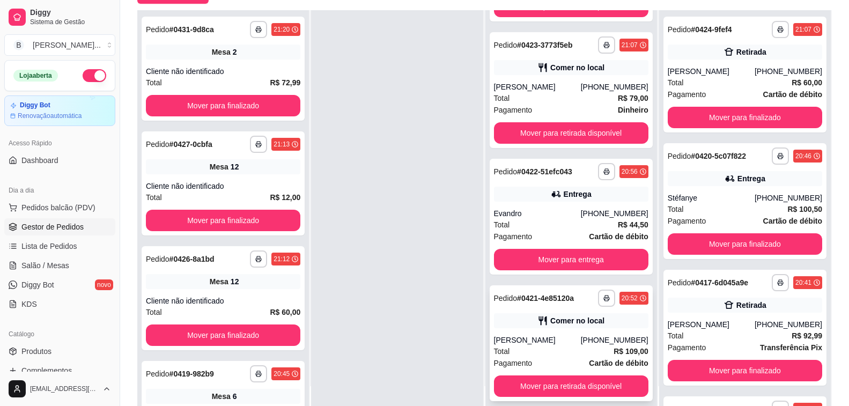
click at [572, 341] on div "[PERSON_NAME]" at bounding box center [537, 340] width 87 height 11
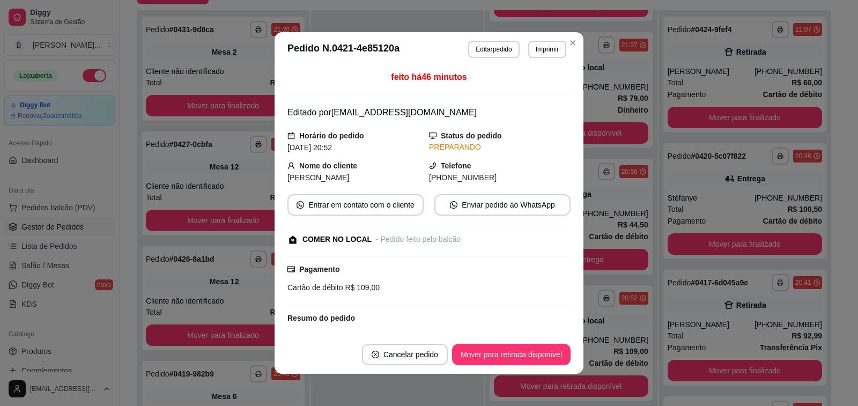
scroll to position [107, 0]
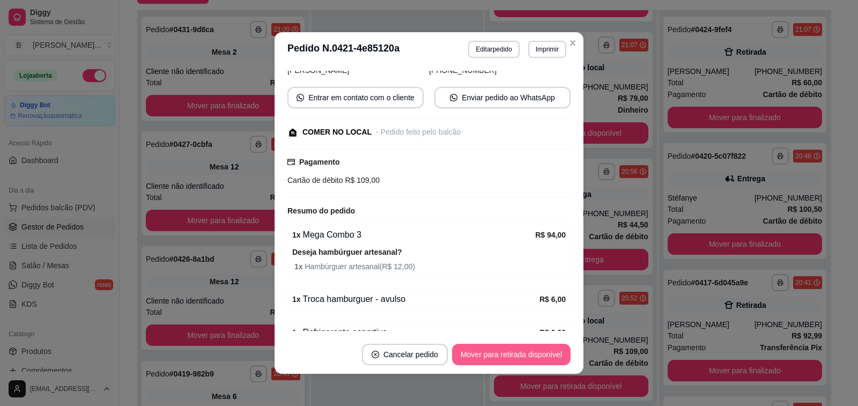
click at [506, 352] on button "Mover para retirada disponível" at bounding box center [511, 354] width 119 height 21
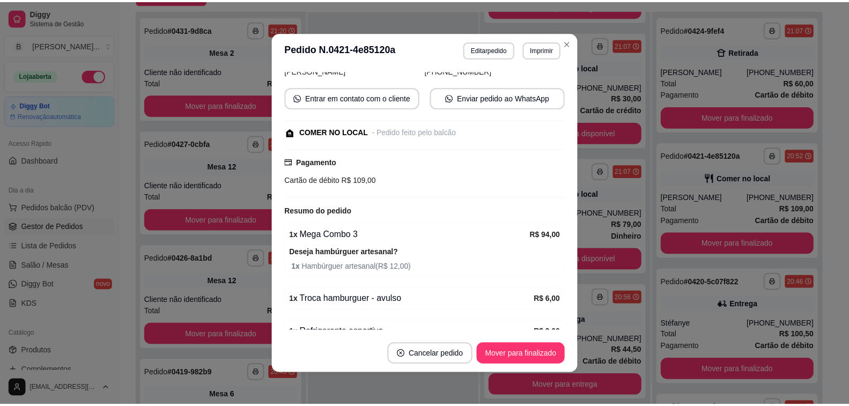
scroll to position [491, 0]
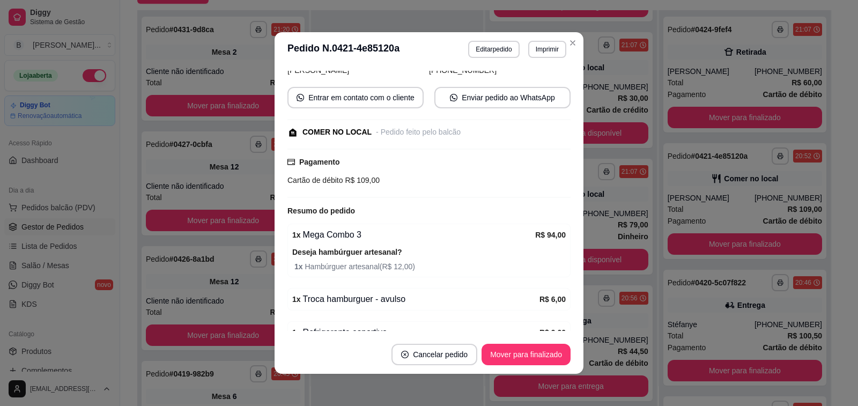
drag, startPoint x: 326, startPoint y: 141, endPoint x: 363, endPoint y: 336, distance: 198.8
click at [326, 141] on div "feito há 47 minutos Editado por [EMAIL_ADDRESS][DOMAIN_NAME] Horário do pedido …" at bounding box center [429, 201] width 283 height 260
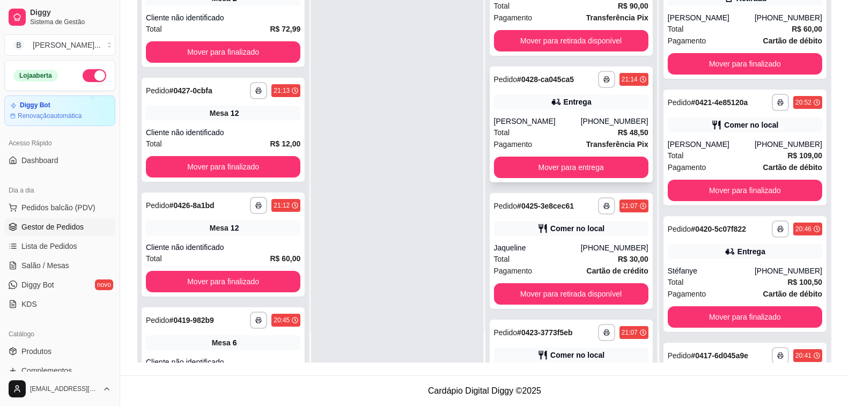
scroll to position [223, 0]
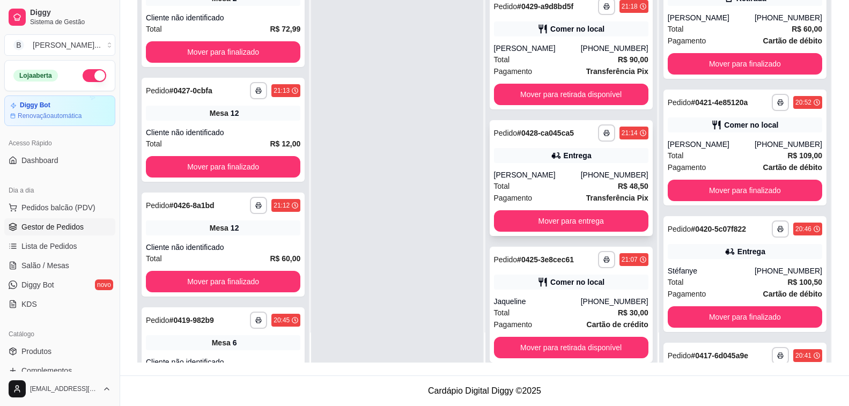
click at [543, 168] on div "**********" at bounding box center [571, 178] width 163 height 116
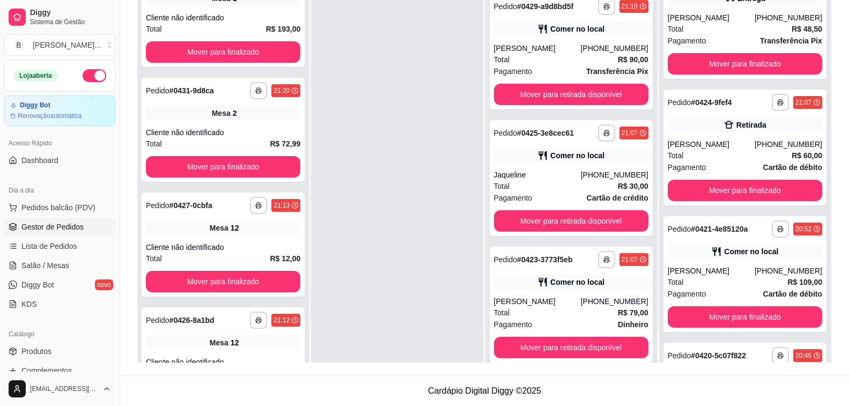
click at [326, 24] on div at bounding box center [397, 160] width 172 height 406
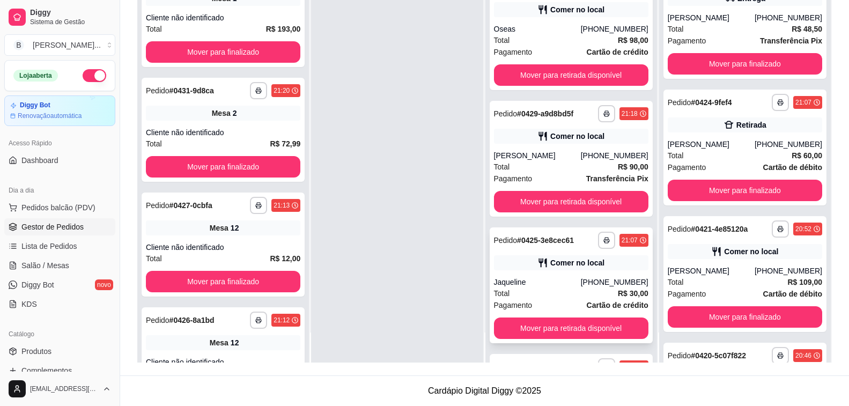
scroll to position [364, 0]
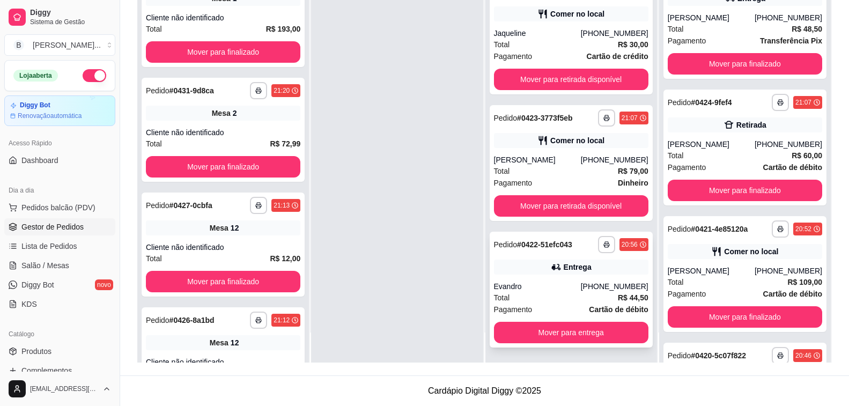
click at [553, 289] on div "Evandro" at bounding box center [537, 286] width 87 height 11
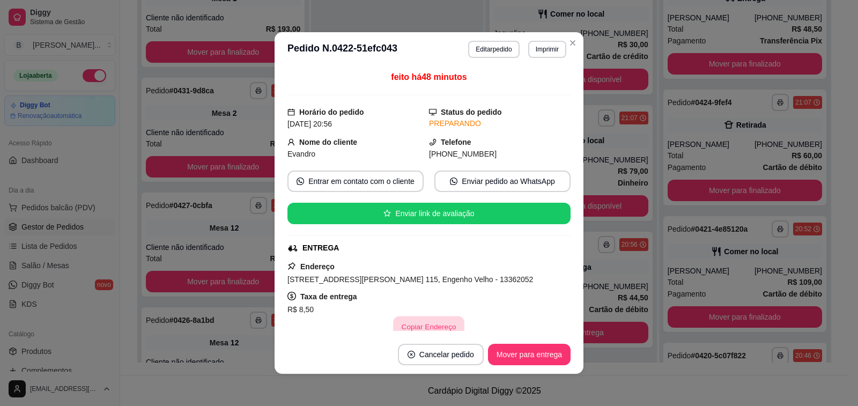
click at [412, 325] on button "Copiar Endereço" at bounding box center [429, 326] width 71 height 21
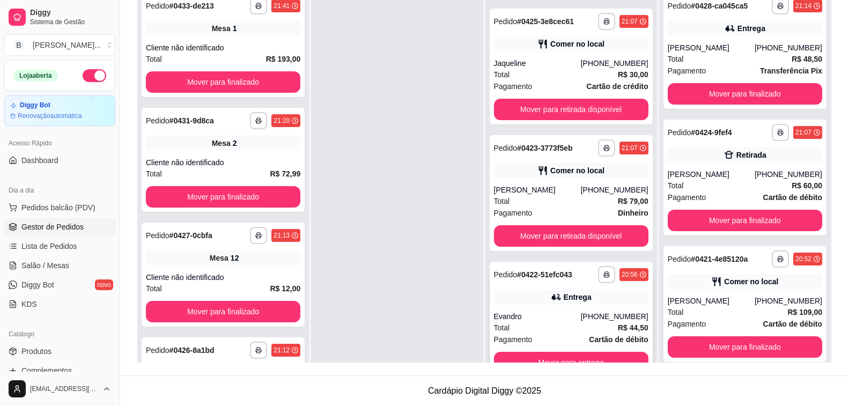
scroll to position [30, 0]
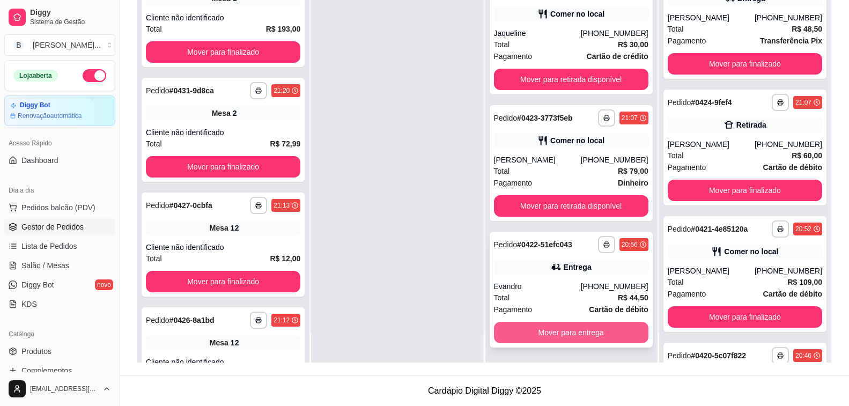
click at [533, 331] on button "Mover para entrega" at bounding box center [571, 332] width 154 height 21
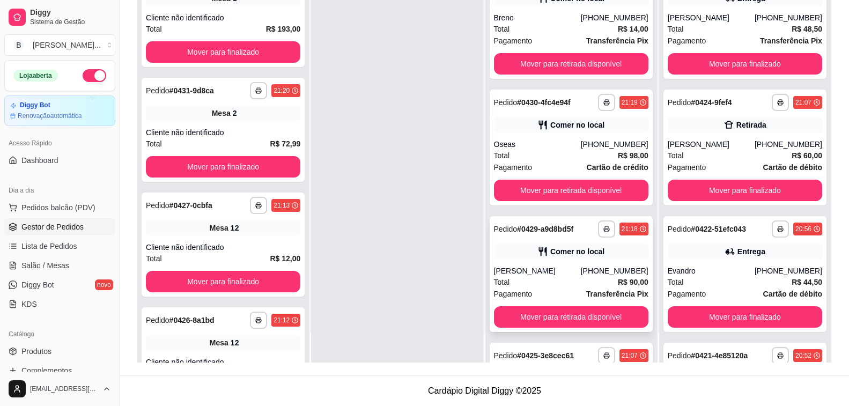
scroll to position [0, 0]
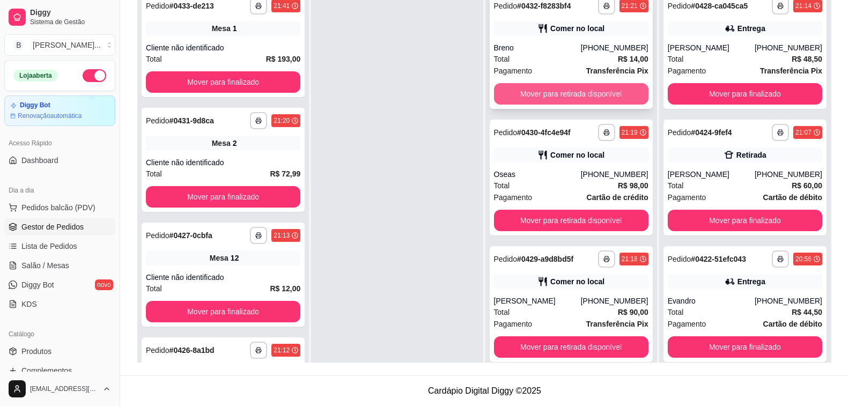
click at [570, 99] on button "Mover para retirada disponível" at bounding box center [571, 93] width 154 height 21
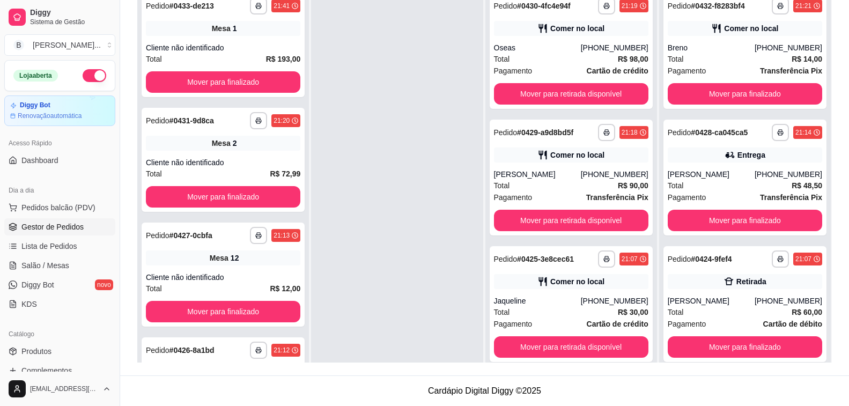
click at [453, 238] on div at bounding box center [397, 190] width 172 height 406
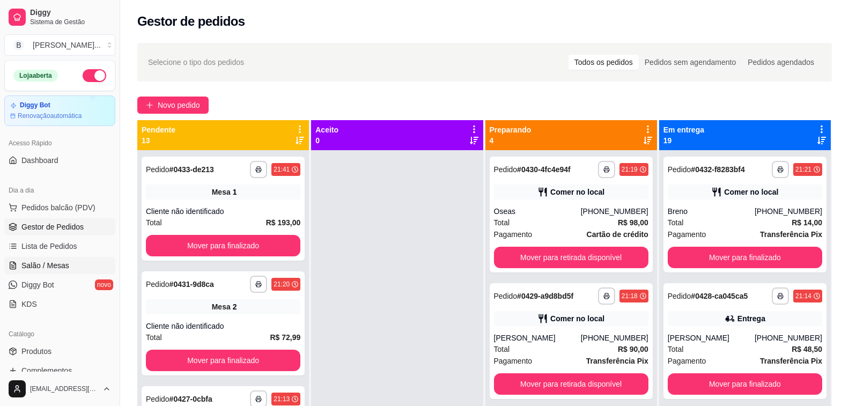
click at [73, 262] on link "Salão / Mesas" at bounding box center [59, 265] width 111 height 17
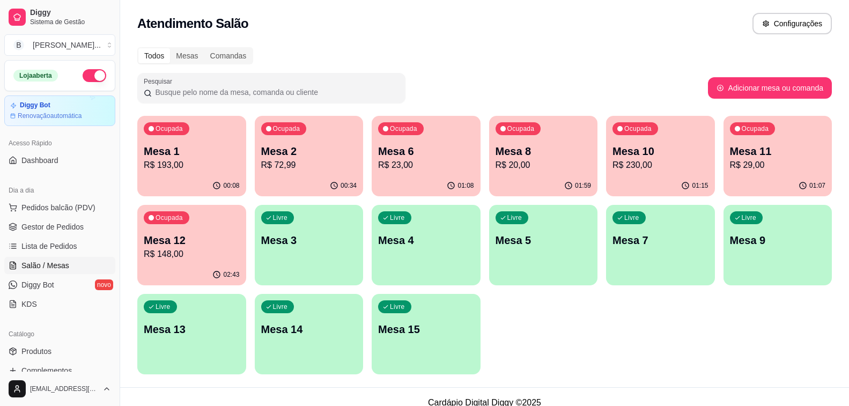
click at [439, 163] on p "R$ 23,00" at bounding box center [426, 165] width 96 height 13
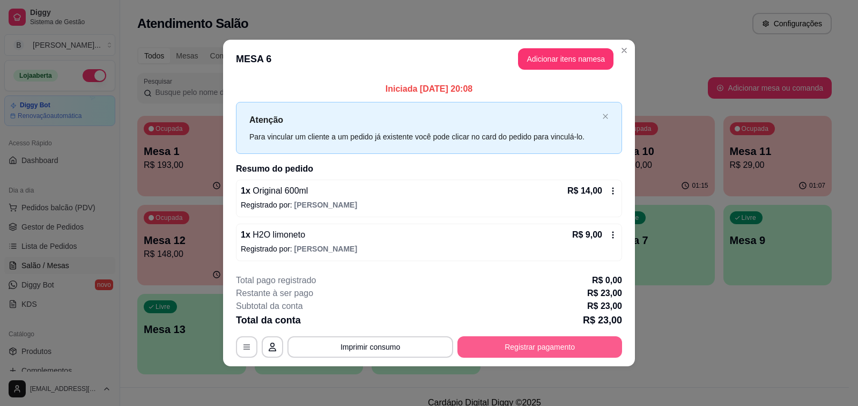
click at [520, 349] on button "Registrar pagamento" at bounding box center [540, 346] width 165 height 21
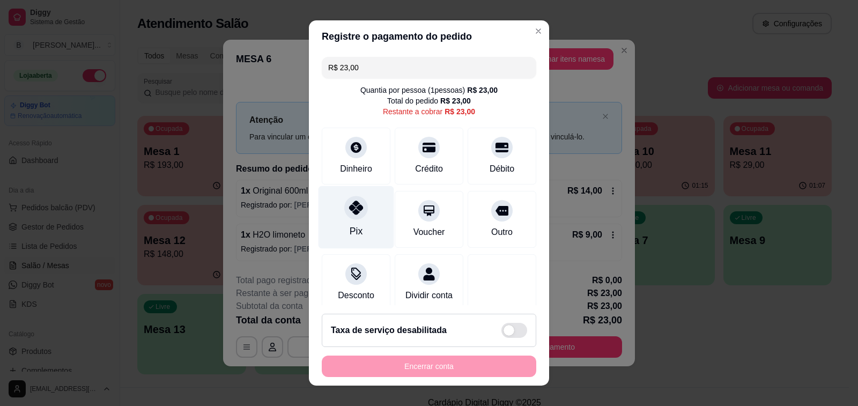
click at [349, 214] on icon at bounding box center [356, 208] width 14 height 14
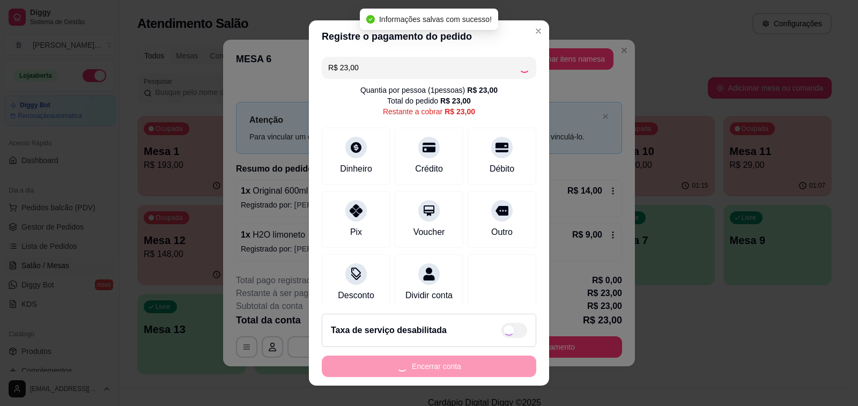
type input "R$ 0,00"
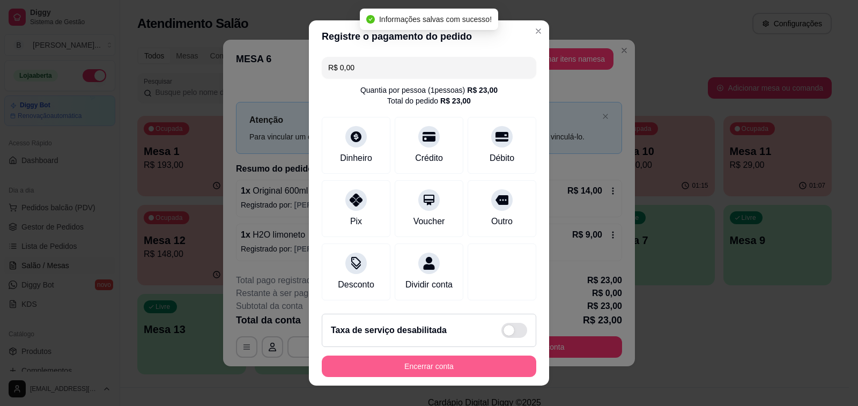
click at [451, 365] on button "Encerrar conta" at bounding box center [429, 366] width 215 height 21
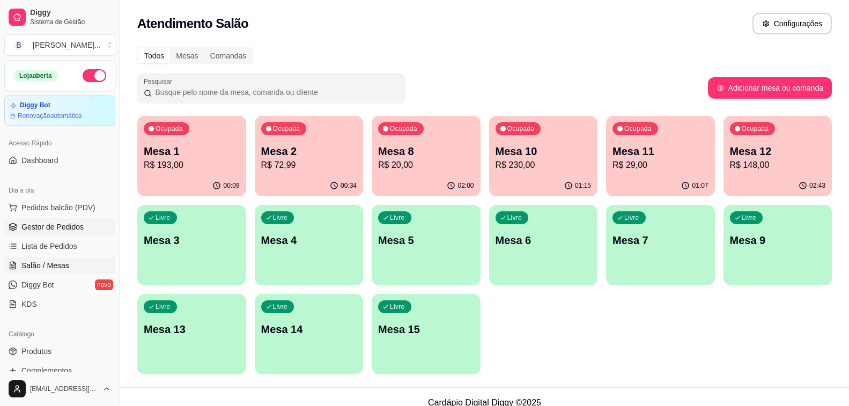
click at [53, 224] on span "Gestor de Pedidos" at bounding box center [52, 227] width 62 height 11
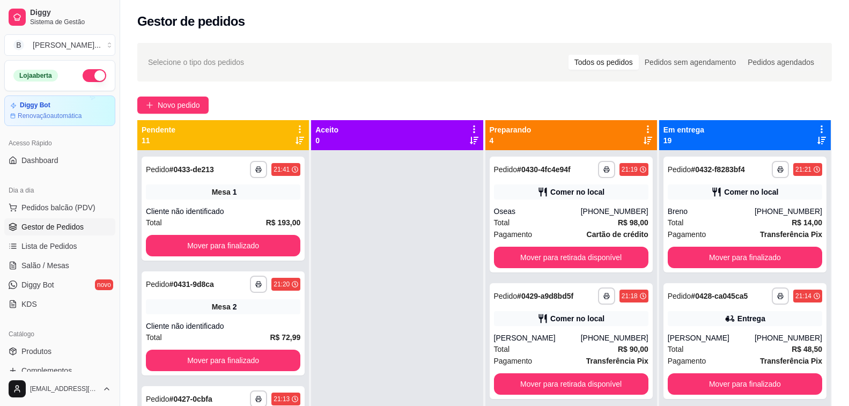
click at [410, 218] on div at bounding box center [397, 353] width 172 height 406
click at [360, 96] on div "**********" at bounding box center [484, 287] width 729 height 503
click at [414, 231] on div at bounding box center [397, 353] width 172 height 406
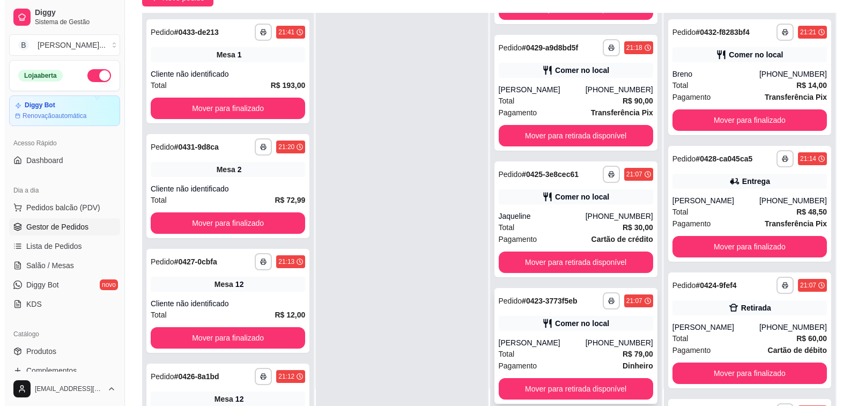
scroll to position [161, 0]
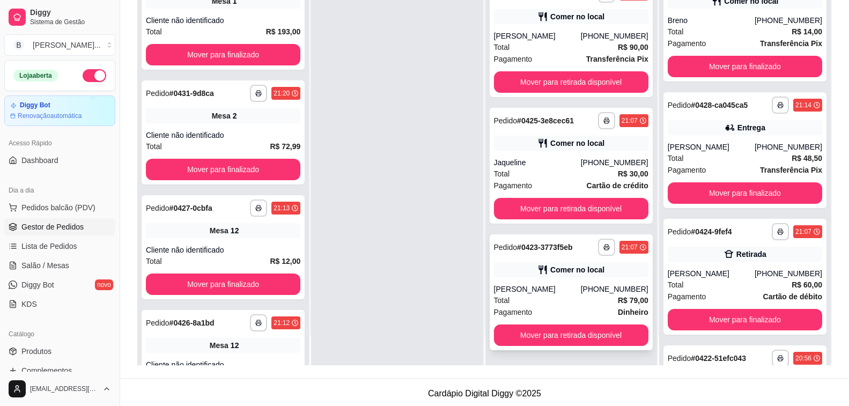
click at [542, 289] on div "[PERSON_NAME]" at bounding box center [537, 289] width 87 height 11
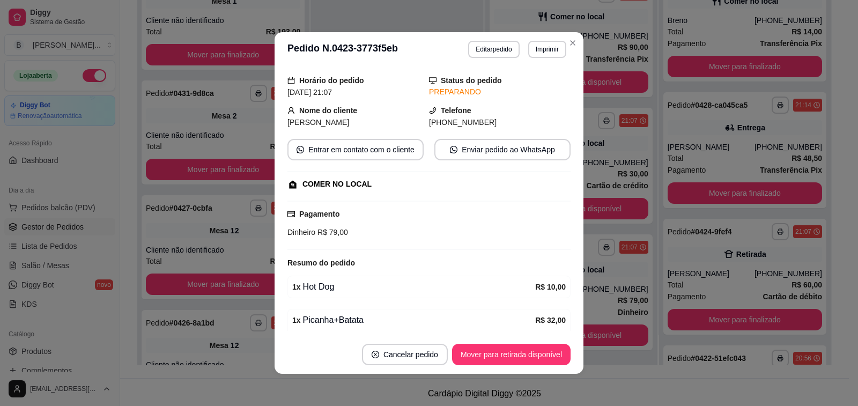
scroll to position [0, 0]
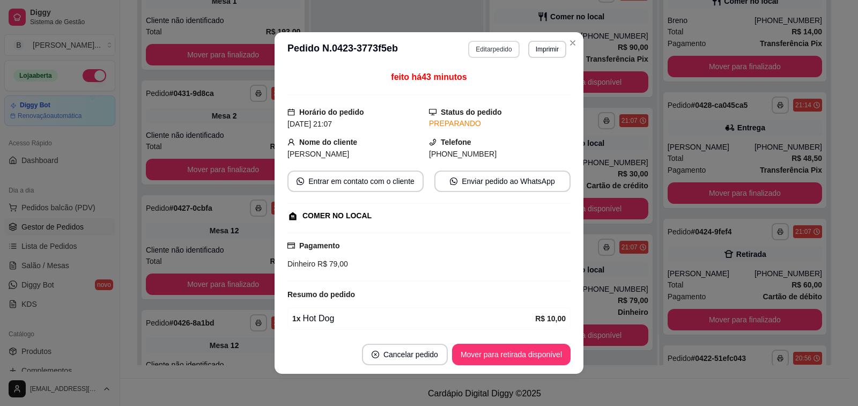
click at [510, 49] on button "Editar pedido" at bounding box center [493, 49] width 51 height 17
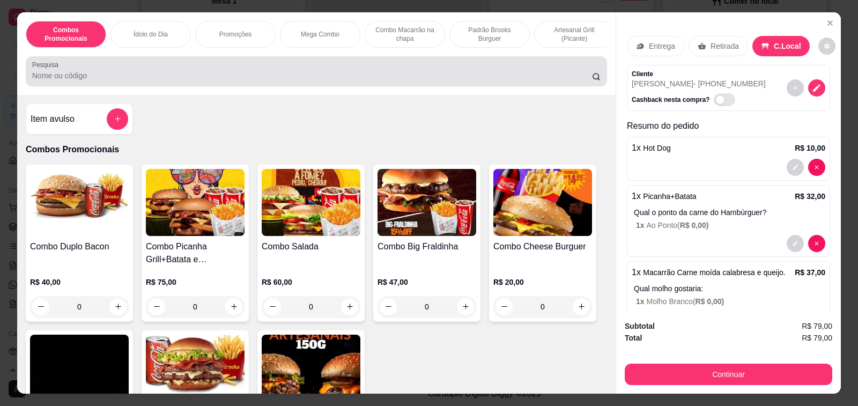
click at [151, 72] on div at bounding box center [316, 71] width 569 height 21
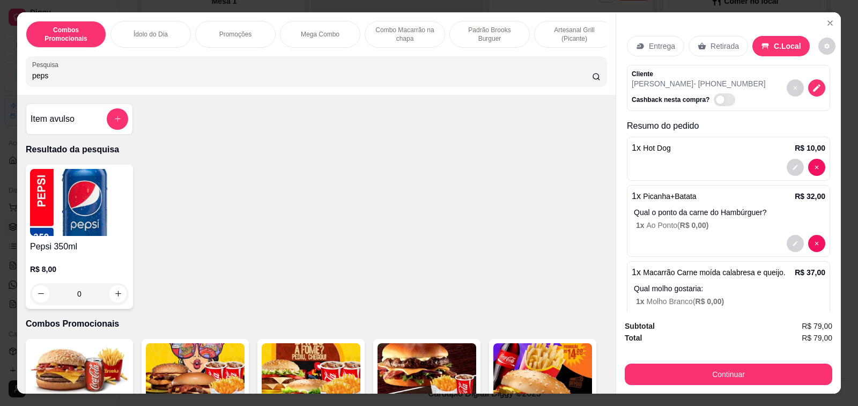
type input "peps"
click at [110, 294] on div "0" at bounding box center [79, 293] width 99 height 21
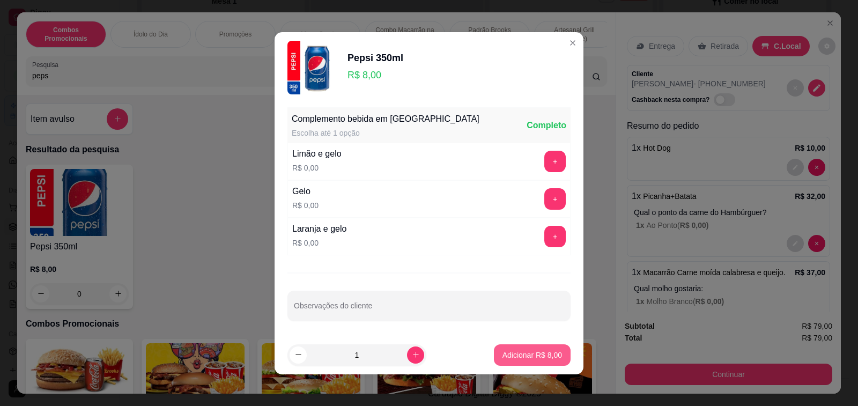
click at [526, 359] on p "Adicionar R$ 8,00" at bounding box center [533, 355] width 60 height 11
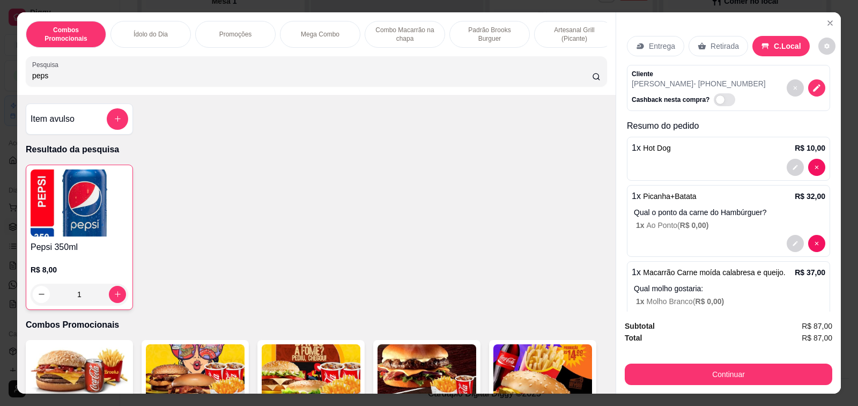
type input "1"
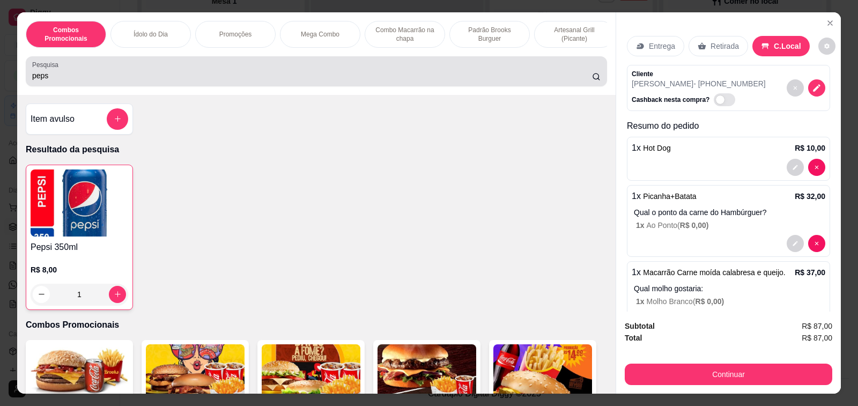
click at [128, 72] on div "peps" at bounding box center [316, 71] width 569 height 21
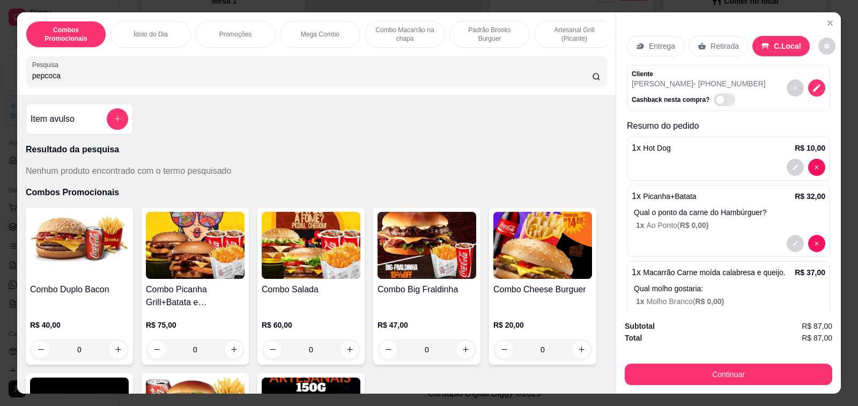
click at [133, 78] on input "pepcoca" at bounding box center [312, 75] width 560 height 11
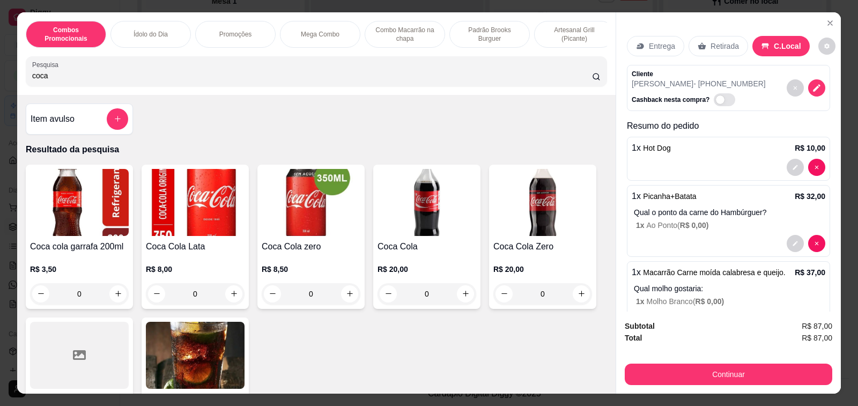
type input "coca"
click at [307, 253] on h4 "Coca Cola zero" at bounding box center [311, 246] width 99 height 13
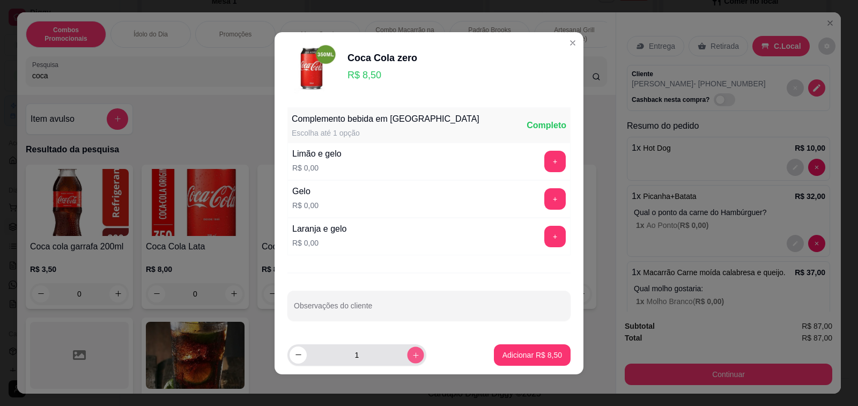
click at [412, 356] on icon "increase-product-quantity" at bounding box center [416, 355] width 8 height 8
type input "2"
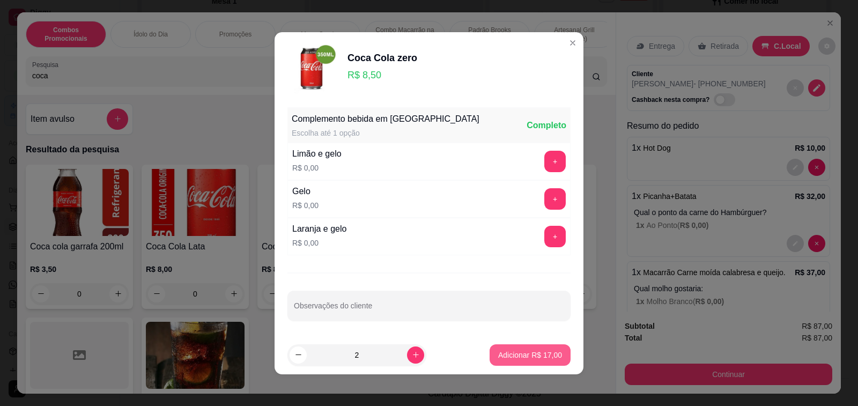
click at [542, 353] on p "Adicionar R$ 17,00" at bounding box center [530, 355] width 64 height 11
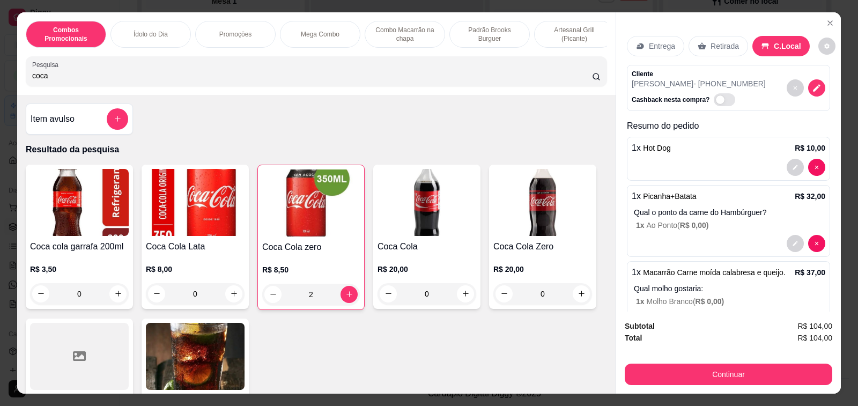
type input "2"
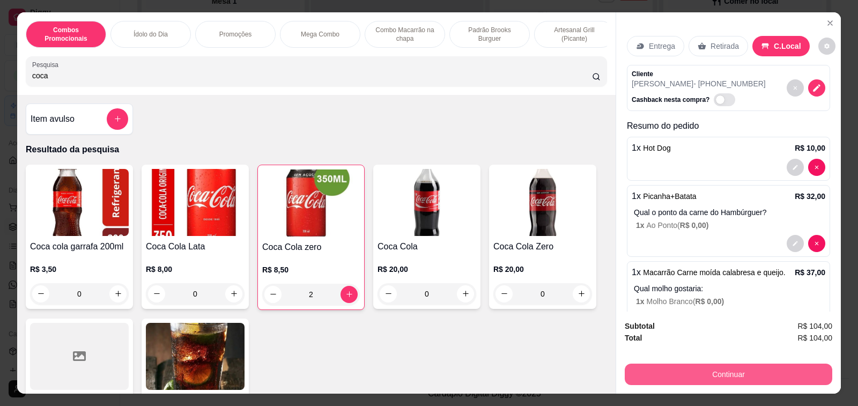
click at [707, 371] on button "Continuar" at bounding box center [729, 374] width 208 height 21
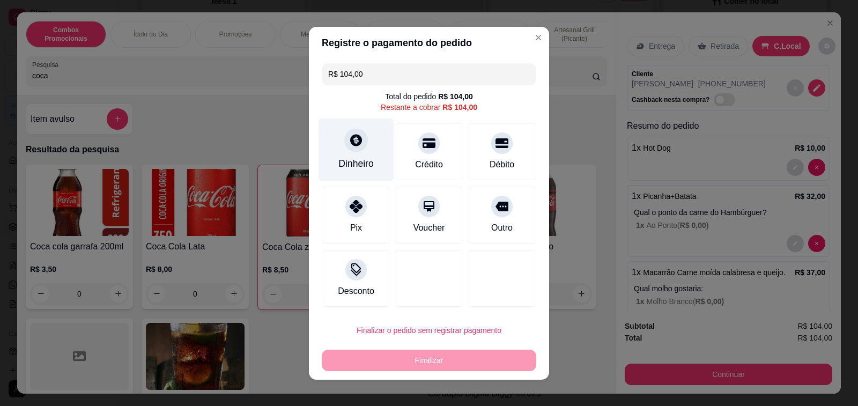
click at [367, 152] on div "Dinheiro" at bounding box center [357, 149] width 76 height 63
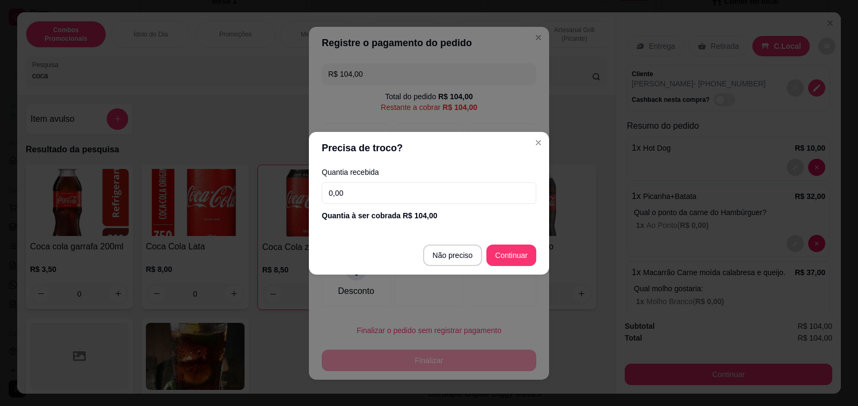
type input "R$ 0,00"
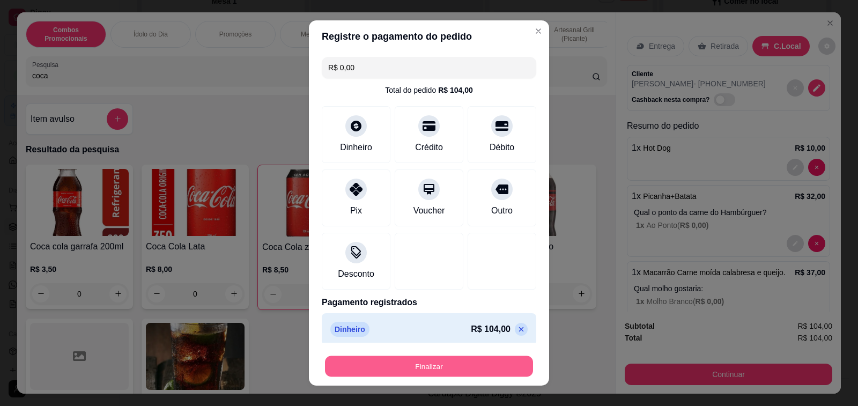
click at [440, 369] on button "Finalizar" at bounding box center [429, 366] width 208 height 21
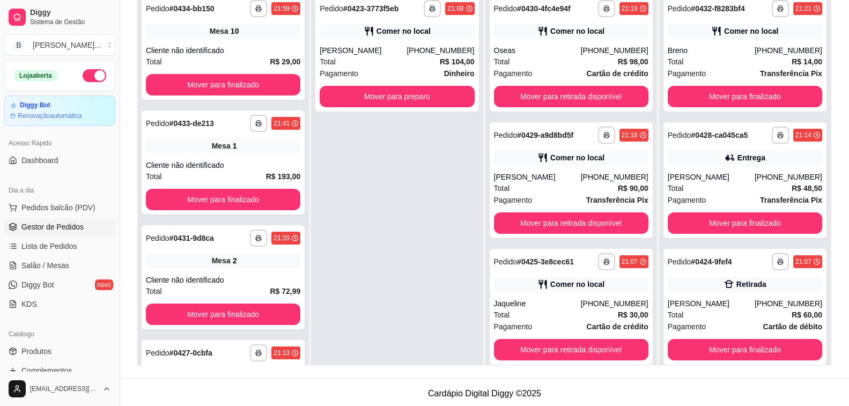
click at [335, 173] on div "**********" at bounding box center [397, 192] width 172 height 406
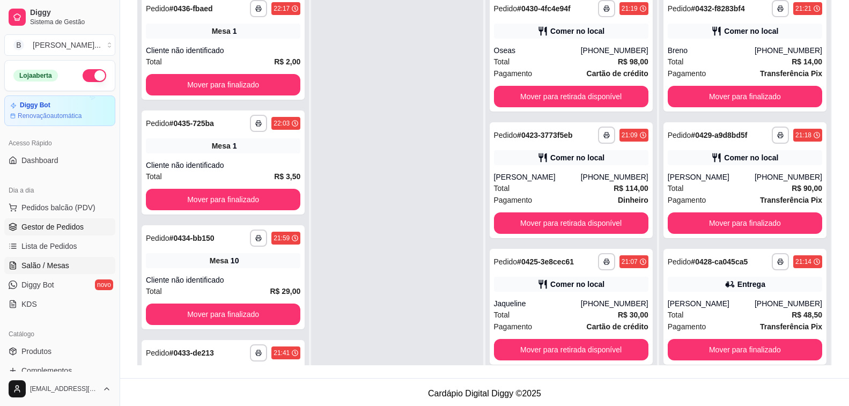
click at [67, 261] on link "Salão / Mesas" at bounding box center [59, 265] width 111 height 17
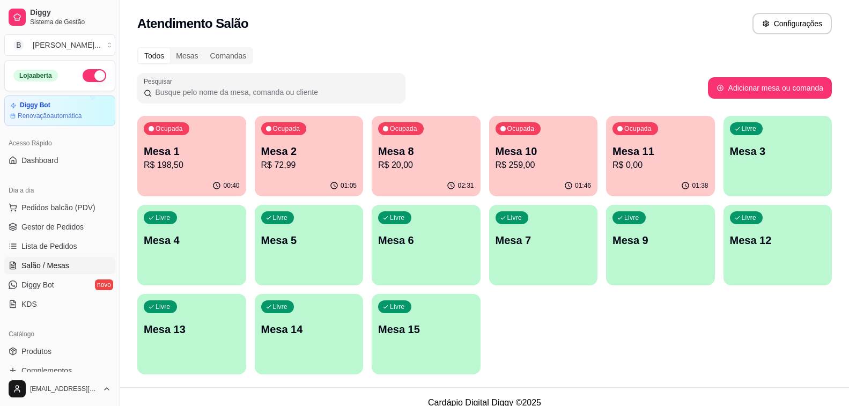
click at [308, 163] on p "R$ 72,99" at bounding box center [309, 165] width 96 height 13
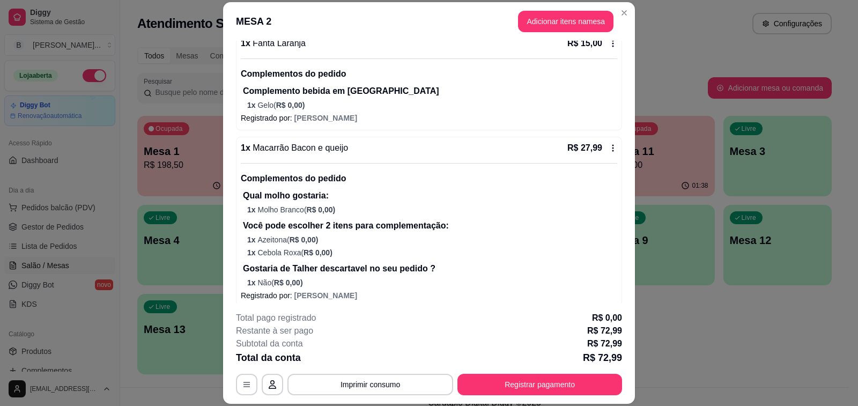
scroll to position [224, 0]
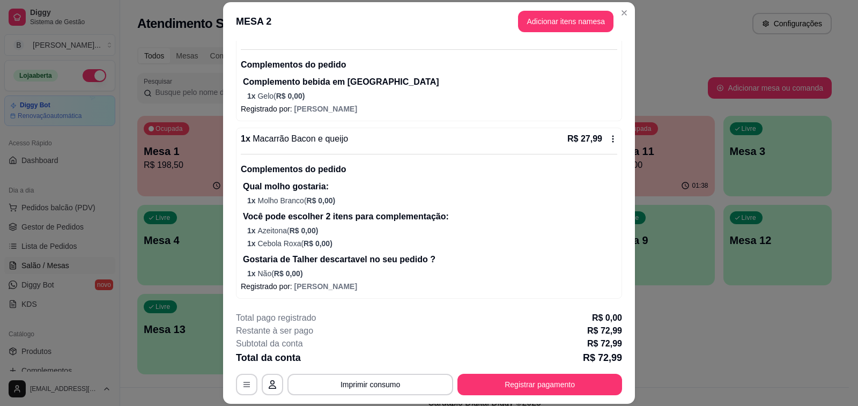
click at [539, 372] on div "**********" at bounding box center [429, 354] width 386 height 84
click at [532, 384] on button "Registrar pagamento" at bounding box center [540, 384] width 160 height 21
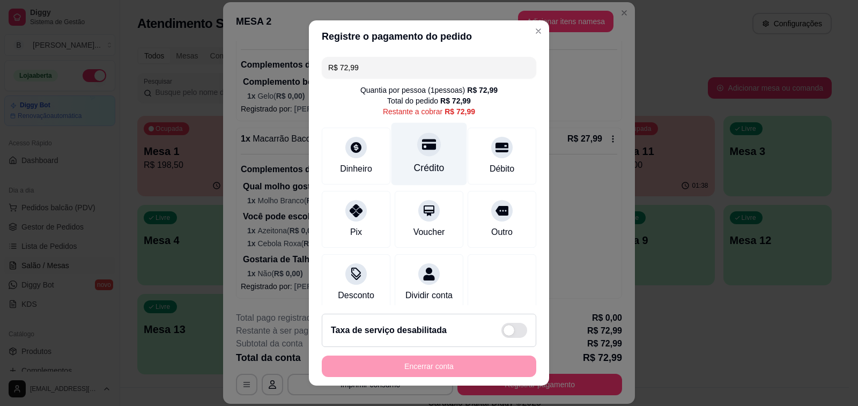
click at [422, 150] on icon at bounding box center [429, 144] width 14 height 11
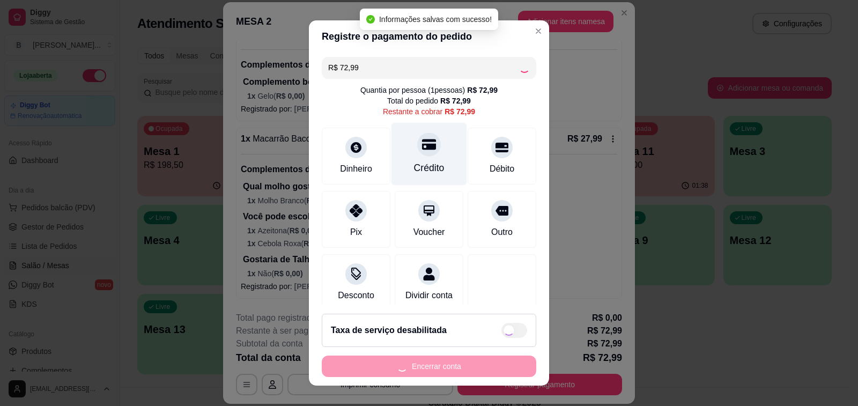
type input "R$ 0,00"
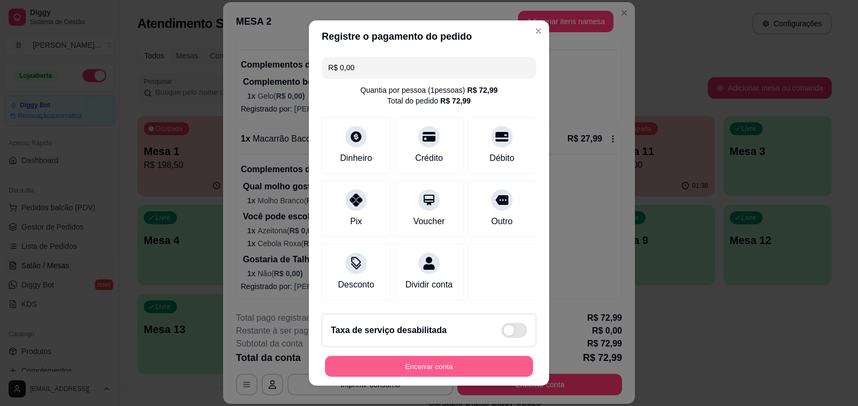
click at [488, 372] on button "Encerrar conta" at bounding box center [429, 366] width 208 height 21
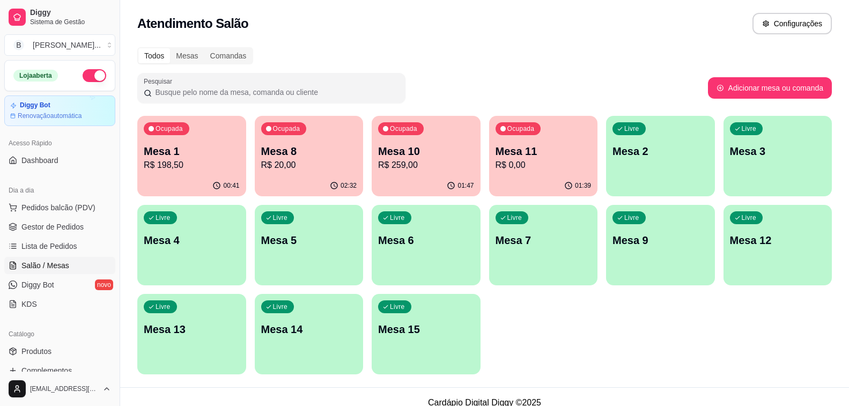
scroll to position [12, 0]
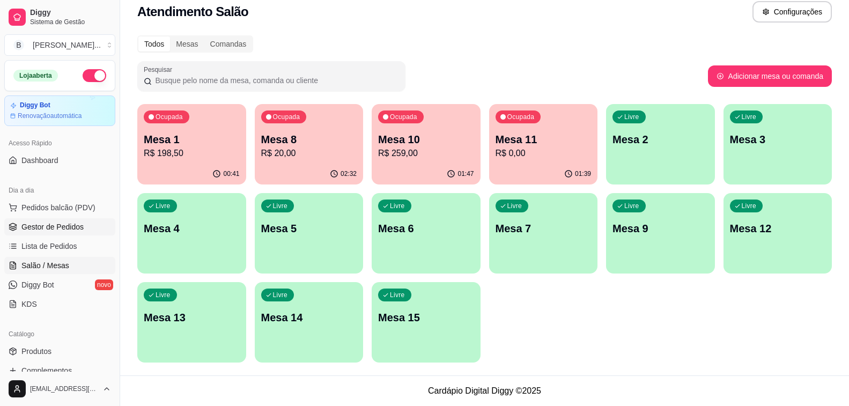
click at [51, 227] on span "Gestor de Pedidos" at bounding box center [52, 227] width 62 height 11
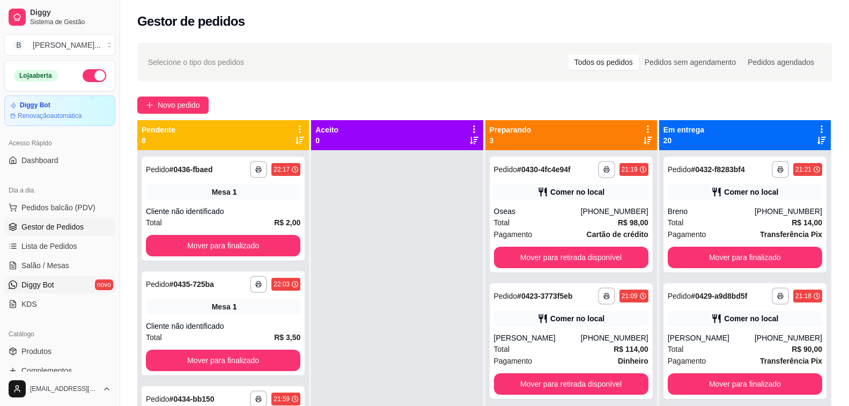
click at [64, 282] on link "Diggy Bot novo" at bounding box center [59, 284] width 111 height 17
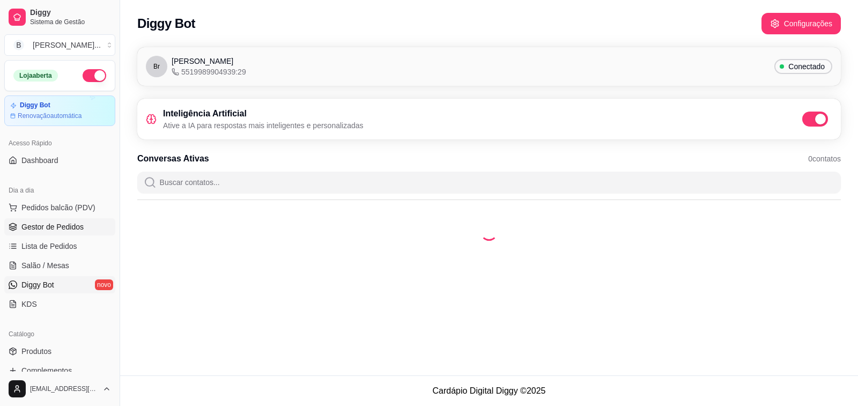
click at [71, 219] on link "Gestor de Pedidos" at bounding box center [59, 226] width 111 height 17
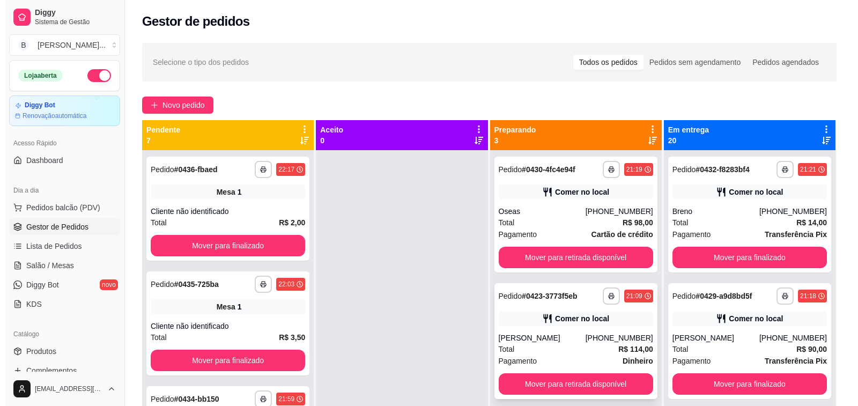
scroll to position [30, 0]
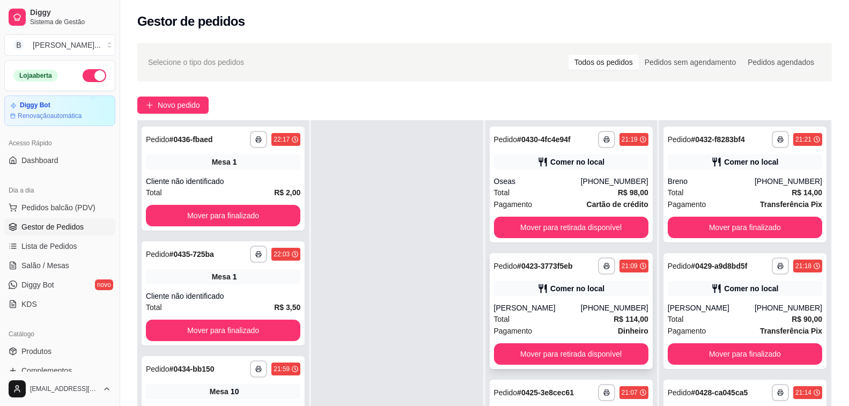
click at [550, 303] on div "[PERSON_NAME]" at bounding box center [537, 308] width 87 height 11
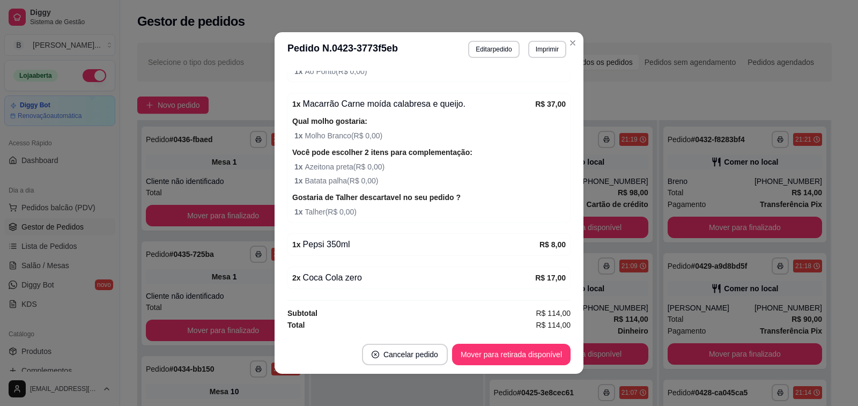
scroll to position [2, 0]
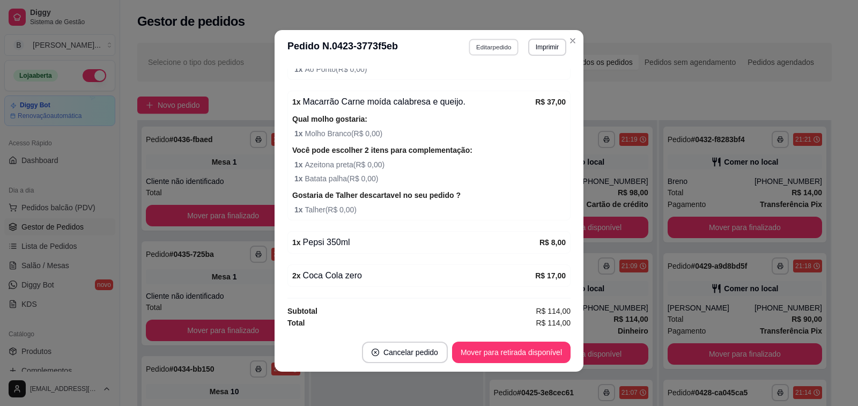
click at [486, 47] on button "Editar pedido" at bounding box center [494, 47] width 50 height 17
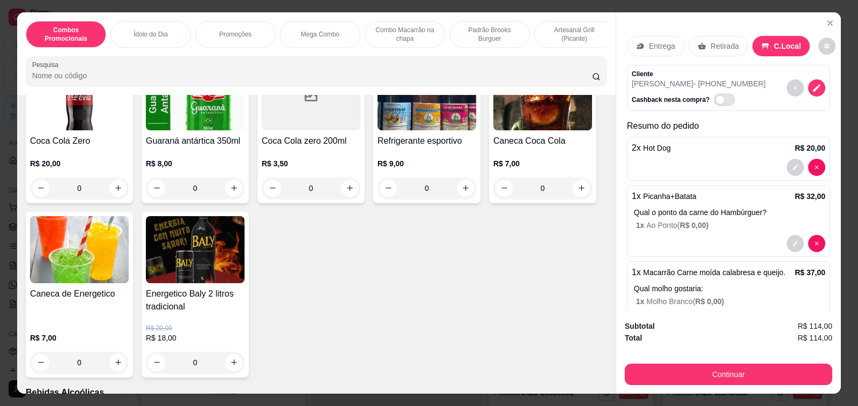
scroll to position [4559, 0]
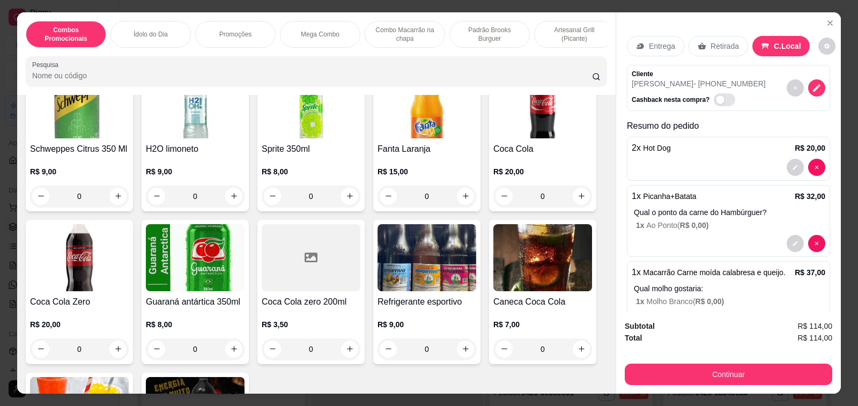
click at [227, 338] on div "0" at bounding box center [195, 348] width 99 height 21
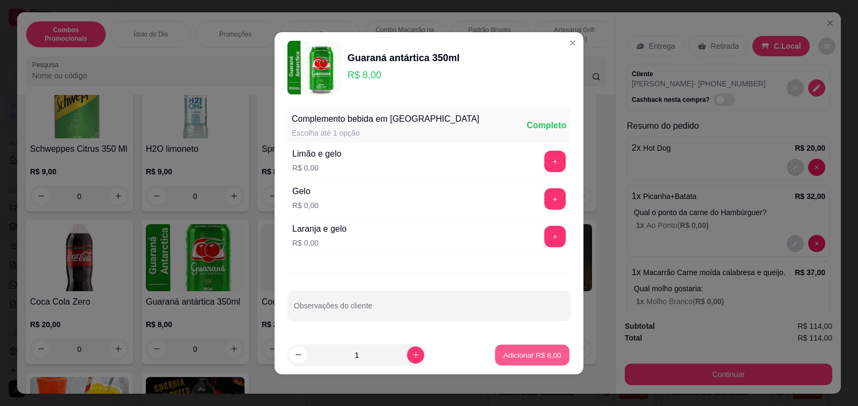
click at [526, 356] on p "Adicionar R$ 8,00" at bounding box center [532, 355] width 58 height 10
type input "1"
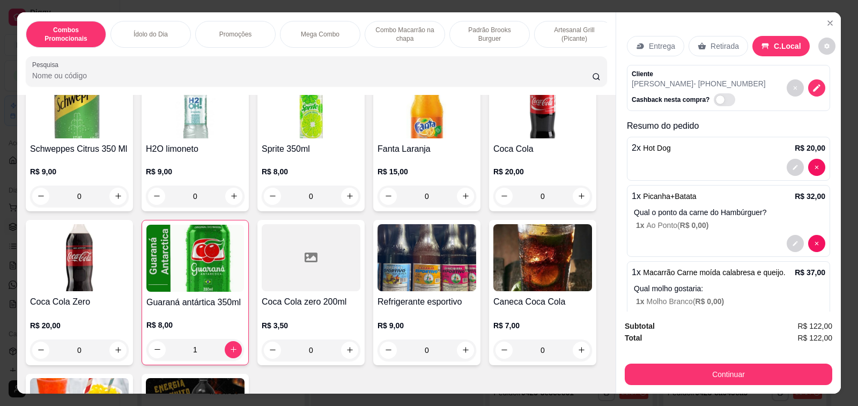
click at [152, 339] on div "1" at bounding box center [195, 349] width 98 height 21
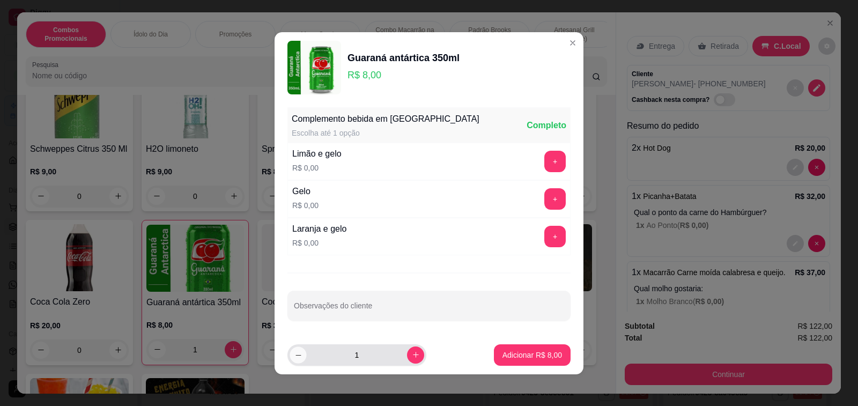
click at [290, 350] on button "decrease-product-quantity" at bounding box center [298, 355] width 17 height 17
type input "0"
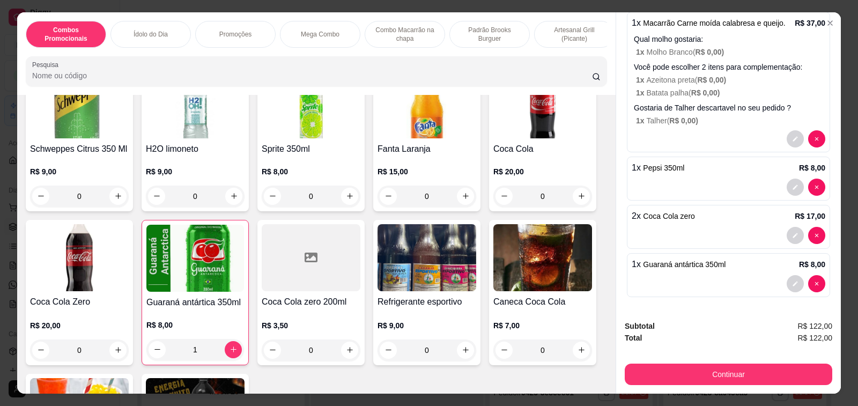
scroll to position [27, 0]
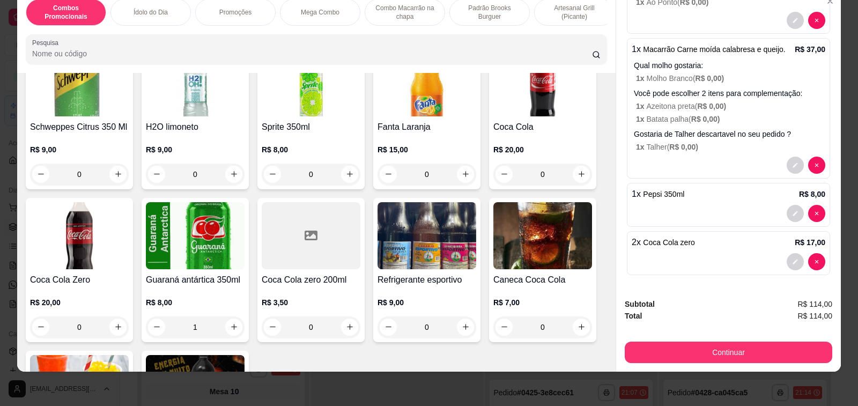
type input "0"
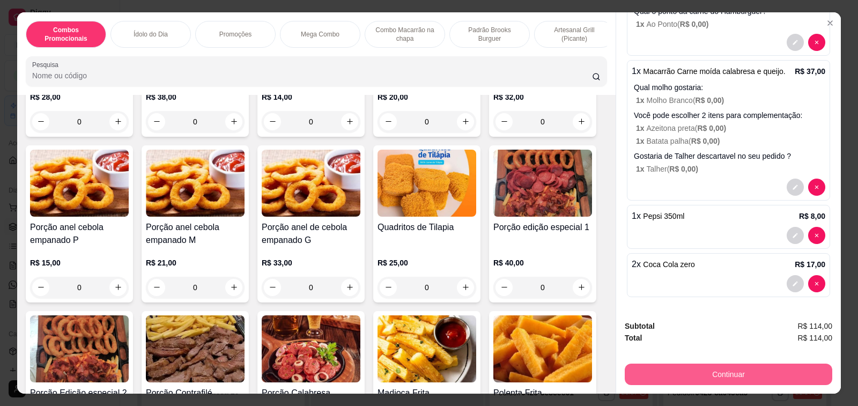
scroll to position [3969, 0]
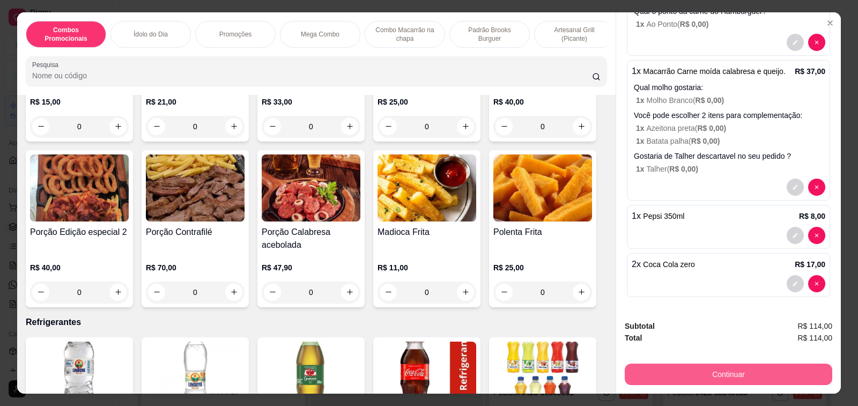
click at [741, 374] on button "Continuar" at bounding box center [729, 374] width 208 height 21
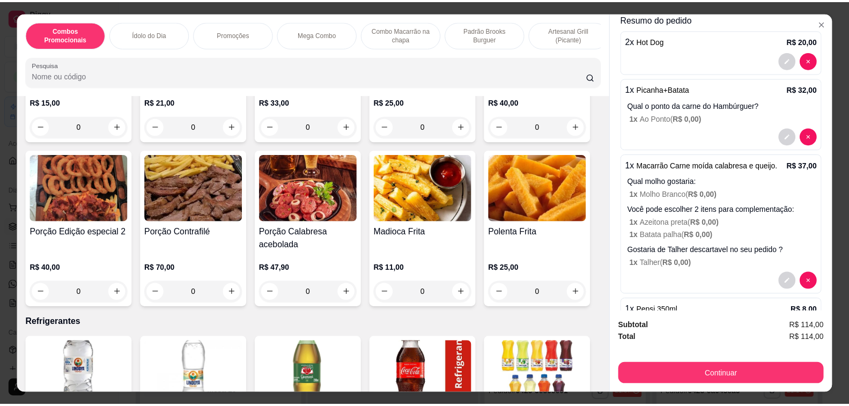
scroll to position [201, 0]
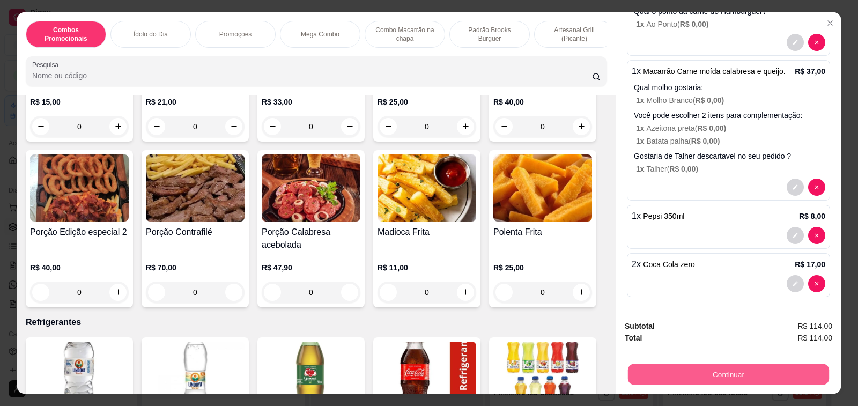
click at [726, 366] on button "Continuar" at bounding box center [728, 374] width 201 height 21
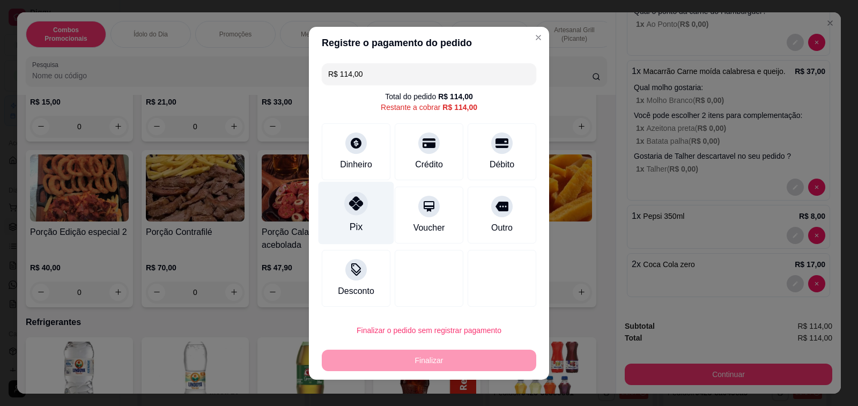
click at [356, 210] on icon at bounding box center [356, 203] width 14 height 14
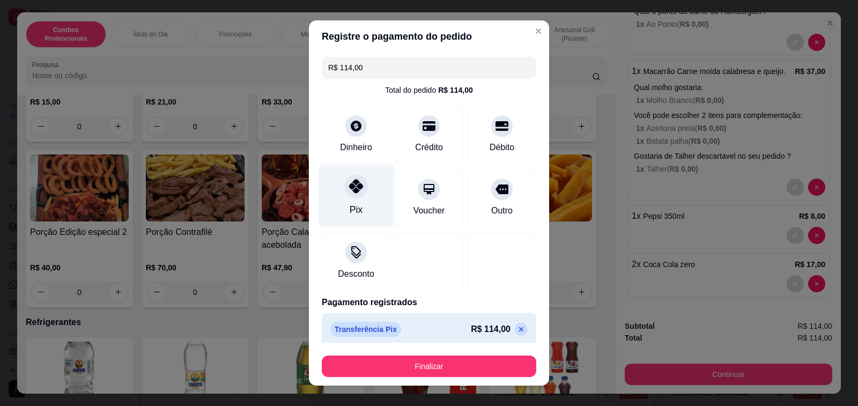
type input "R$ 0,00"
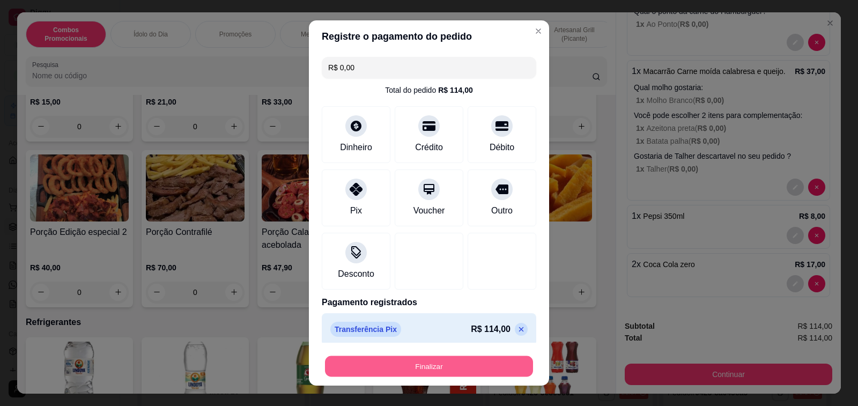
click at [409, 366] on button "Finalizar" at bounding box center [429, 366] width 208 height 21
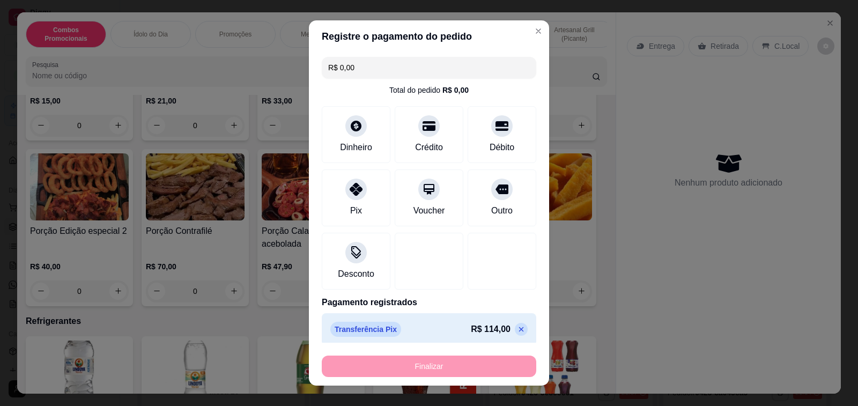
type input "0"
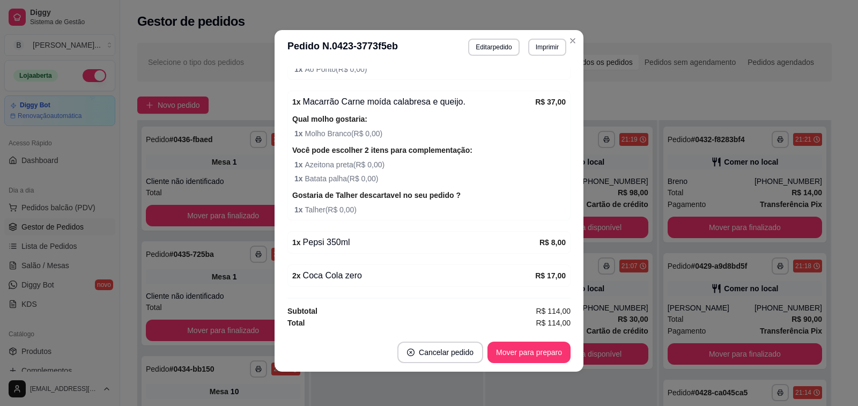
click at [303, 68] on div "feito há 73 minutos Editado por [EMAIL_ADDRESS][DOMAIN_NAME] Horário do pedido …" at bounding box center [429, 198] width 309 height 269
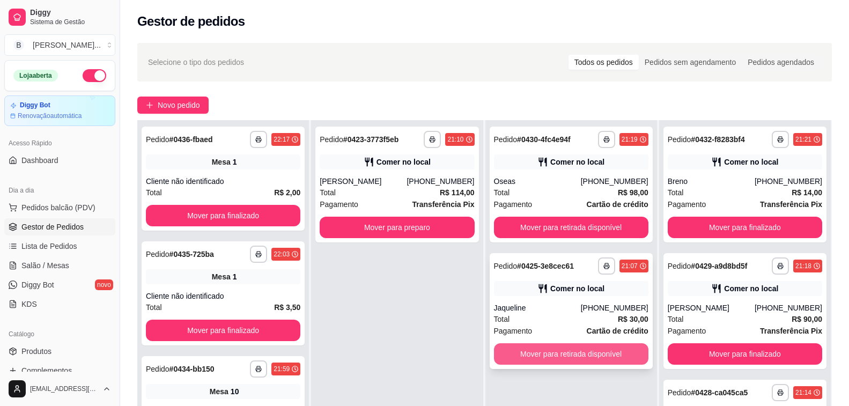
click at [547, 347] on button "Mover para retirada disponível" at bounding box center [571, 353] width 154 height 21
click at [547, 347] on div "Mover para retirada disponível" at bounding box center [571, 353] width 154 height 21
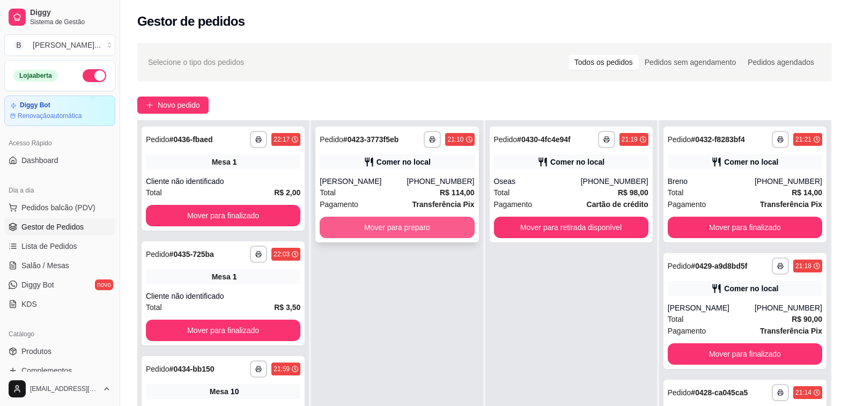
click at [407, 233] on button "Mover para preparo" at bounding box center [397, 227] width 154 height 21
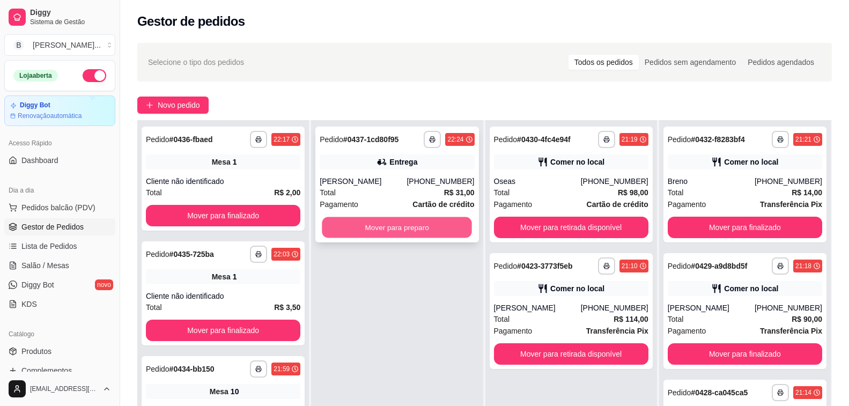
click at [400, 226] on button "Mover para preparo" at bounding box center [397, 227] width 150 height 21
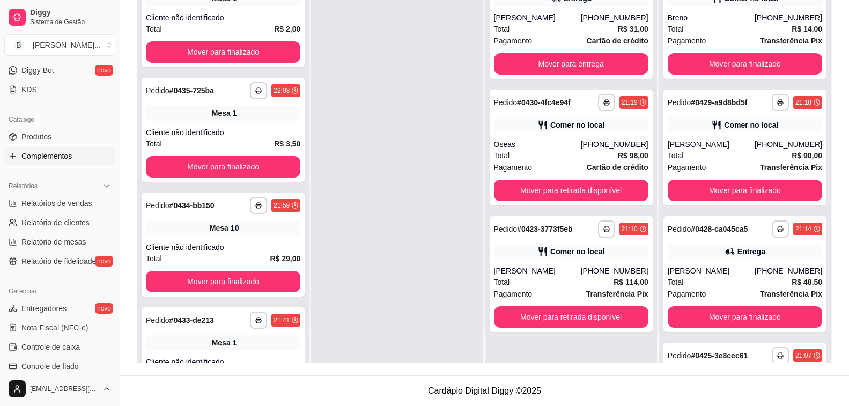
scroll to position [107, 0]
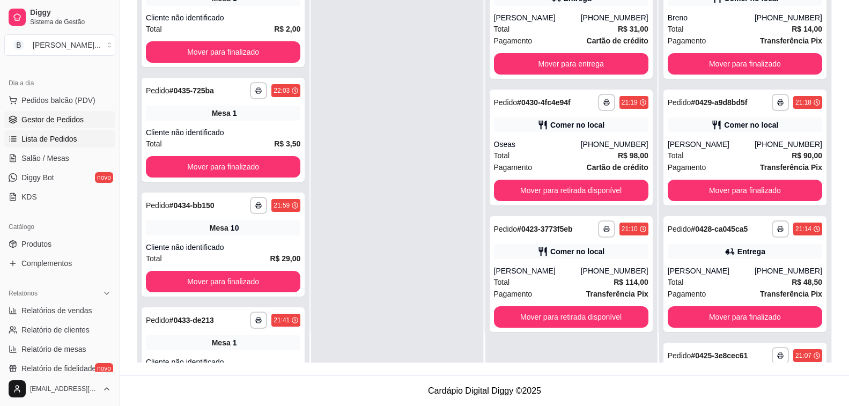
click at [85, 139] on link "Lista de Pedidos" at bounding box center [59, 138] width 111 height 17
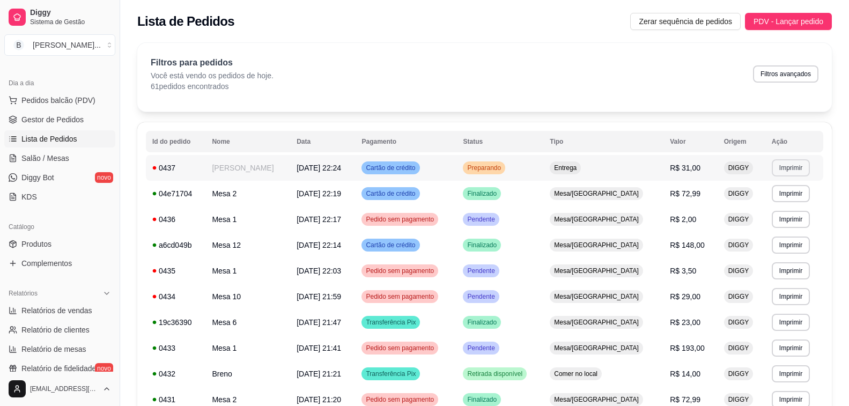
click at [789, 166] on button "Imprimir" at bounding box center [791, 167] width 38 height 17
click at [767, 205] on button "Impressora" at bounding box center [769, 205] width 78 height 17
click at [743, 171] on td "DIGGY" at bounding box center [742, 168] width 48 height 26
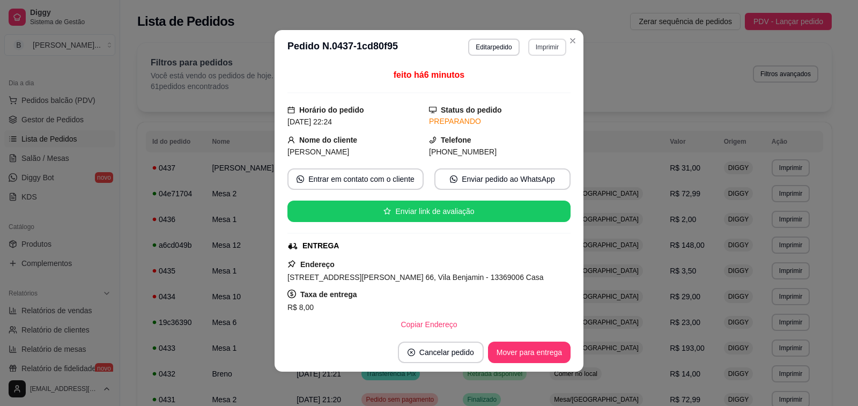
click at [542, 41] on button "Imprimir" at bounding box center [547, 47] width 38 height 17
click at [542, 41] on button "Imprimir" at bounding box center [547, 47] width 37 height 17
click at [542, 37] on header "**********" at bounding box center [429, 47] width 309 height 34
click at [541, 51] on button "Imprimir" at bounding box center [547, 47] width 38 height 17
click at [526, 86] on button "Impressora" at bounding box center [525, 85] width 78 height 17
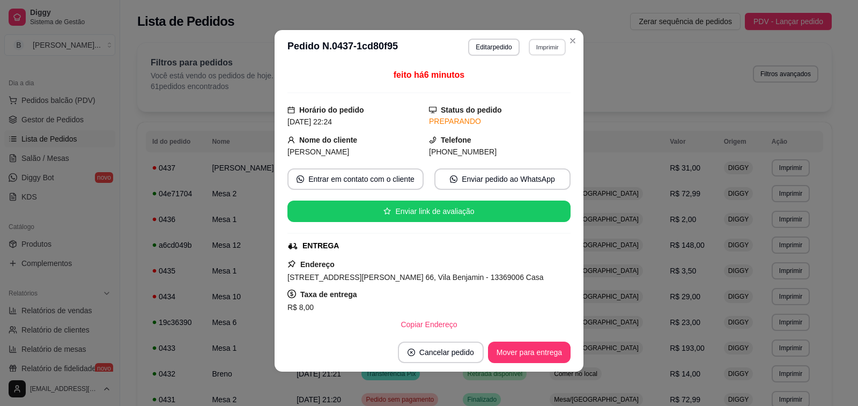
click at [544, 43] on button "Imprimir" at bounding box center [547, 47] width 37 height 17
click at [539, 47] on button "Imprimir" at bounding box center [547, 47] width 37 height 17
click at [543, 41] on button "Imprimir" at bounding box center [547, 47] width 38 height 17
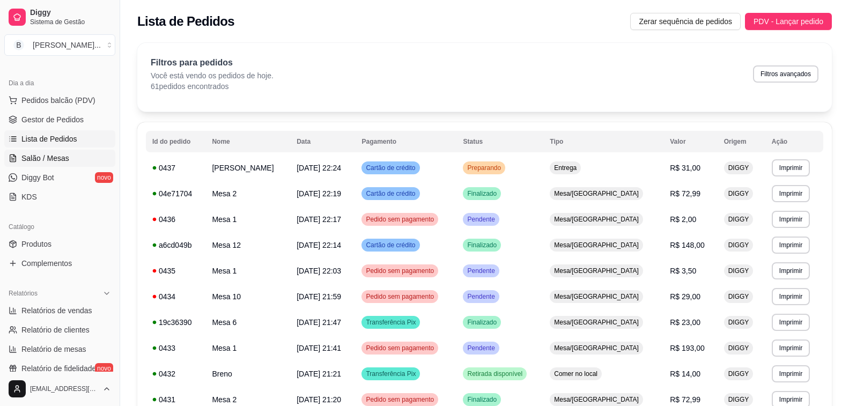
click at [64, 151] on link "Salão / Mesas" at bounding box center [59, 158] width 111 height 17
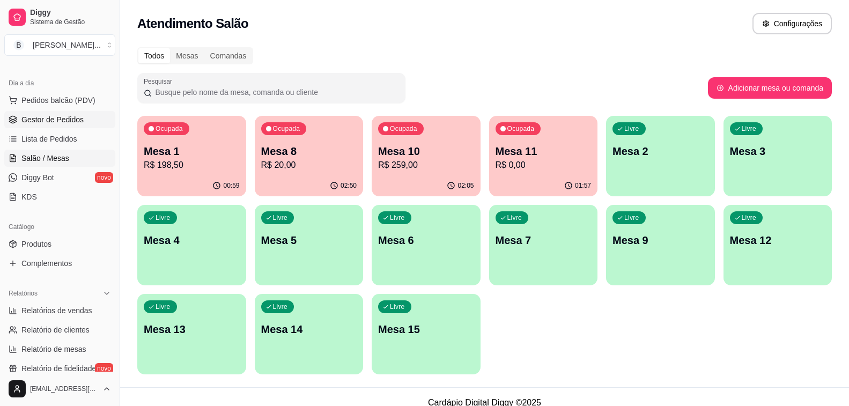
click at [85, 116] on link "Gestor de Pedidos" at bounding box center [59, 119] width 111 height 17
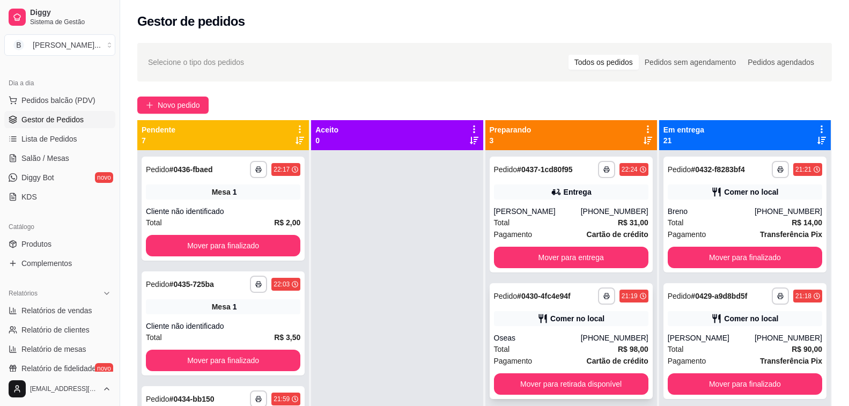
click at [542, 337] on div "Oseas" at bounding box center [537, 338] width 87 height 11
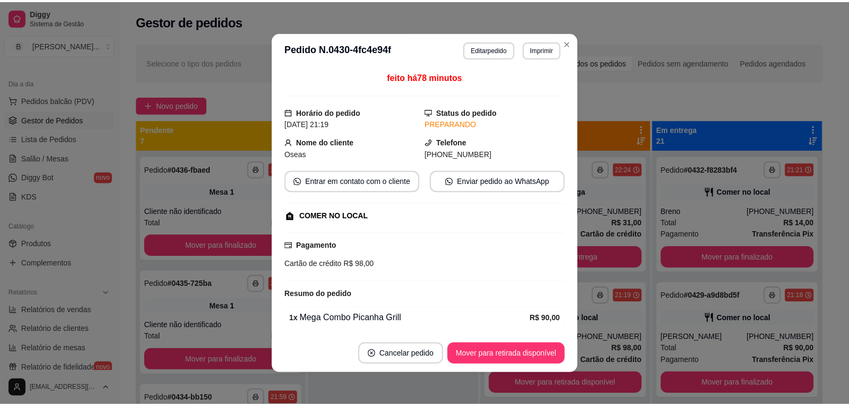
scroll to position [151, 0]
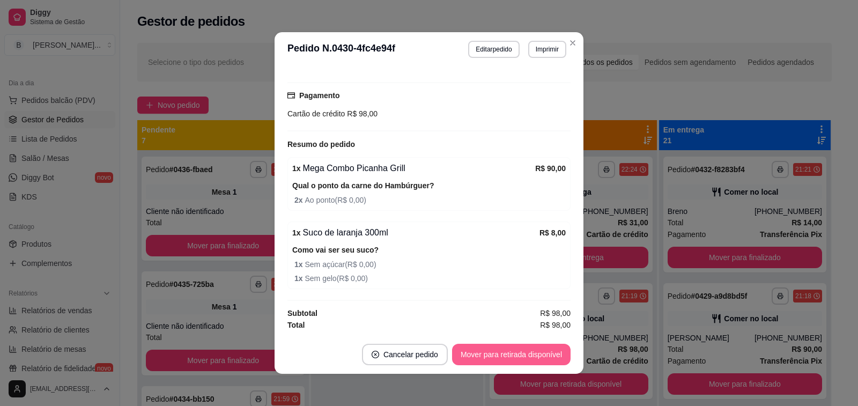
click at [458, 357] on button "Mover para retirada disponível" at bounding box center [511, 354] width 119 height 21
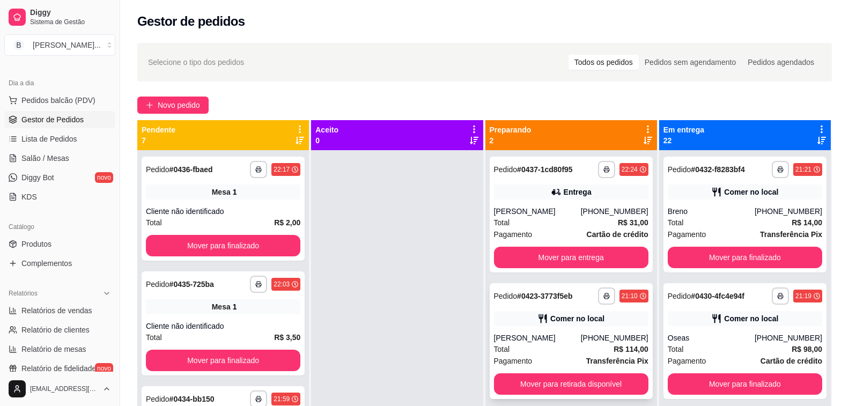
scroll to position [30, 0]
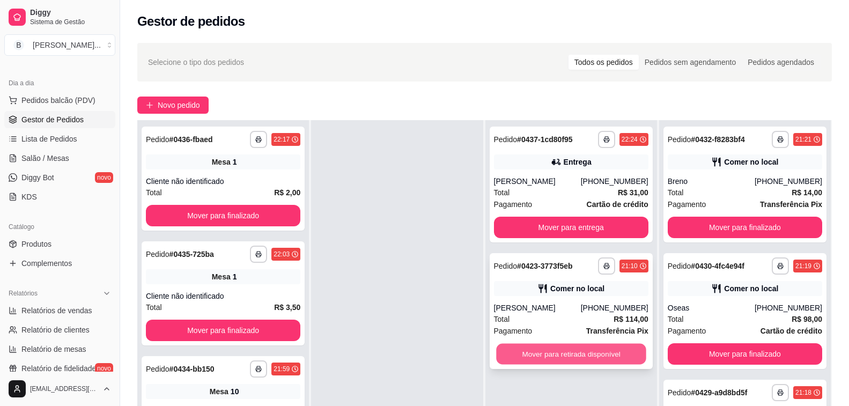
click at [562, 356] on button "Mover para retirada disponível" at bounding box center [571, 354] width 150 height 21
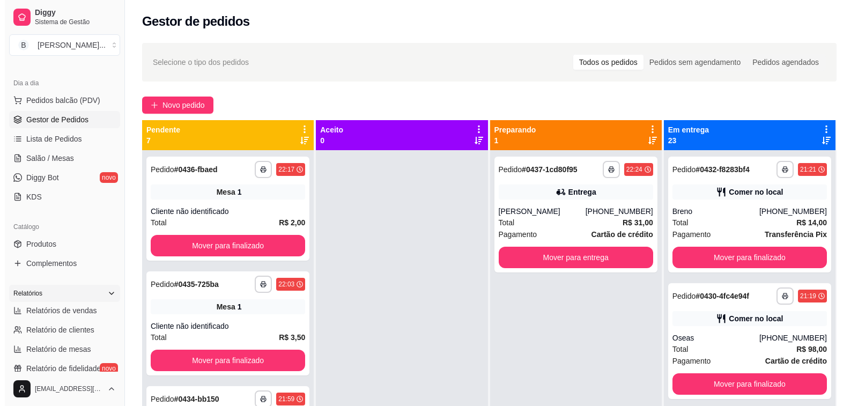
scroll to position [0, 0]
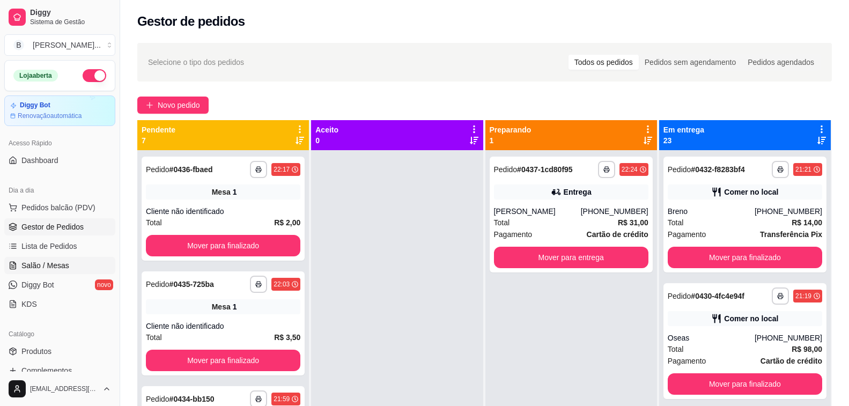
click at [73, 264] on link "Salão / Mesas" at bounding box center [59, 265] width 111 height 17
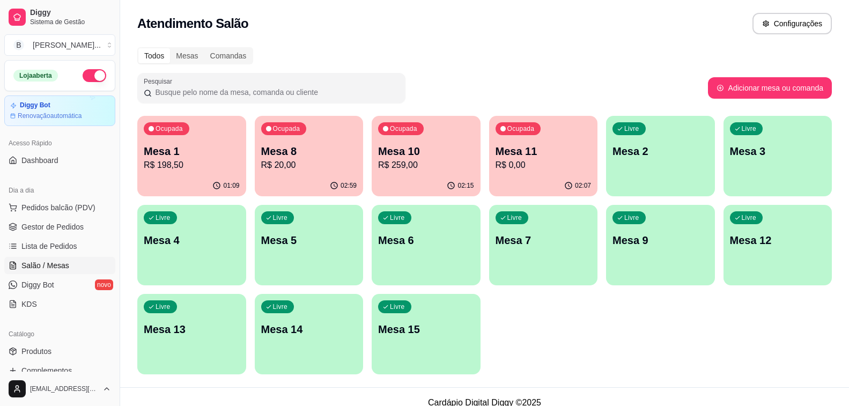
click at [202, 147] on p "Mesa 1" at bounding box center [192, 151] width 96 height 15
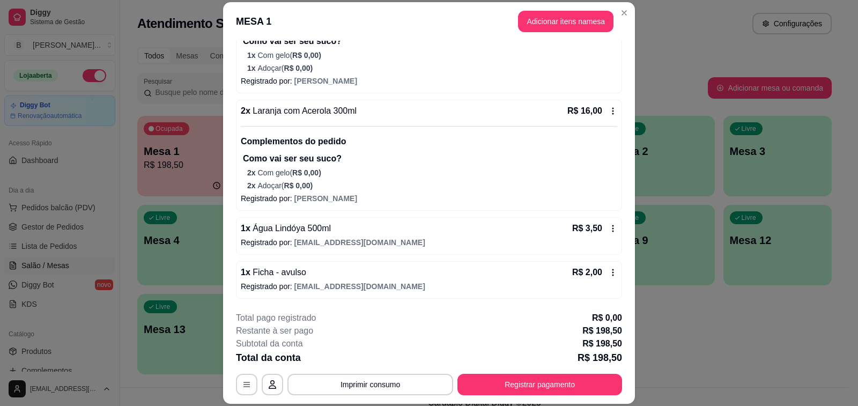
scroll to position [32, 0]
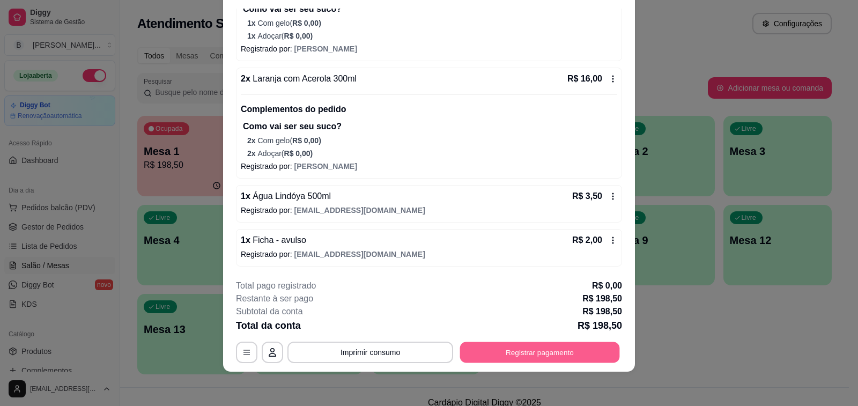
click at [577, 350] on button "Registrar pagamento" at bounding box center [540, 352] width 160 height 21
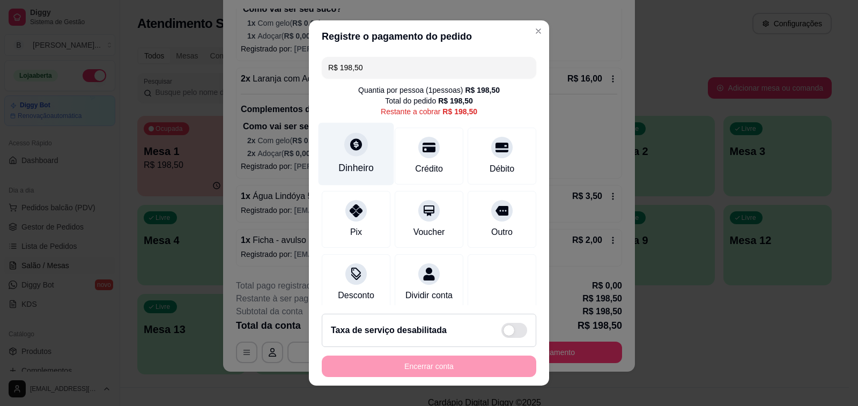
click at [340, 153] on div "Dinheiro" at bounding box center [357, 154] width 76 height 63
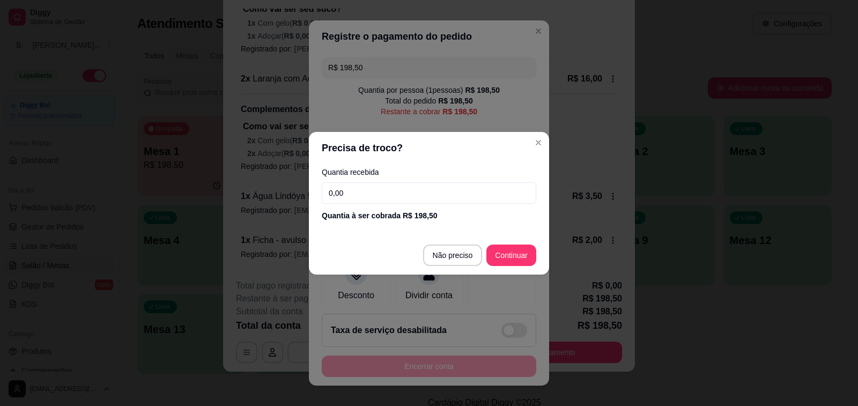
click at [389, 189] on input "0,00" at bounding box center [429, 192] width 215 height 21
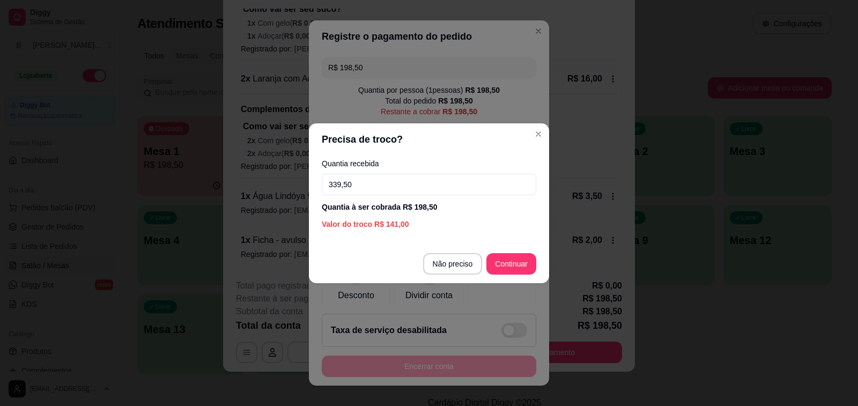
type input "33,95"
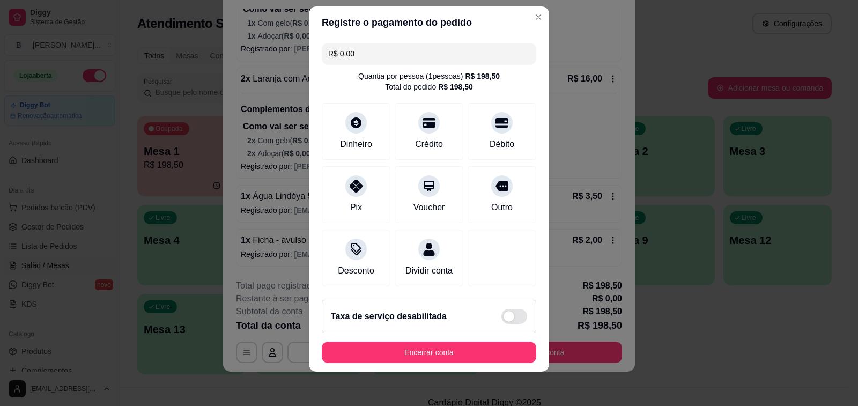
scroll to position [68, 0]
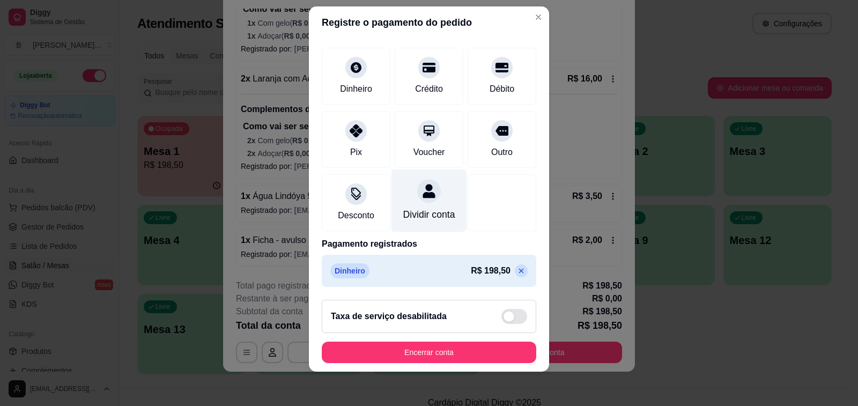
click at [425, 208] on div "Dividir conta" at bounding box center [429, 215] width 52 height 14
click at [517, 270] on icon at bounding box center [521, 271] width 9 height 9
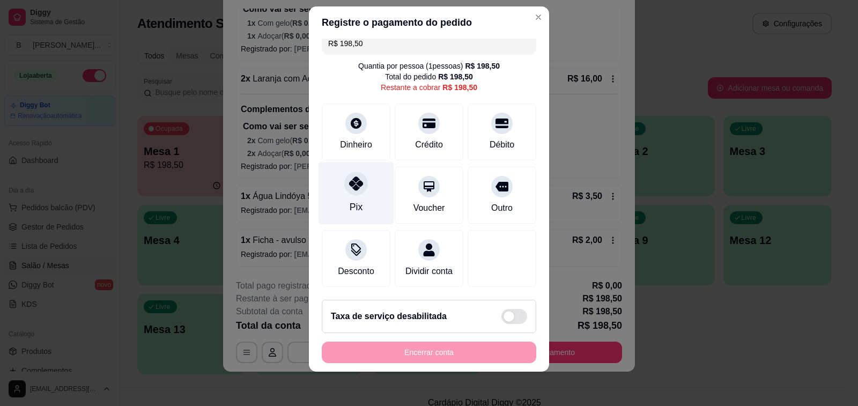
scroll to position [0, 0]
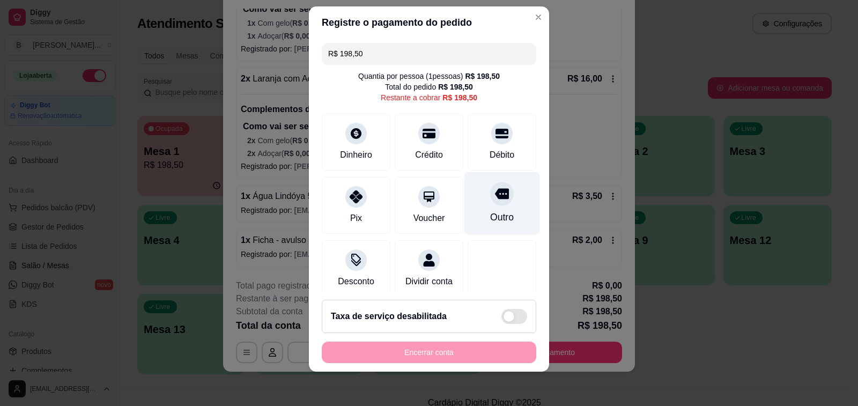
click at [472, 204] on div "Outro" at bounding box center [503, 203] width 76 height 63
type input "R$ 0,00"
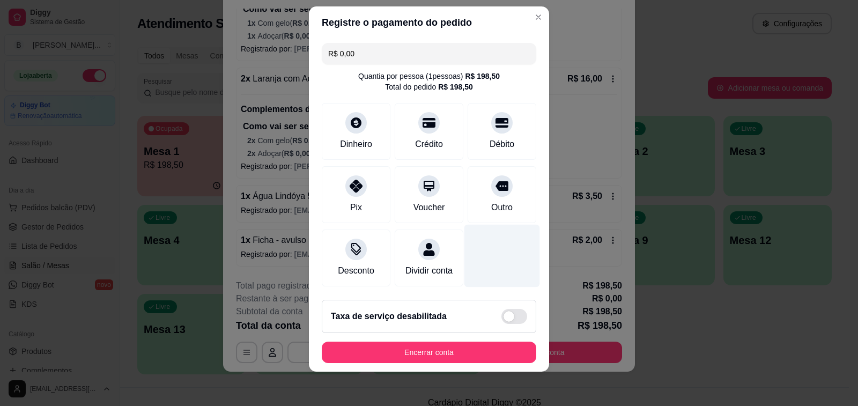
scroll to position [14, 0]
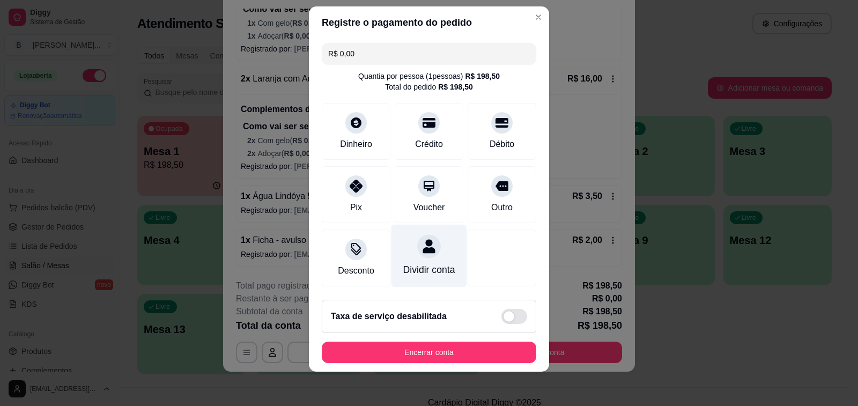
click at [417, 250] on div at bounding box center [429, 246] width 24 height 24
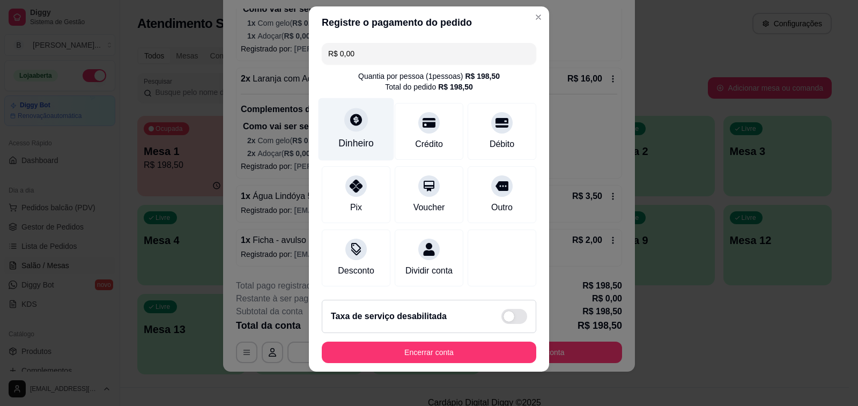
click at [350, 131] on div at bounding box center [356, 120] width 24 height 24
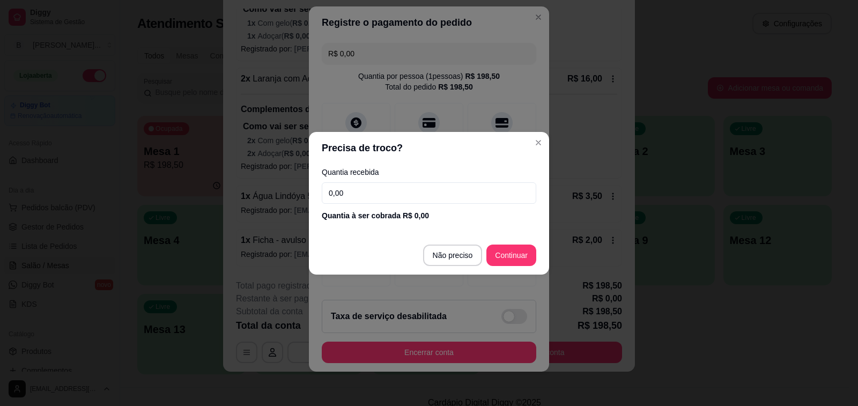
click at [374, 196] on input "0,00" at bounding box center [429, 192] width 215 height 21
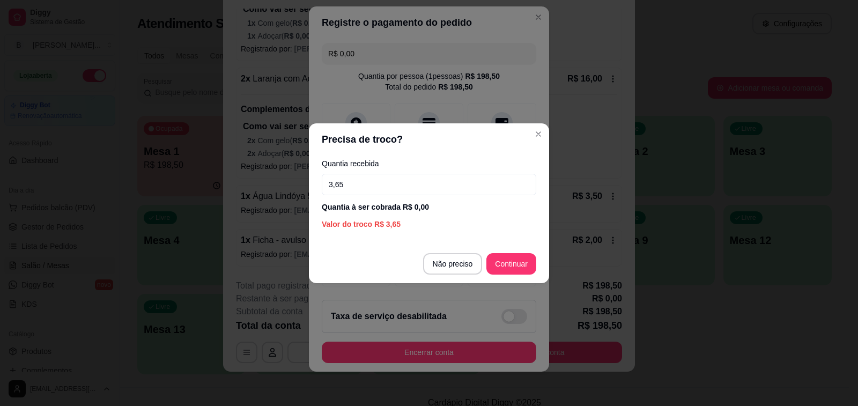
type input "36,50"
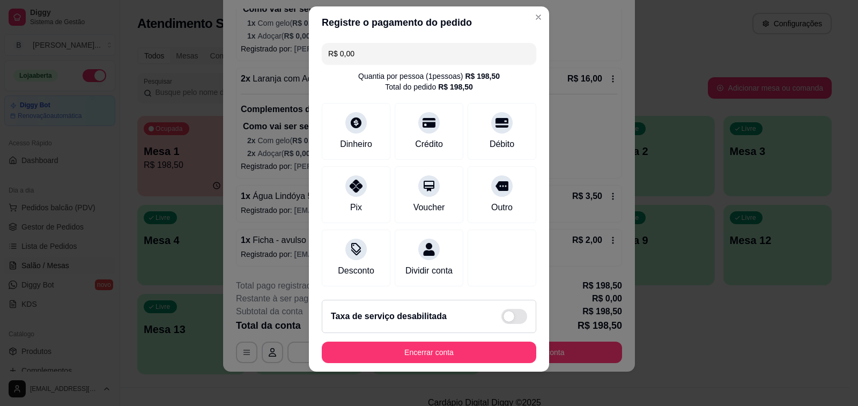
scroll to position [109, 0]
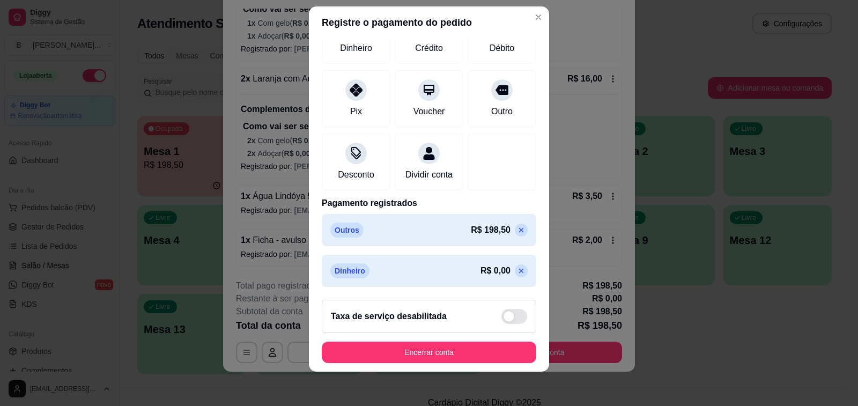
click at [519, 272] on icon at bounding box center [521, 271] width 5 height 5
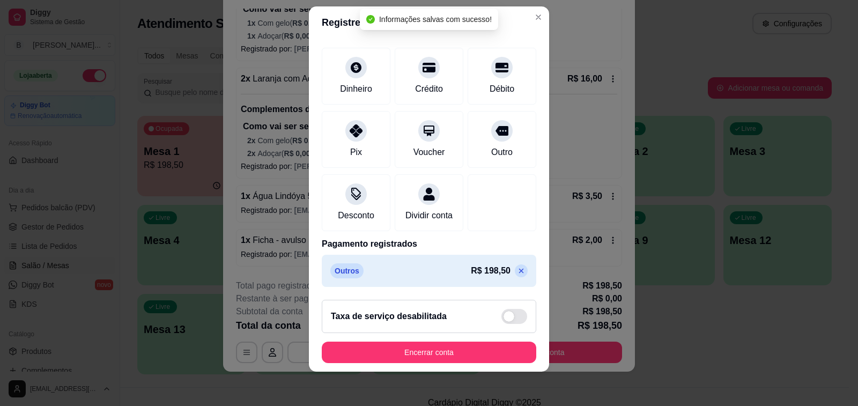
scroll to position [68, 0]
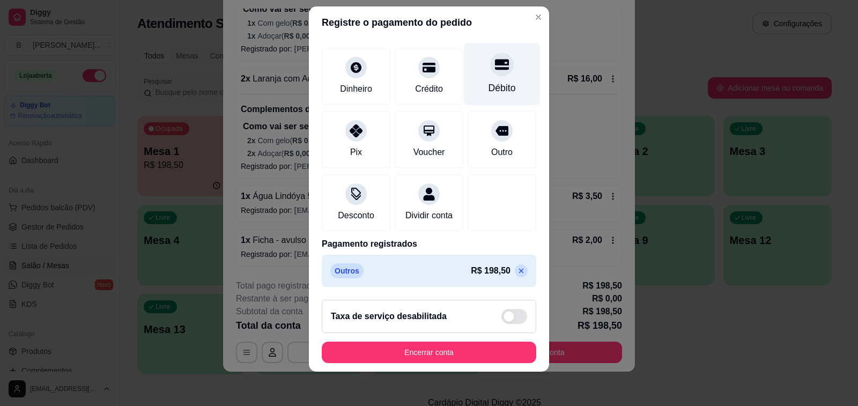
click at [489, 81] on div "Débito" at bounding box center [502, 88] width 27 height 14
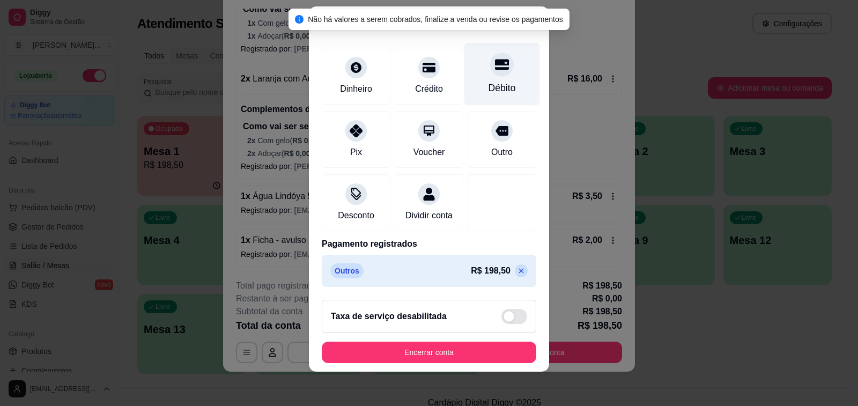
click at [490, 61] on div at bounding box center [502, 65] width 24 height 24
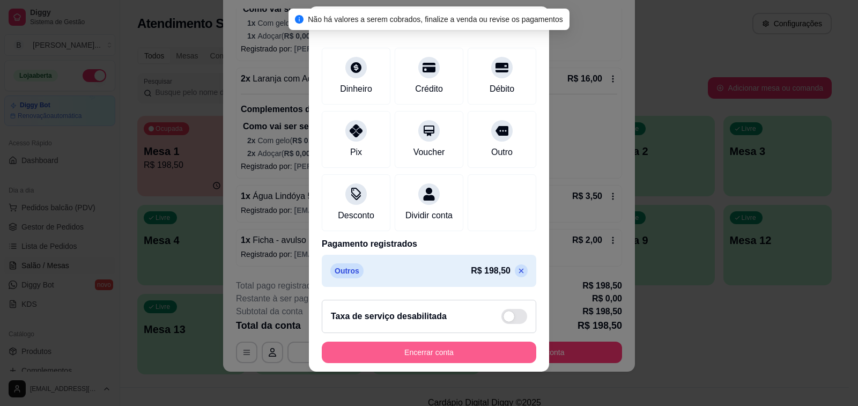
click at [447, 351] on button "Encerrar conta" at bounding box center [429, 352] width 215 height 21
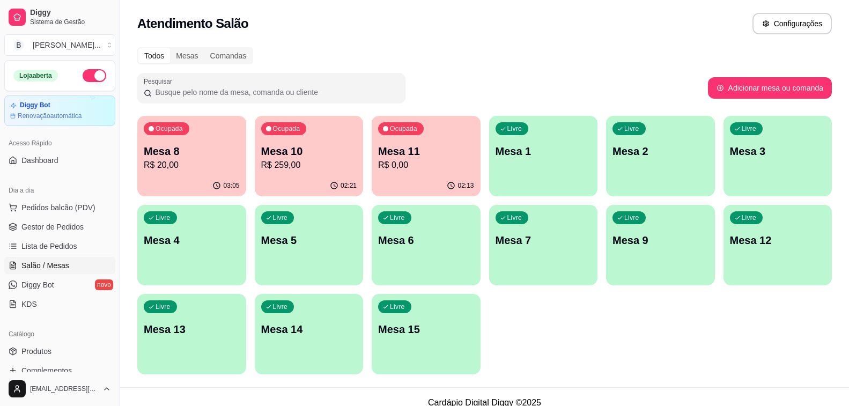
scroll to position [12, 0]
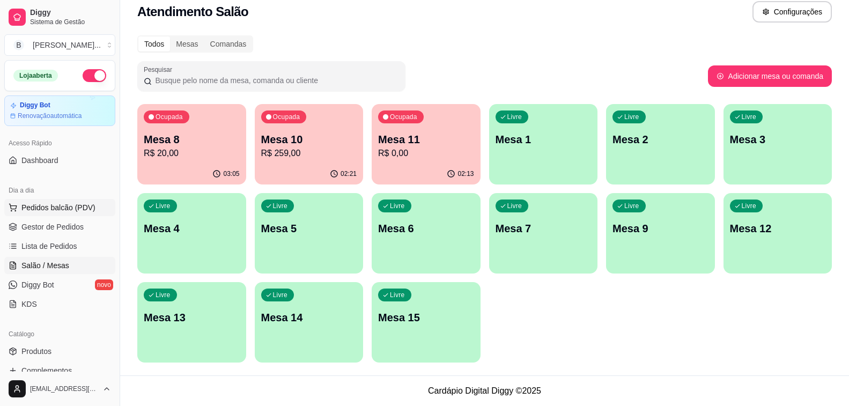
click at [80, 212] on span "Pedidos balcão (PDV)" at bounding box center [58, 207] width 74 height 11
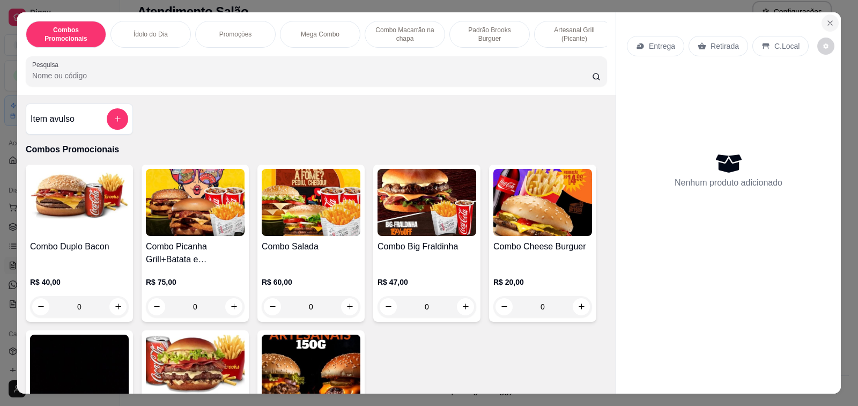
click at [828, 19] on icon "Close" at bounding box center [830, 23] width 9 height 9
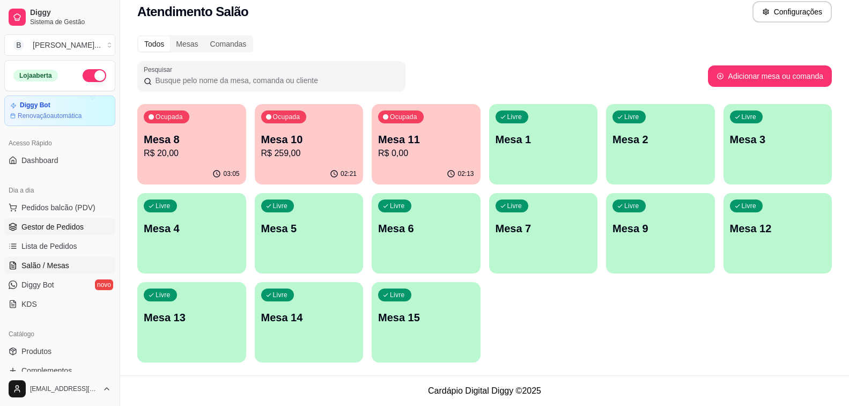
click at [63, 219] on link "Gestor de Pedidos" at bounding box center [59, 226] width 111 height 17
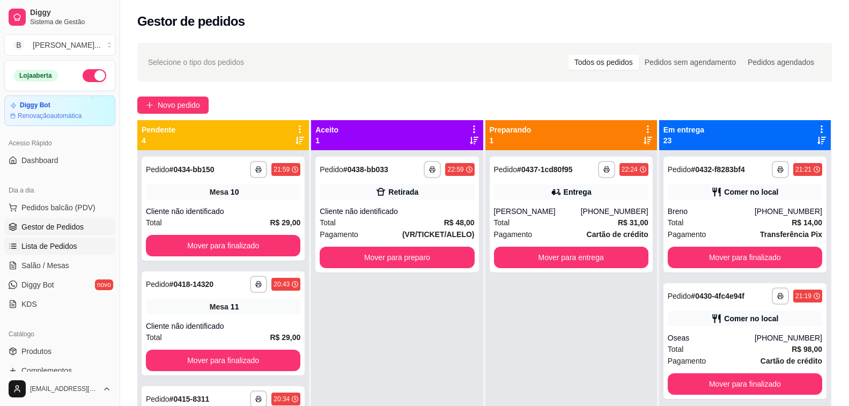
click at [64, 247] on span "Lista de Pedidos" at bounding box center [49, 246] width 56 height 11
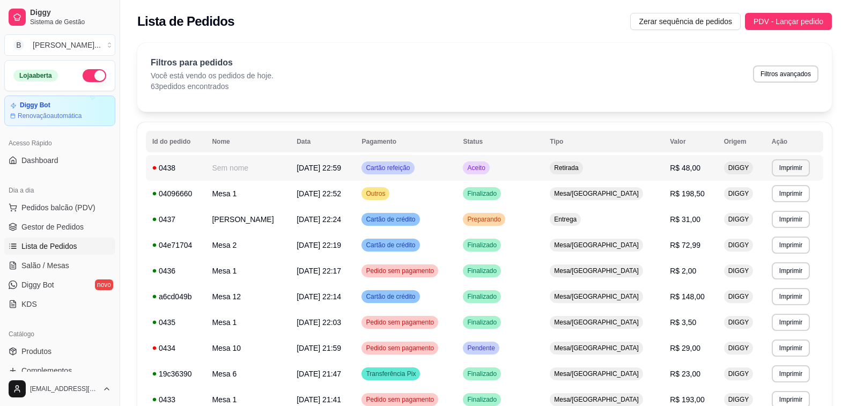
click at [676, 165] on span "R$ 48,00" at bounding box center [685, 168] width 31 height 9
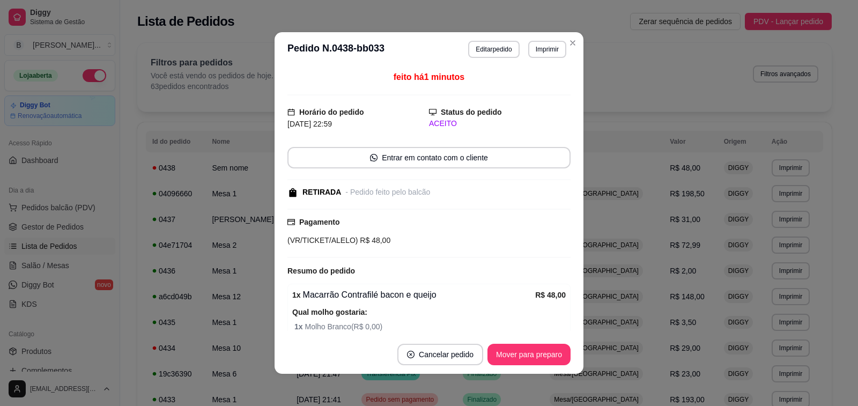
scroll to position [142, 0]
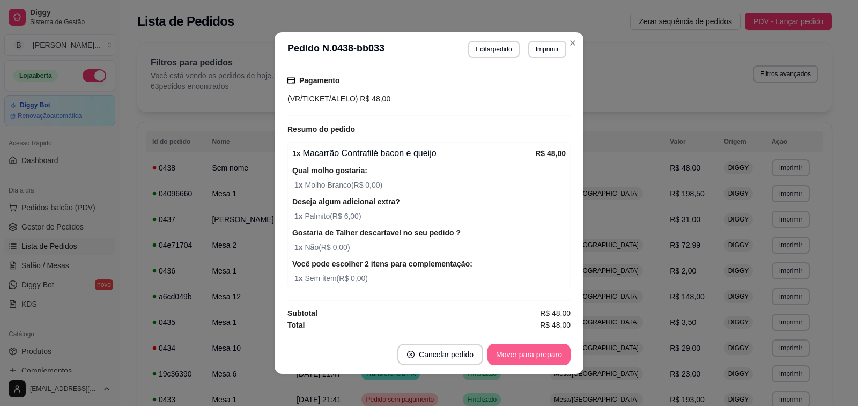
click at [533, 355] on button "Mover para preparo" at bounding box center [529, 354] width 83 height 21
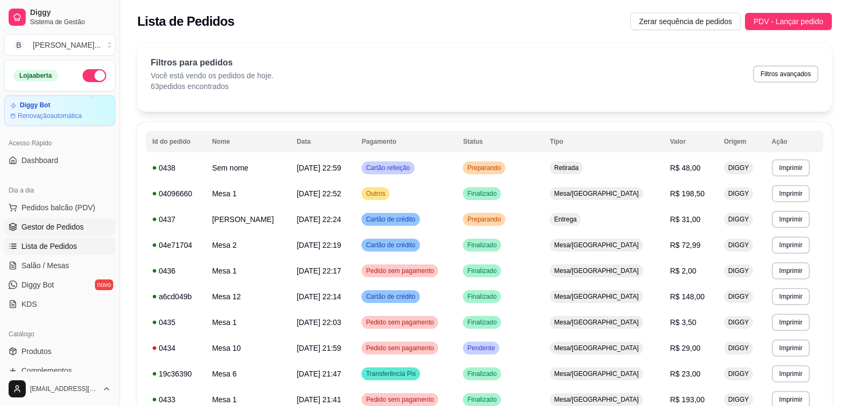
click at [47, 229] on span "Gestor de Pedidos" at bounding box center [52, 227] width 62 height 11
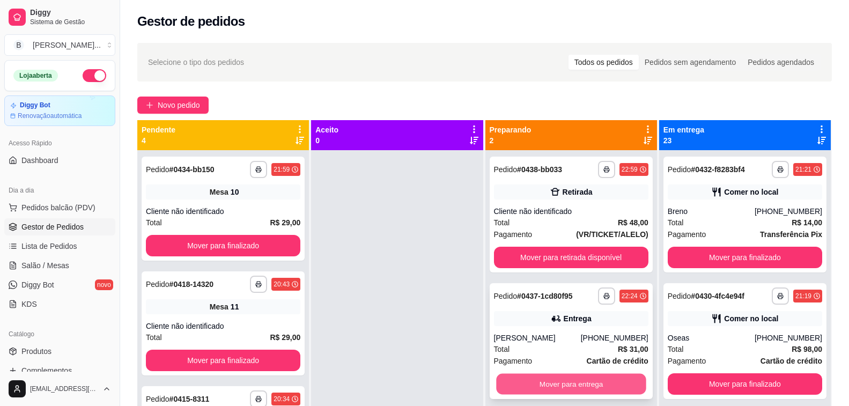
click at [547, 386] on button "Mover para entrega" at bounding box center [571, 384] width 150 height 21
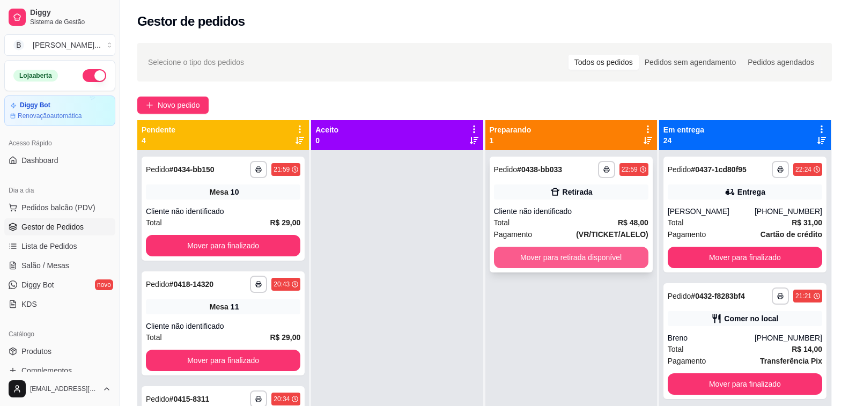
click at [596, 264] on button "Mover para retirada disponível" at bounding box center [571, 257] width 154 height 21
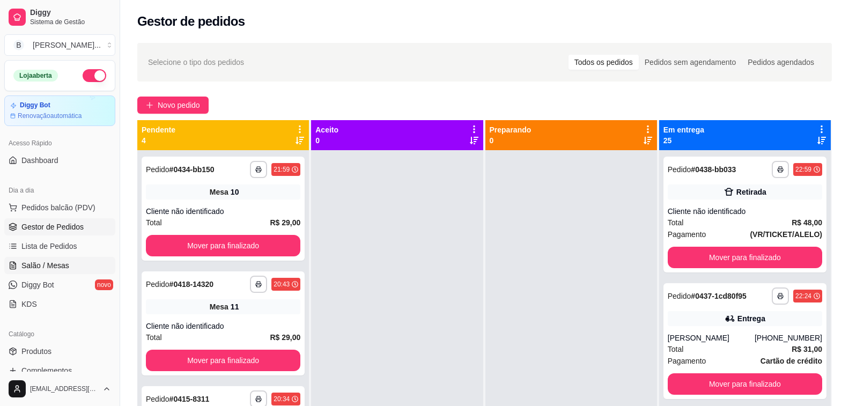
click at [55, 267] on span "Salão / Mesas" at bounding box center [45, 265] width 48 height 11
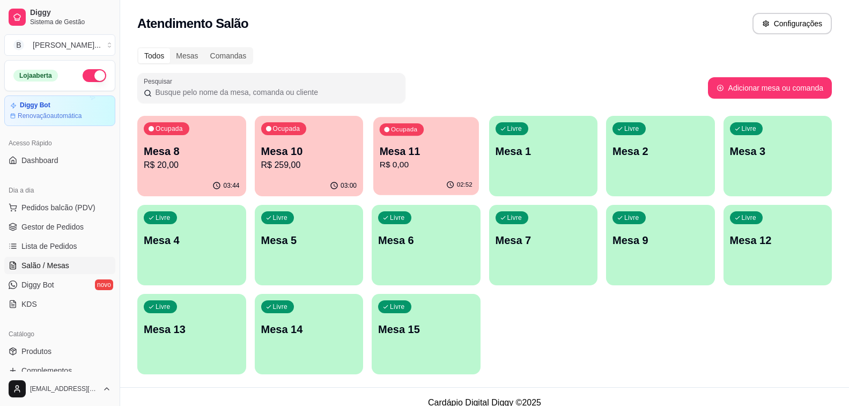
click at [425, 165] on p "R$ 0,00" at bounding box center [426, 165] width 93 height 12
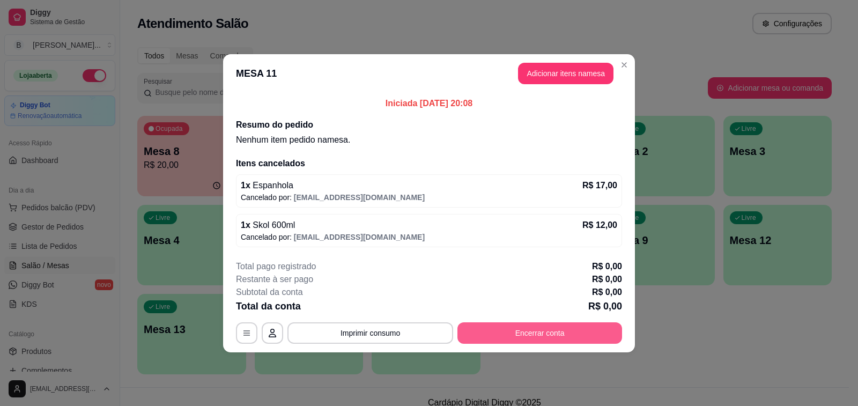
click at [526, 333] on button "Encerrar conta" at bounding box center [540, 332] width 165 height 21
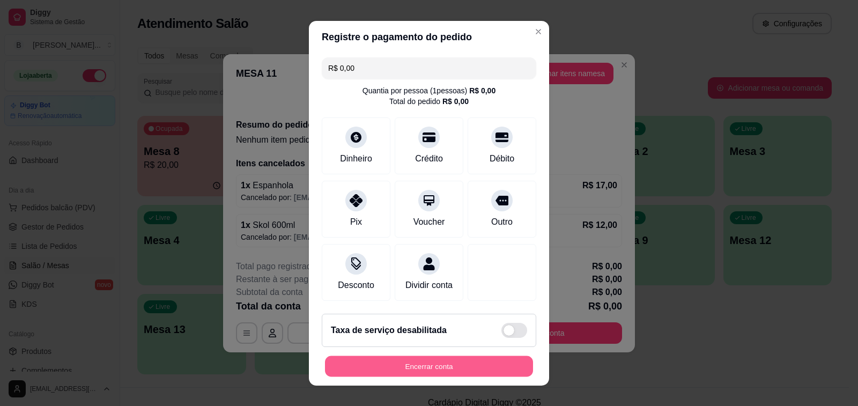
click at [431, 368] on button "Encerrar conta" at bounding box center [429, 366] width 208 height 21
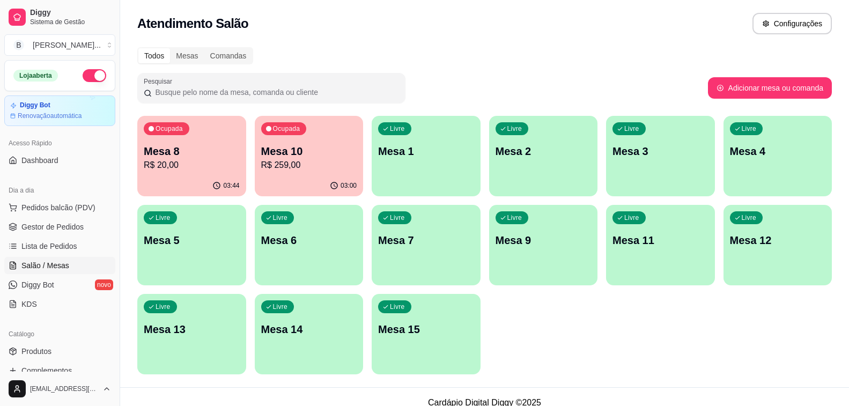
click at [304, 164] on p "R$ 259,00" at bounding box center [309, 165] width 96 height 13
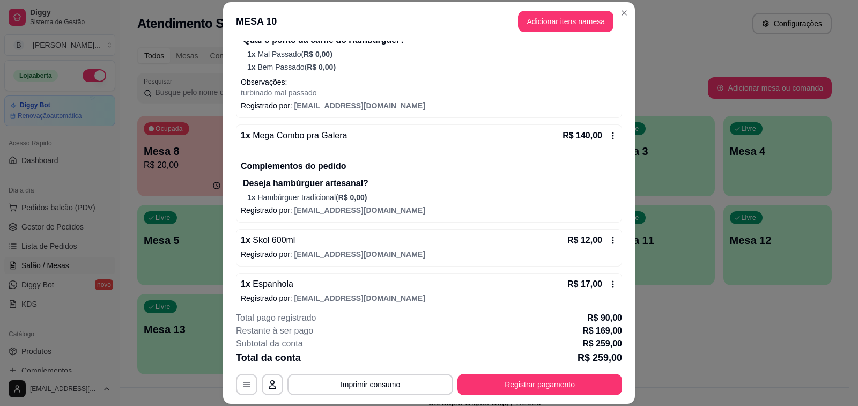
scroll to position [173, 0]
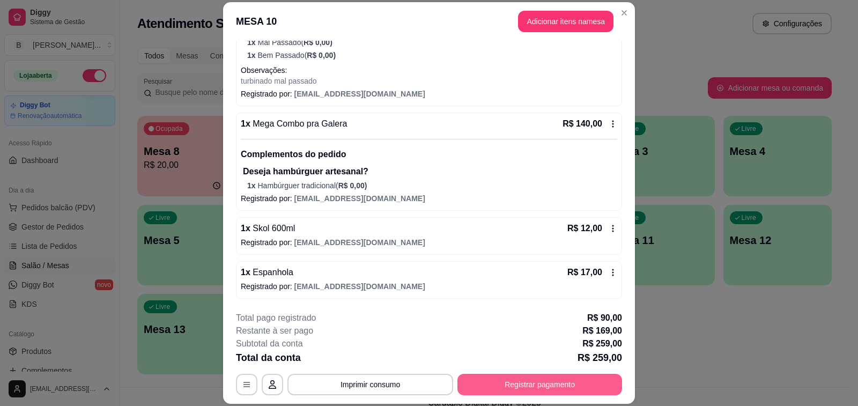
click at [529, 378] on button "Registrar pagamento" at bounding box center [540, 384] width 165 height 21
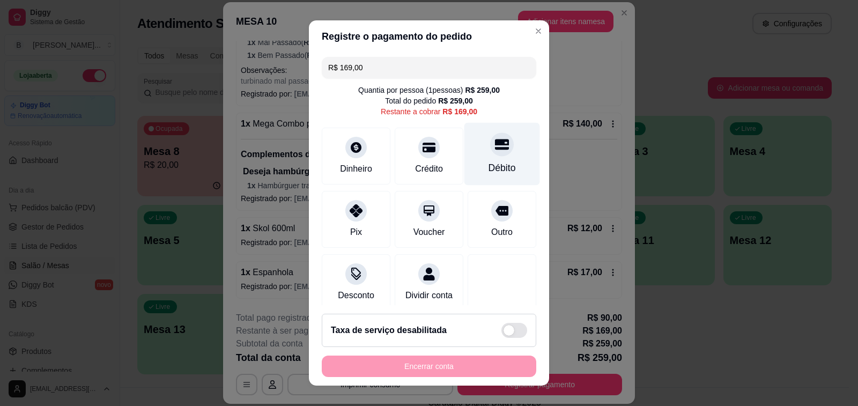
click at [489, 163] on div "Débito" at bounding box center [502, 168] width 27 height 14
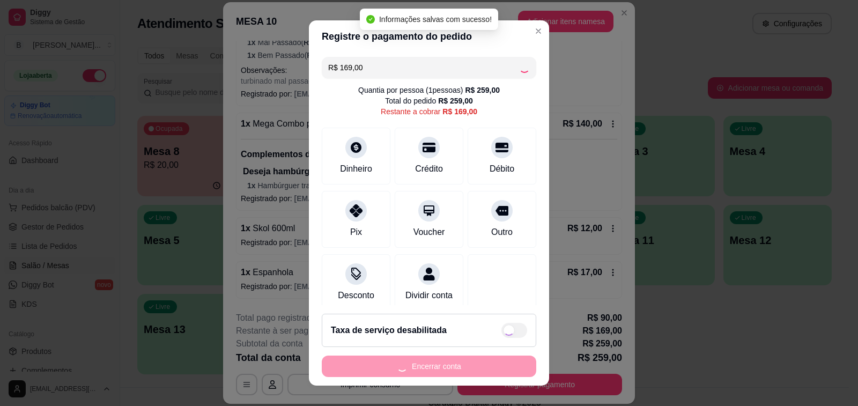
type input "R$ 0,00"
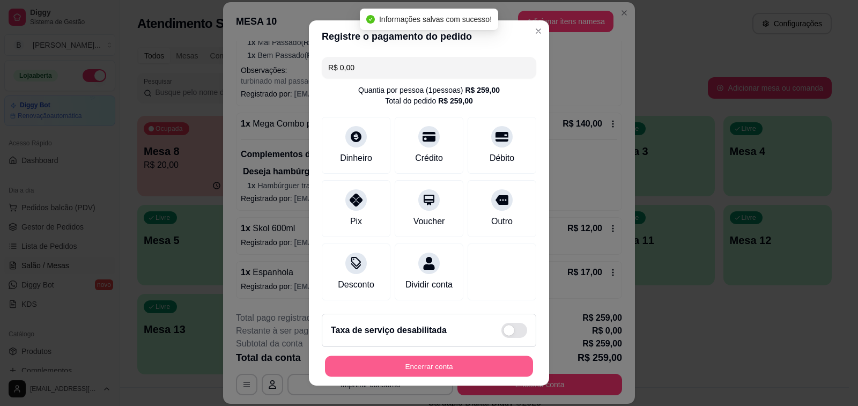
click at [412, 370] on button "Encerrar conta" at bounding box center [429, 366] width 208 height 21
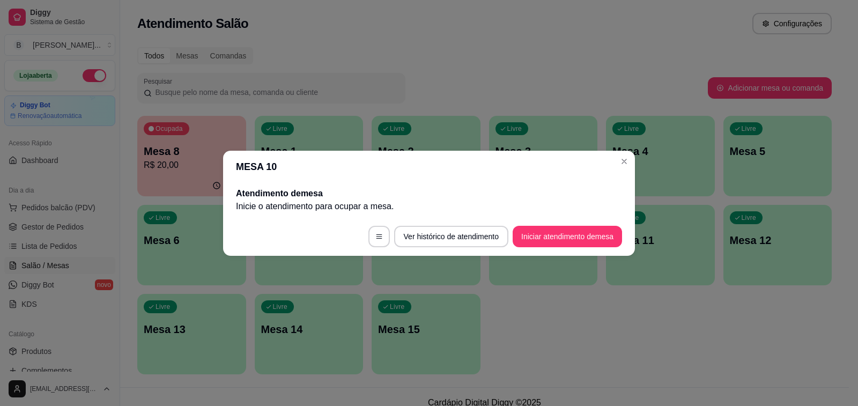
scroll to position [0, 0]
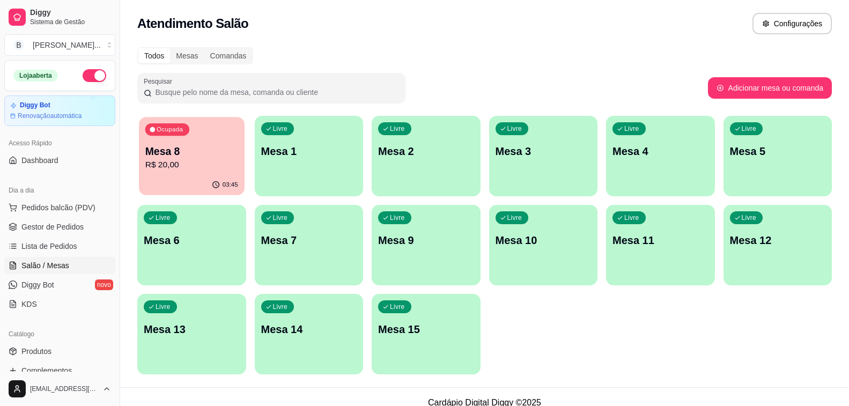
click at [181, 154] on p "Mesa 8" at bounding box center [191, 151] width 93 height 14
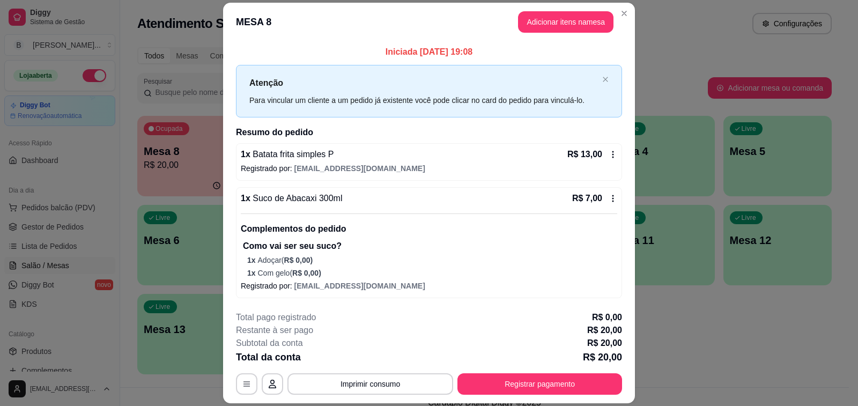
scroll to position [32, 0]
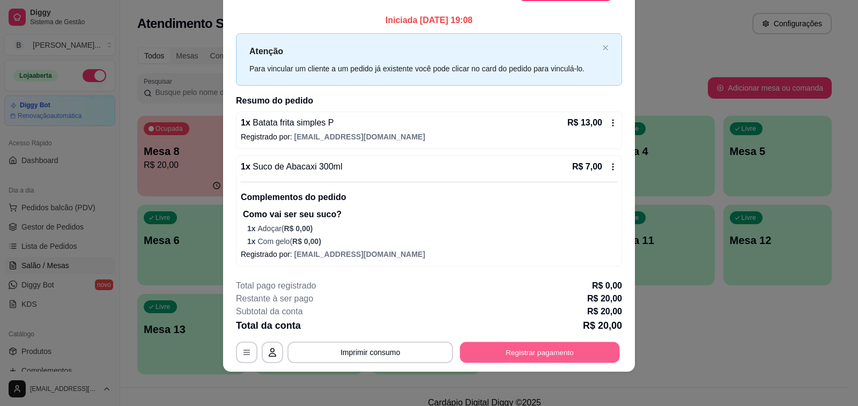
click at [485, 351] on button "Registrar pagamento" at bounding box center [540, 352] width 160 height 21
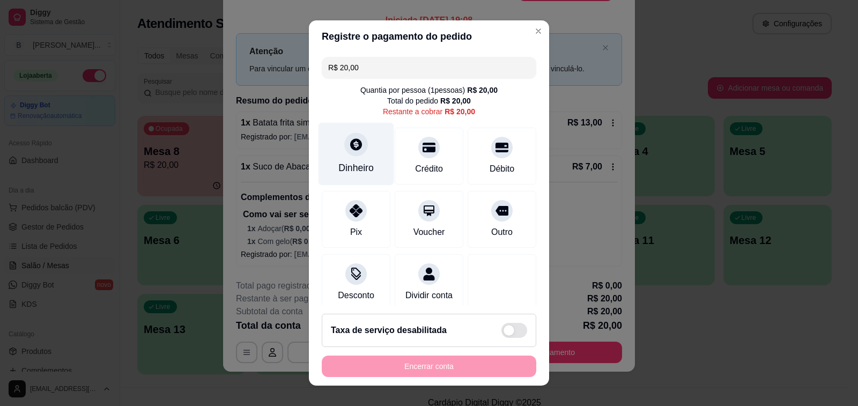
click at [350, 165] on div "Dinheiro" at bounding box center [355, 168] width 35 height 14
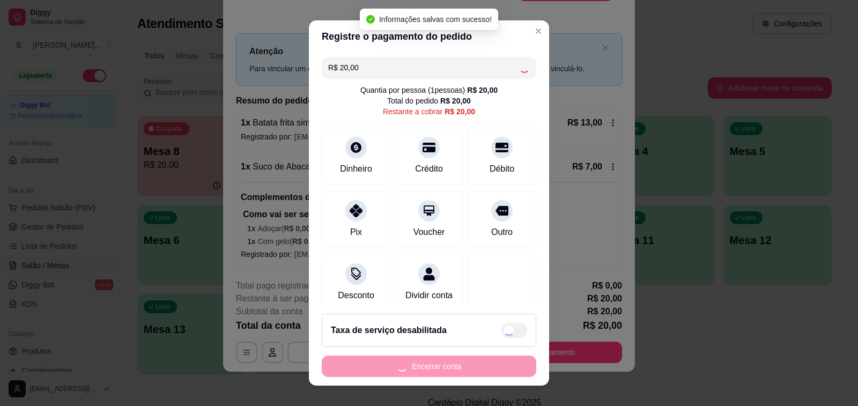
type input "R$ 0,00"
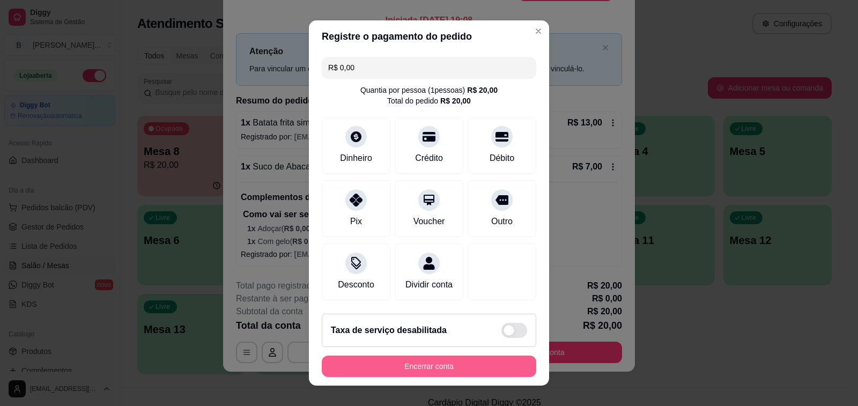
click at [448, 370] on button "Encerrar conta" at bounding box center [429, 366] width 215 height 21
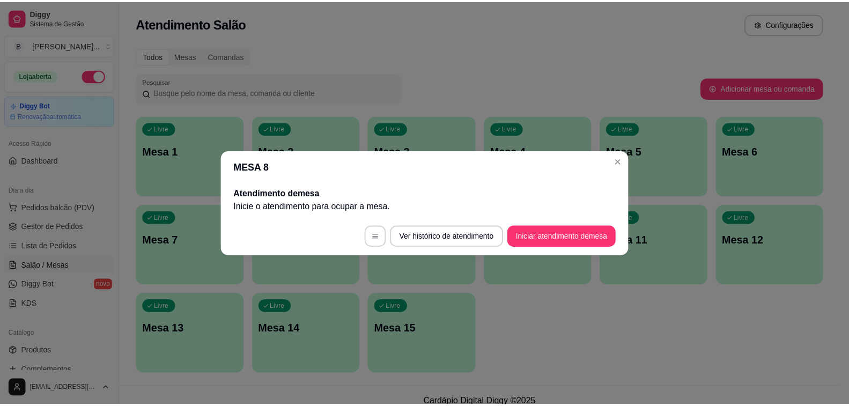
scroll to position [0, 0]
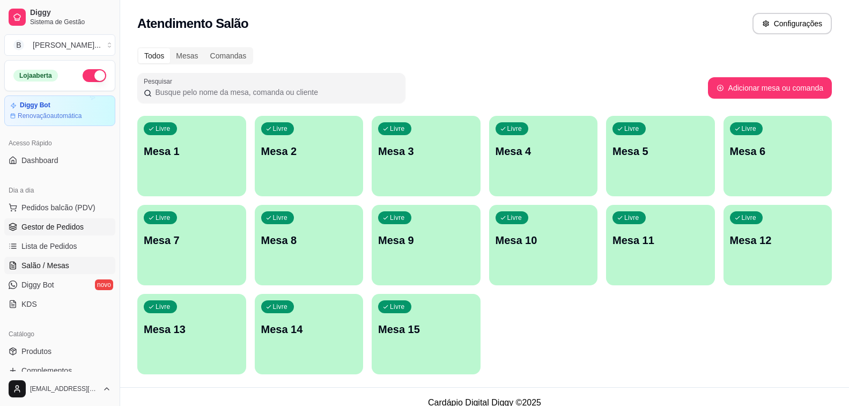
click at [89, 231] on link "Gestor de Pedidos" at bounding box center [59, 226] width 111 height 17
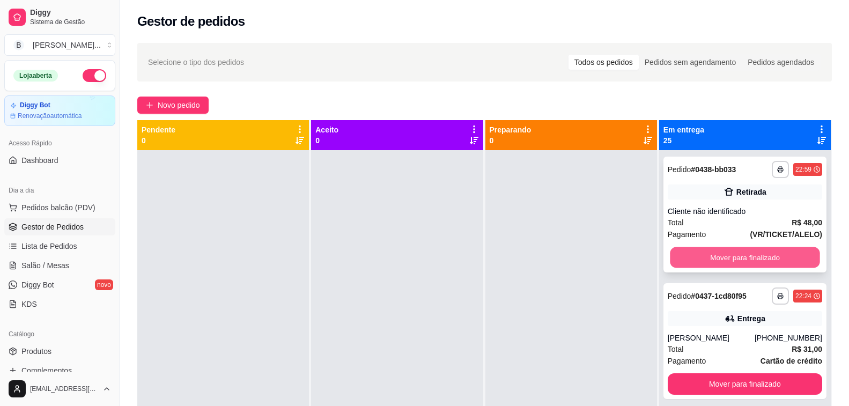
click at [670, 252] on button "Mover para finalizado" at bounding box center [745, 257] width 150 height 21
click at [673, 260] on button "Mover para finalizado" at bounding box center [745, 257] width 150 height 21
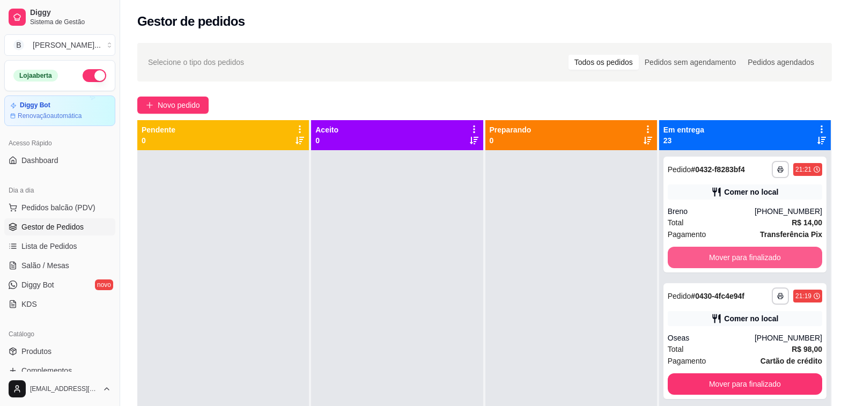
click at [673, 260] on button "Mover para finalizado" at bounding box center [745, 257] width 154 height 21
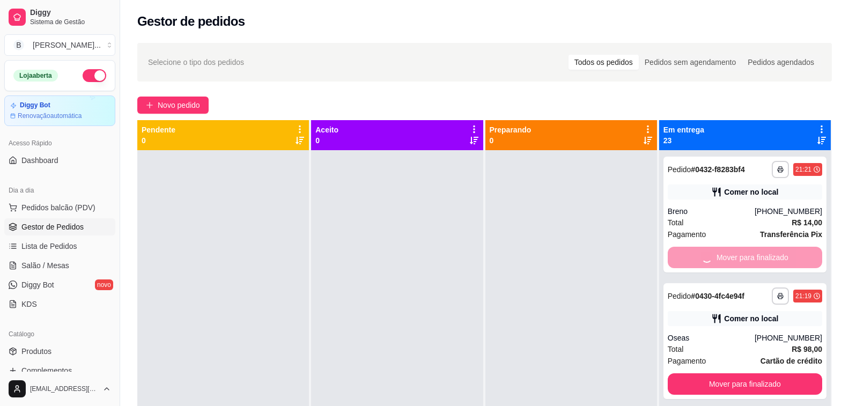
click at [673, 373] on button "Mover para finalizado" at bounding box center [745, 383] width 154 height 21
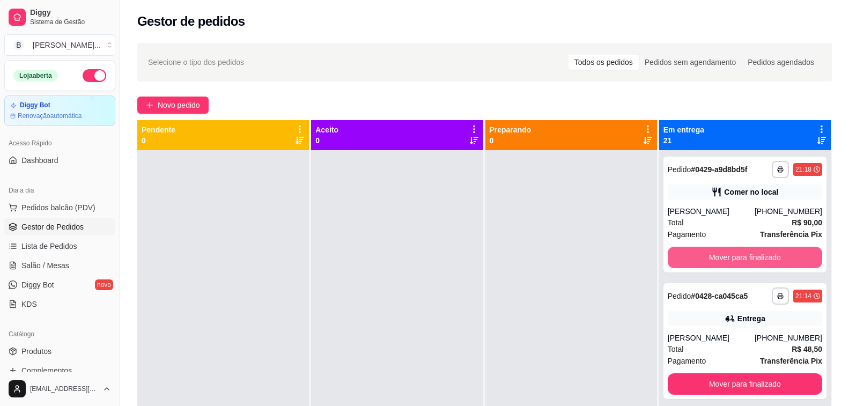
click at [673, 260] on button "Mover para finalizado" at bounding box center [745, 257] width 154 height 21
click at [673, 260] on button "Mover para finalizado" at bounding box center [745, 257] width 150 height 21
click at [673, 260] on button "Mover para finalizado" at bounding box center [745, 257] width 154 height 21
click at [673, 260] on button "Mover para finalizado" at bounding box center [745, 257] width 150 height 21
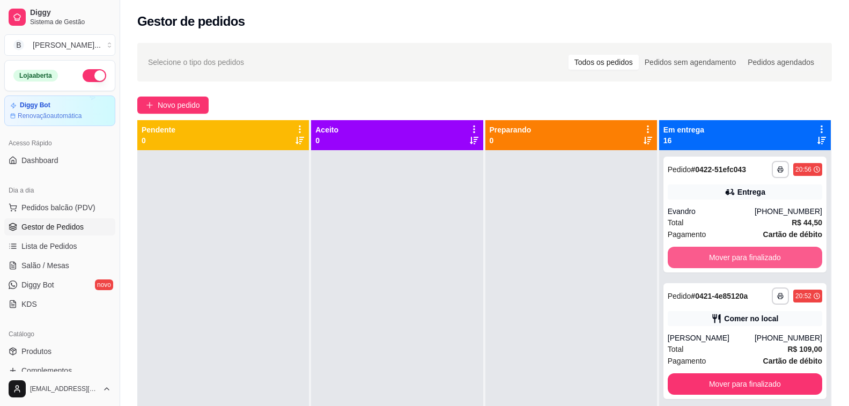
click at [673, 260] on button "Mover para finalizado" at bounding box center [745, 257] width 154 height 21
click at [673, 260] on button "Mover para finalizado" at bounding box center [745, 257] width 150 height 21
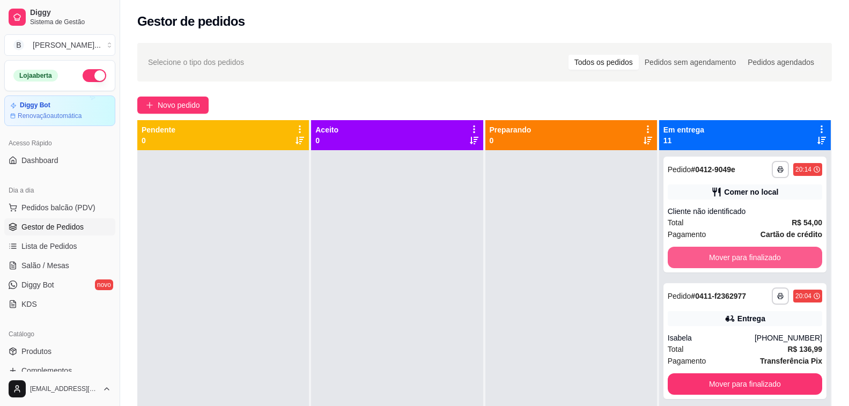
click at [673, 260] on button "Mover para finalizado" at bounding box center [745, 257] width 154 height 21
click at [673, 260] on button "Mover para finalizado" at bounding box center [745, 257] width 150 height 21
click at [673, 260] on button "Mover para finalizado" at bounding box center [745, 257] width 154 height 21
click at [673, 260] on button "Mover para finalizado" at bounding box center [745, 257] width 150 height 21
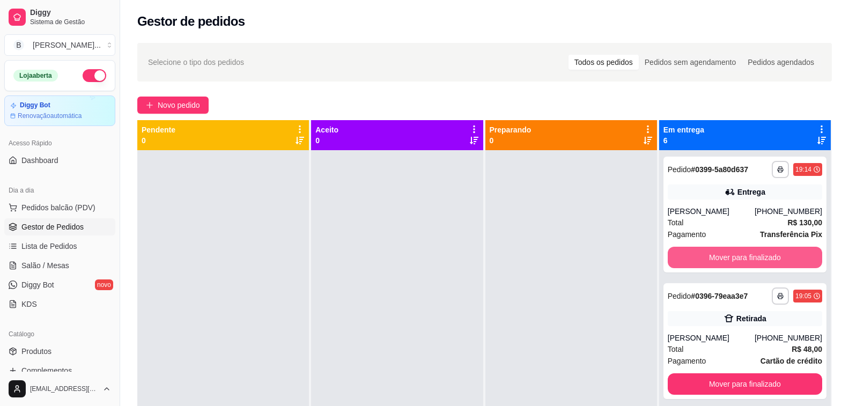
click at [673, 260] on button "Mover para finalizado" at bounding box center [745, 257] width 154 height 21
click at [673, 260] on button "Mover para finalizado" at bounding box center [745, 257] width 150 height 21
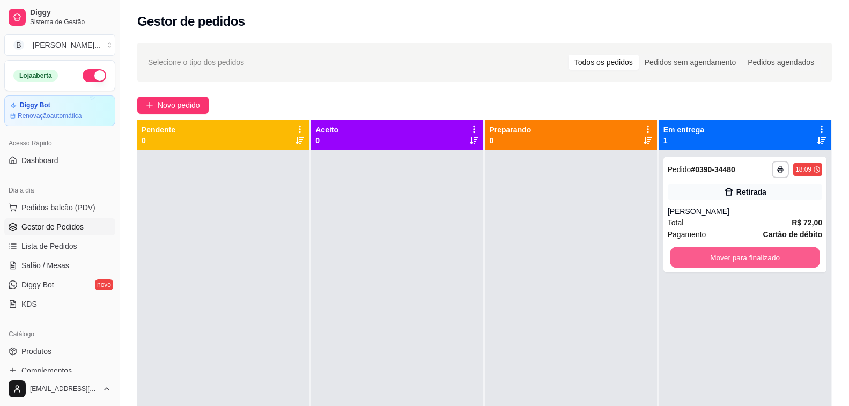
click at [673, 260] on button "Mover para finalizado" at bounding box center [745, 257] width 150 height 21
